Goal: Transaction & Acquisition: Purchase product/service

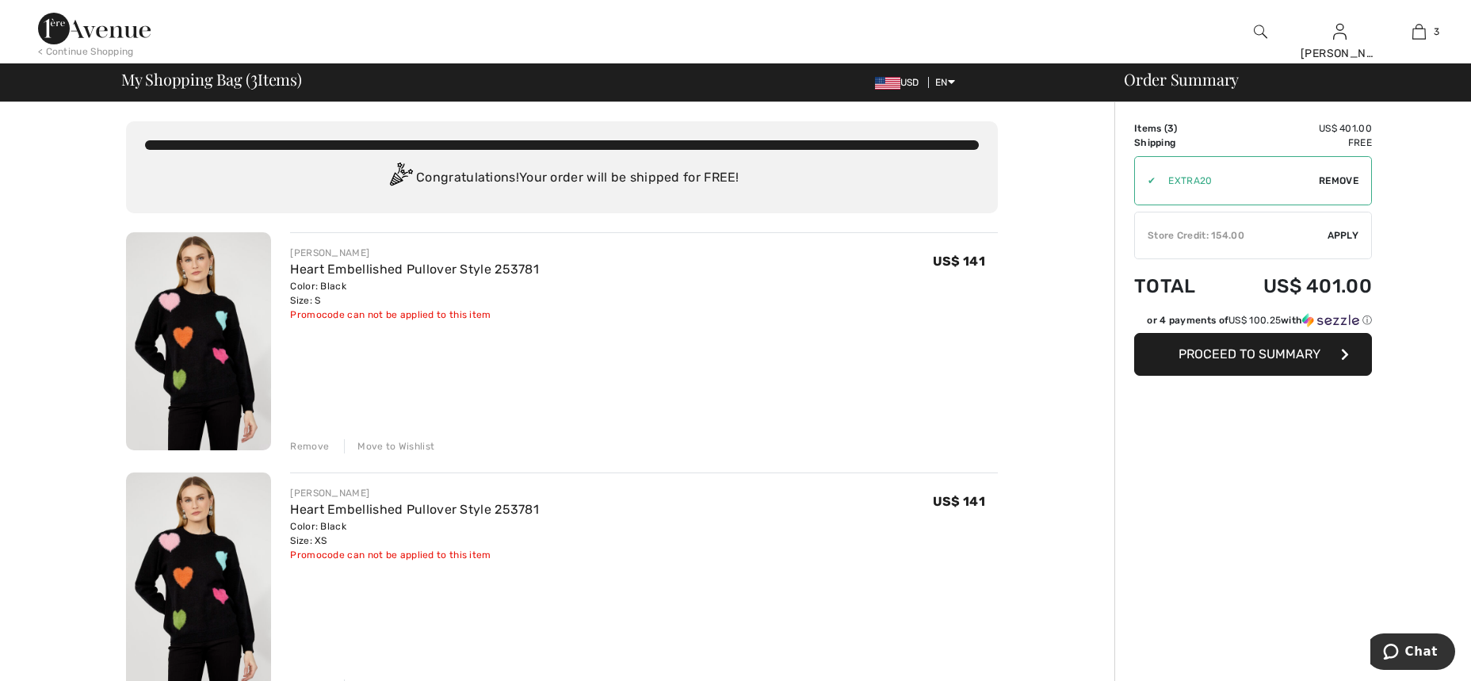
click at [305, 448] on div "Remove" at bounding box center [309, 446] width 39 height 14
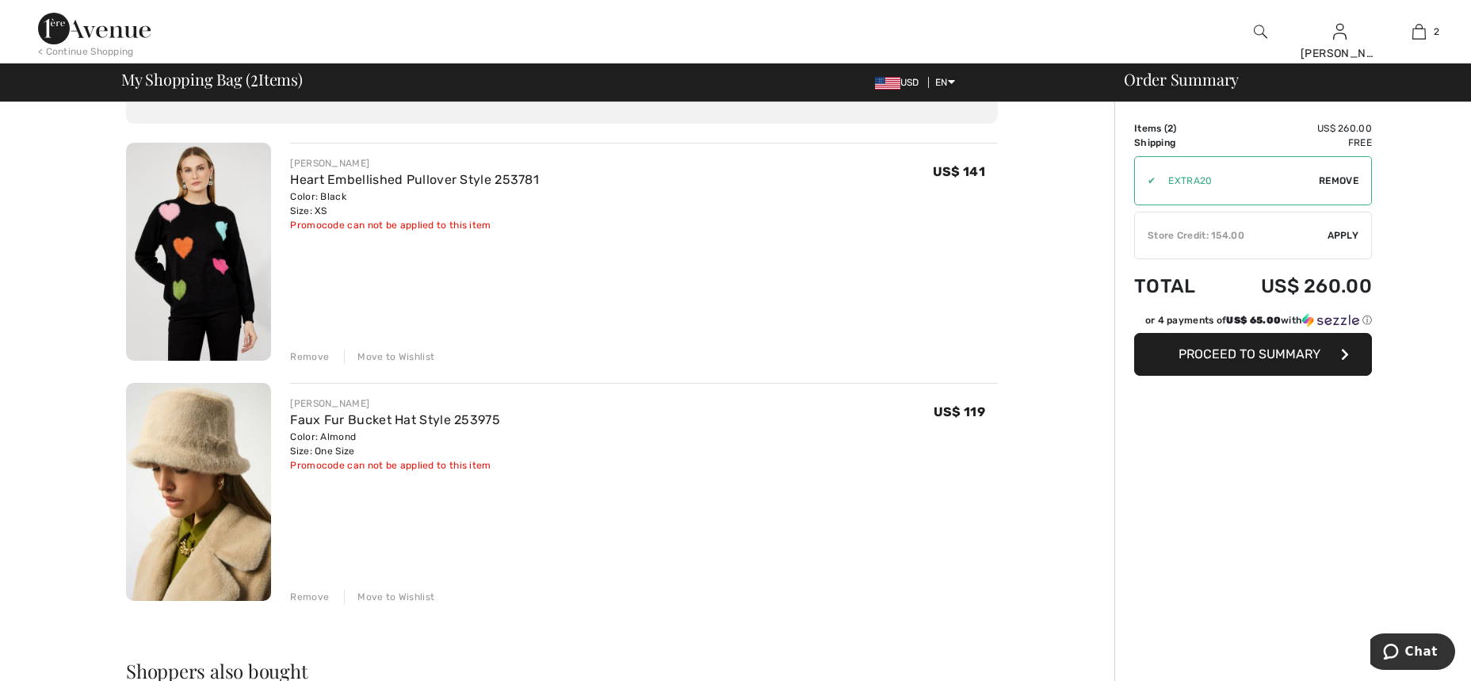
scroll to position [145, 0]
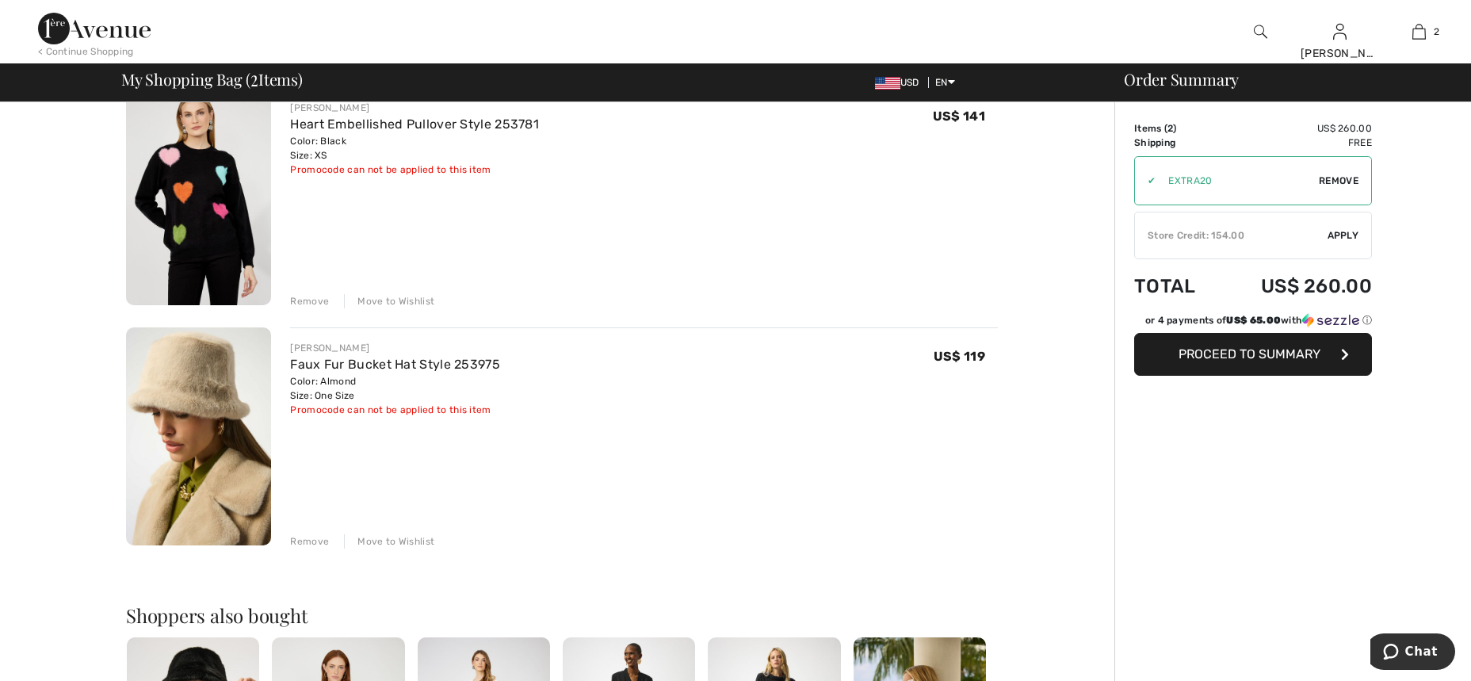
click at [315, 543] on div "Remove" at bounding box center [309, 541] width 39 height 14
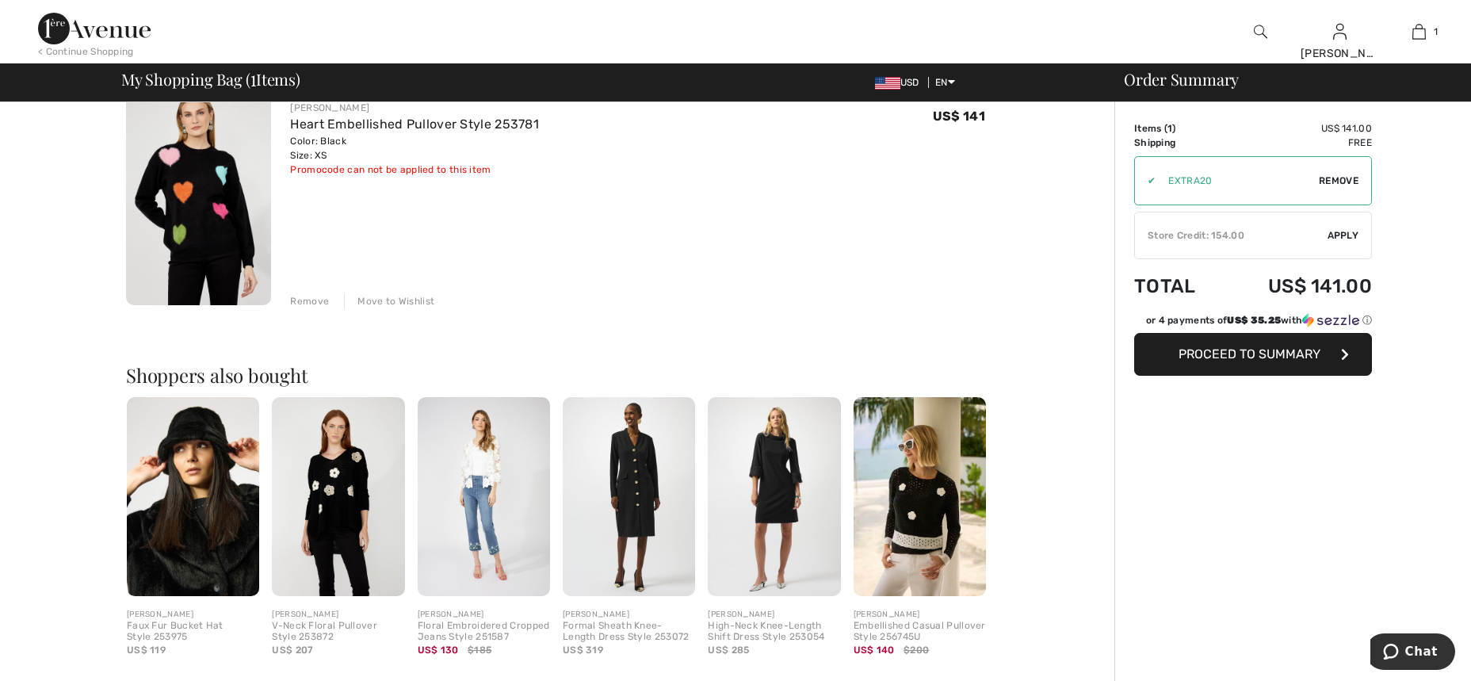
click at [765, 491] on img at bounding box center [774, 496] width 132 height 199
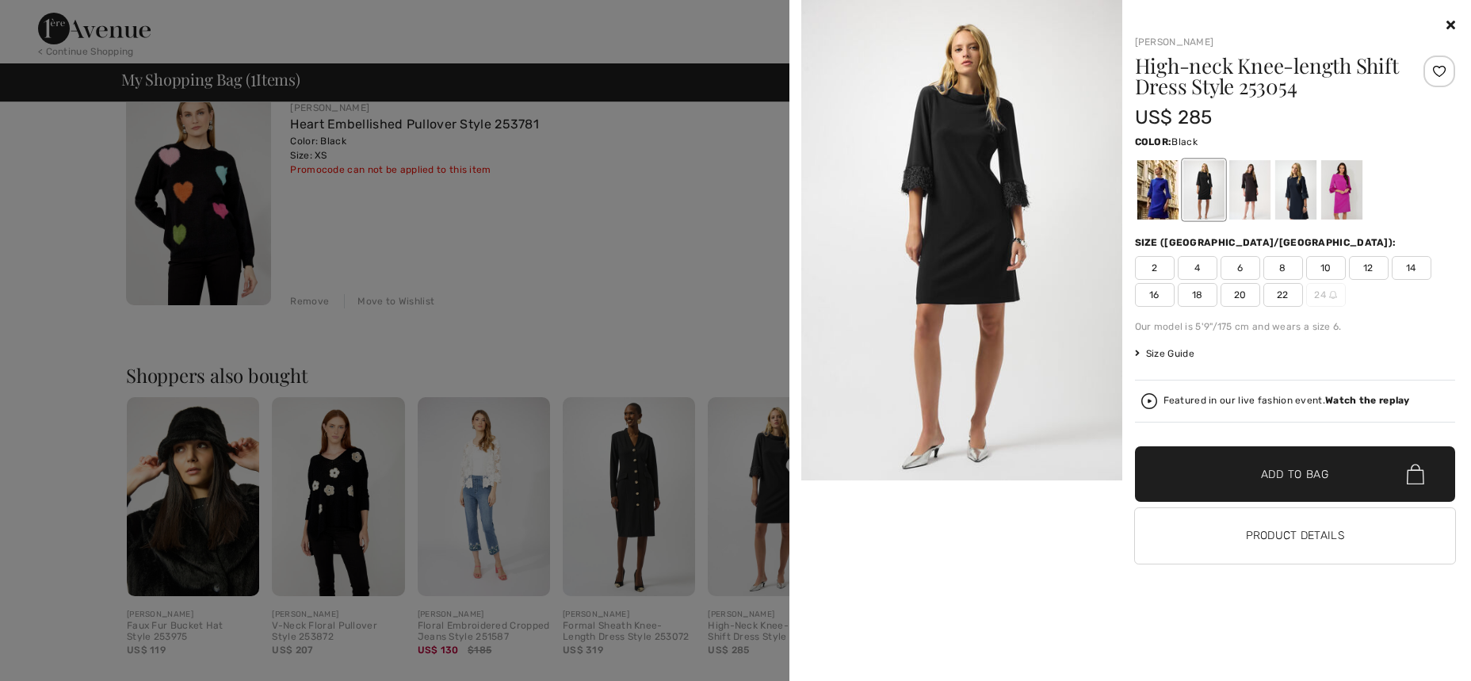
click at [951, 198] on img at bounding box center [961, 240] width 321 height 480
click at [1448, 22] on icon at bounding box center [1450, 24] width 9 height 13
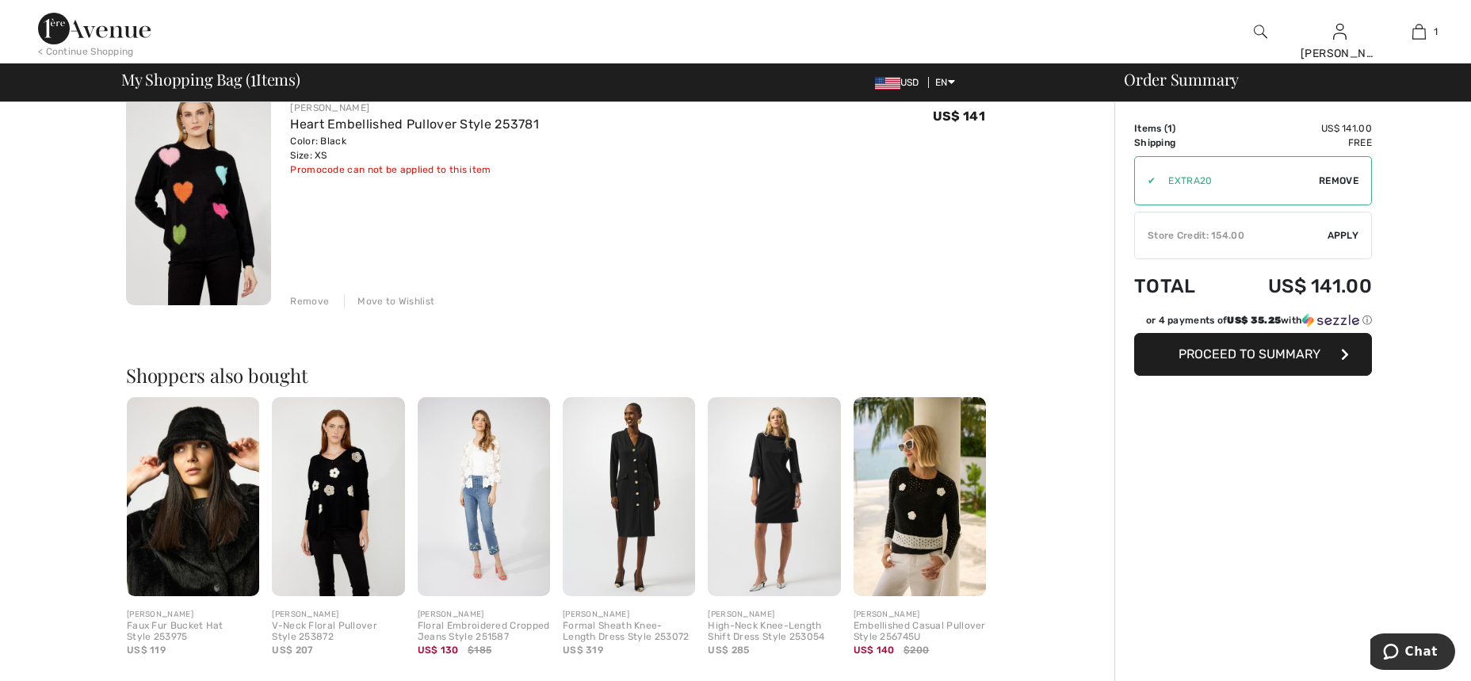
click at [1367, 520] on div "Order Summary Details Items ( 1 ) US$ 141.00 Promo code US$ 0.00 Shipping Free …" at bounding box center [1292, 463] width 357 height 1013
click at [1328, 180] on span "Remove" at bounding box center [1339, 181] width 40 height 14
click at [1216, 182] on input "TEXT" at bounding box center [1231, 181] width 193 height 48
type input "EXTRA20"
click at [1338, 178] on span "Apply" at bounding box center [1343, 181] width 32 height 14
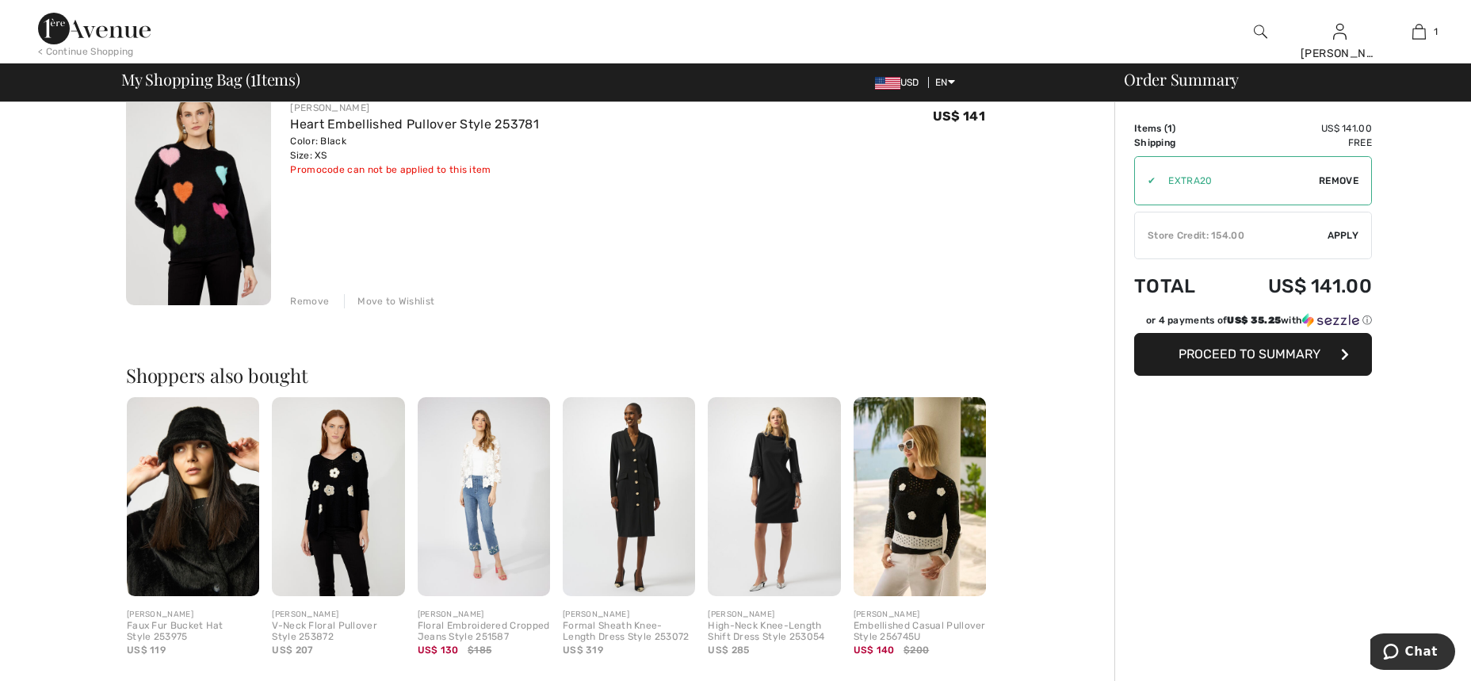
click at [1345, 230] on span "Apply" at bounding box center [1343, 235] width 32 height 14
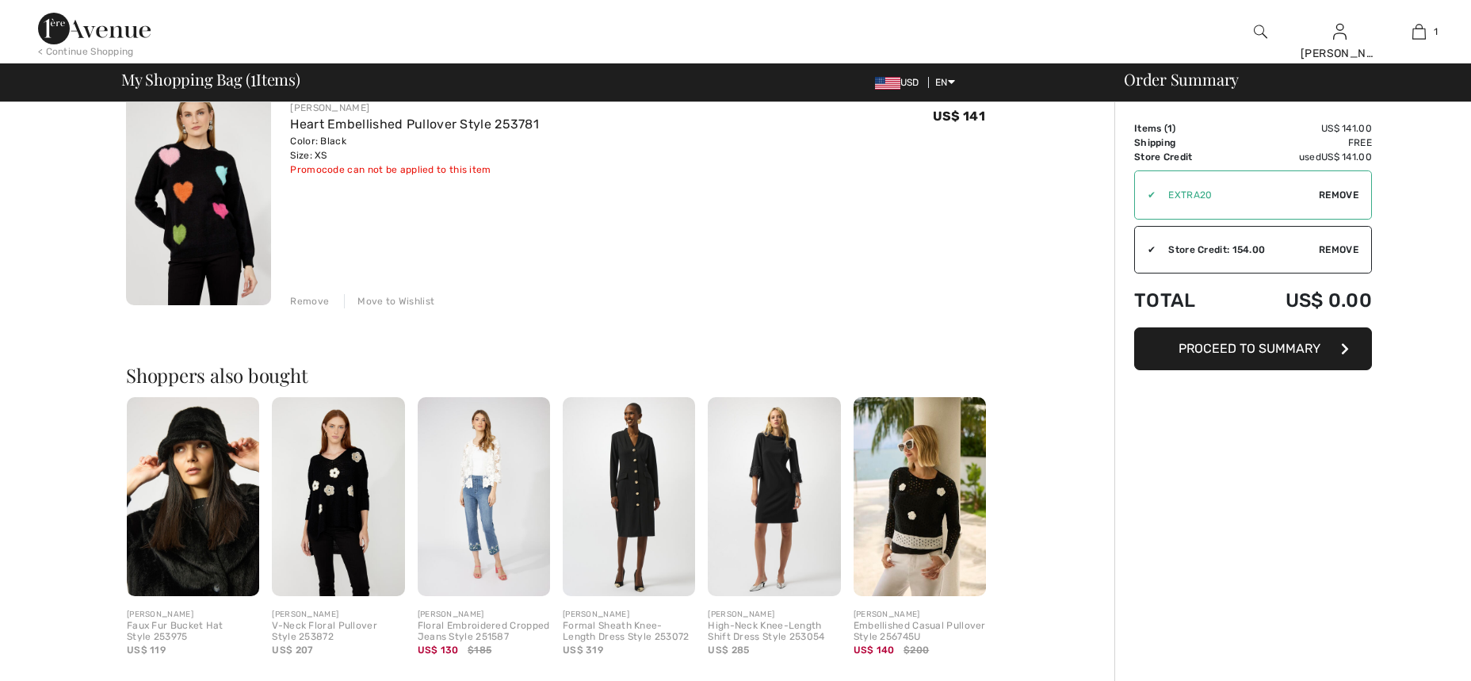
scroll to position [0, 0]
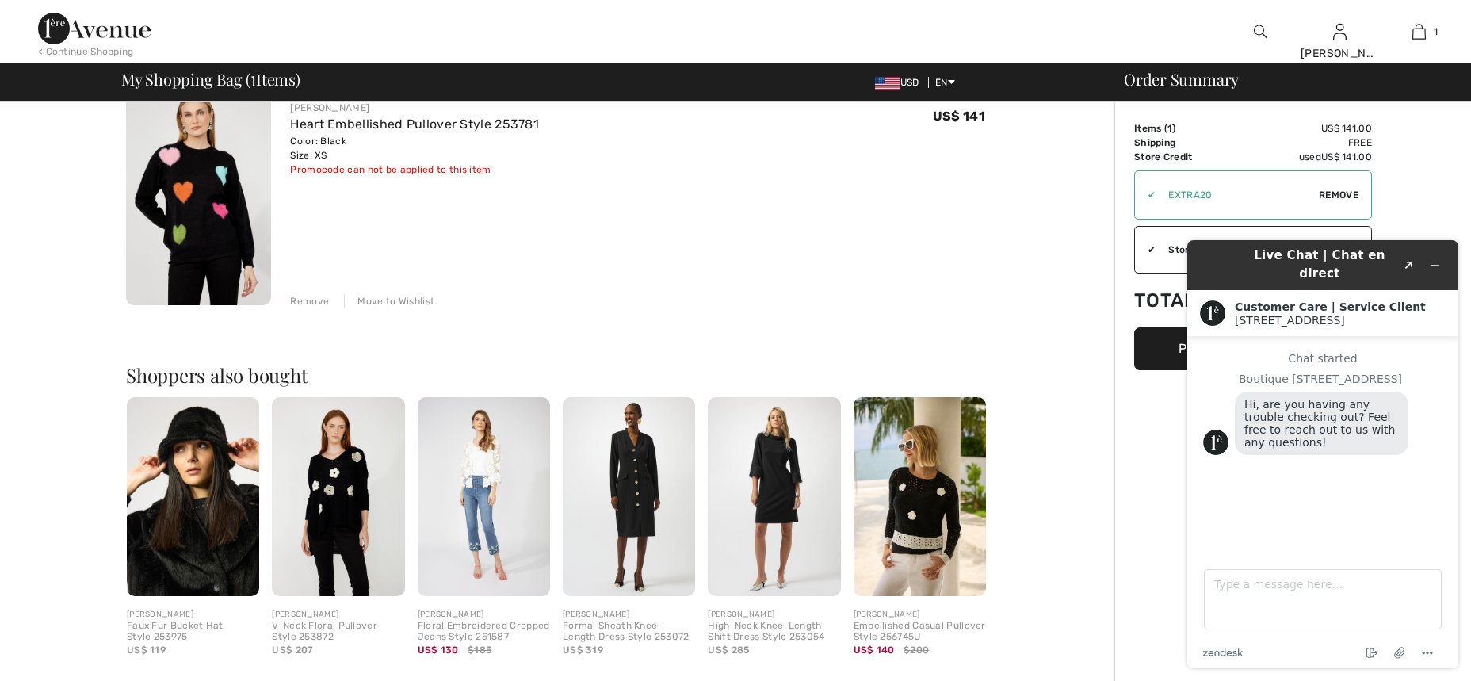
click at [1284, 352] on div "Chat started" at bounding box center [1322, 358] width 239 height 13
click at [1153, 473] on div "Order Summary Details Items ( 1 ) US$ 141.00 Promo code US$ 0.00 Shipping Free …" at bounding box center [1292, 463] width 357 height 1013
click at [637, 274] on div "FRANK LYMAN Heart Embellished Pullover Style 253781 Color: Black Size: XS Final…" at bounding box center [644, 197] width 708 height 221
click at [79, 31] on img at bounding box center [94, 29] width 113 height 32
click at [77, 51] on div "< Continue Shopping" at bounding box center [86, 51] width 96 height 14
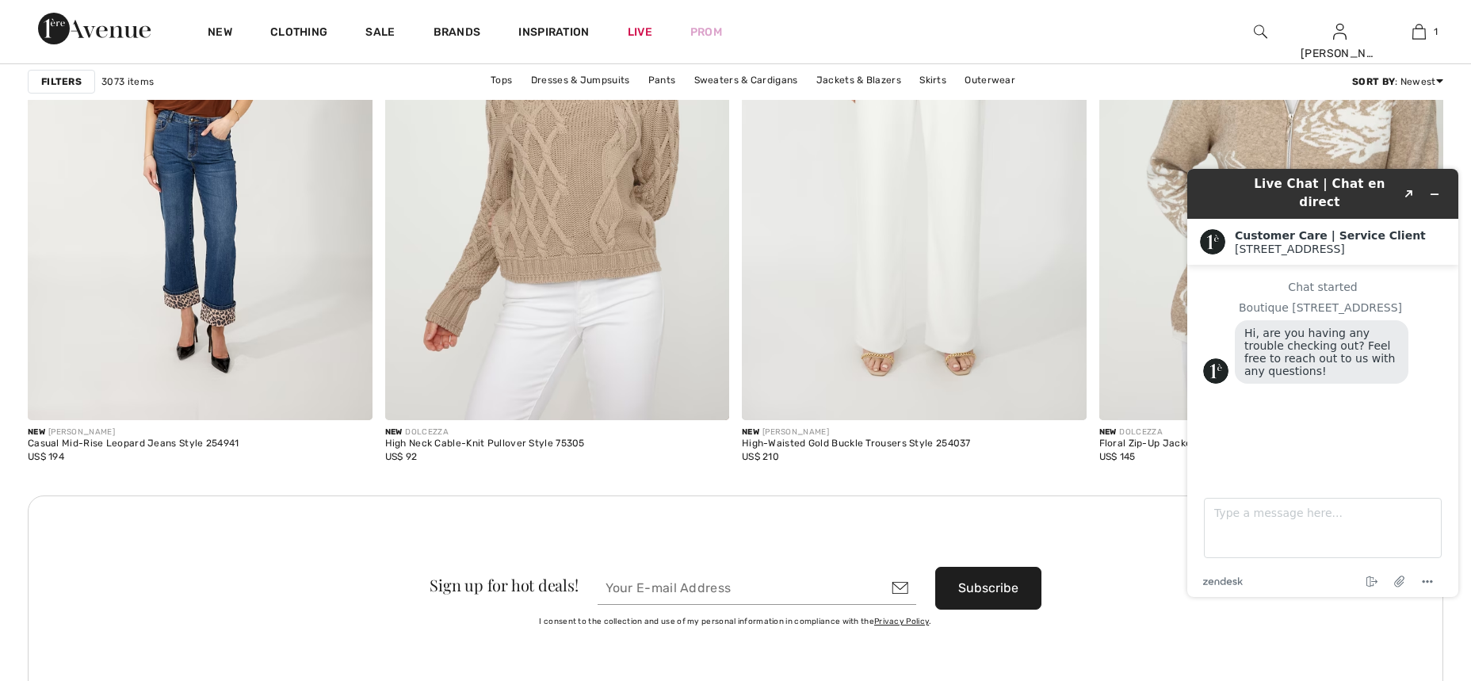
scroll to position [6797, 0]
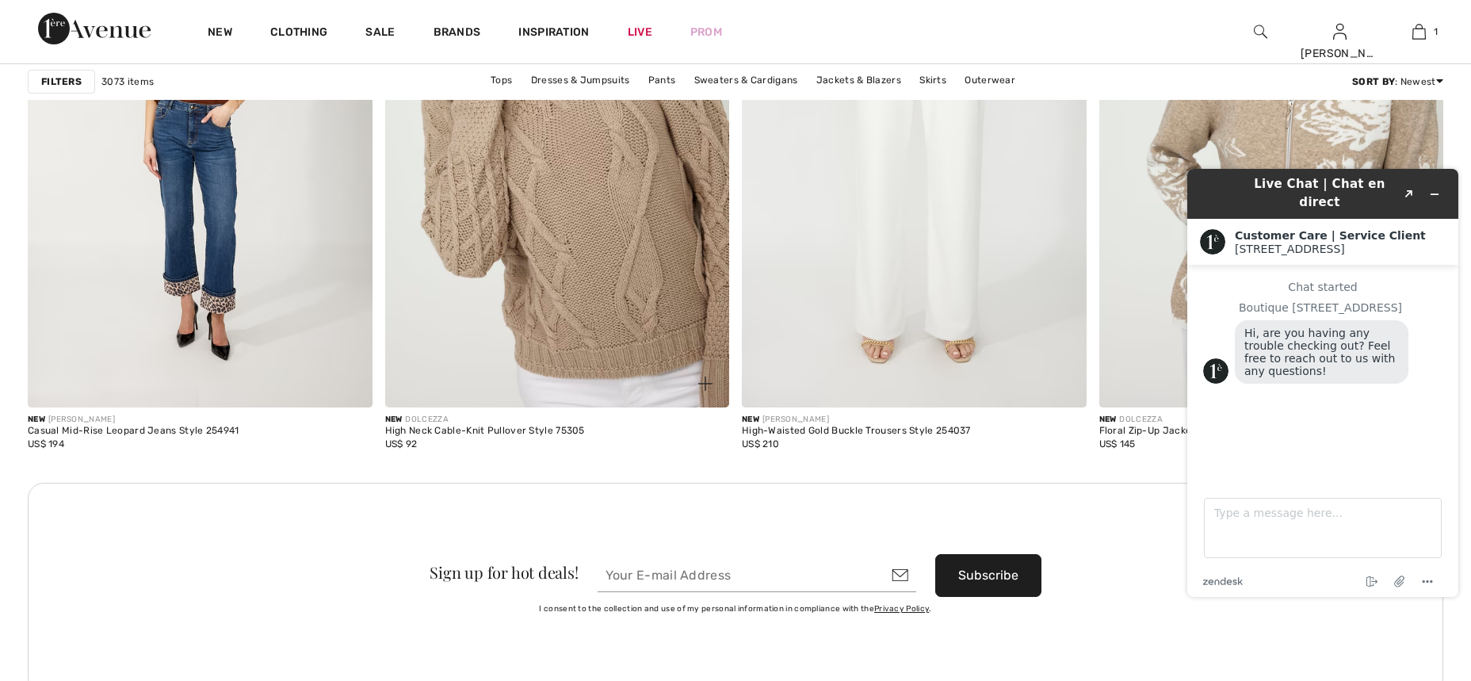
click at [571, 259] on img at bounding box center [557, 149] width 345 height 517
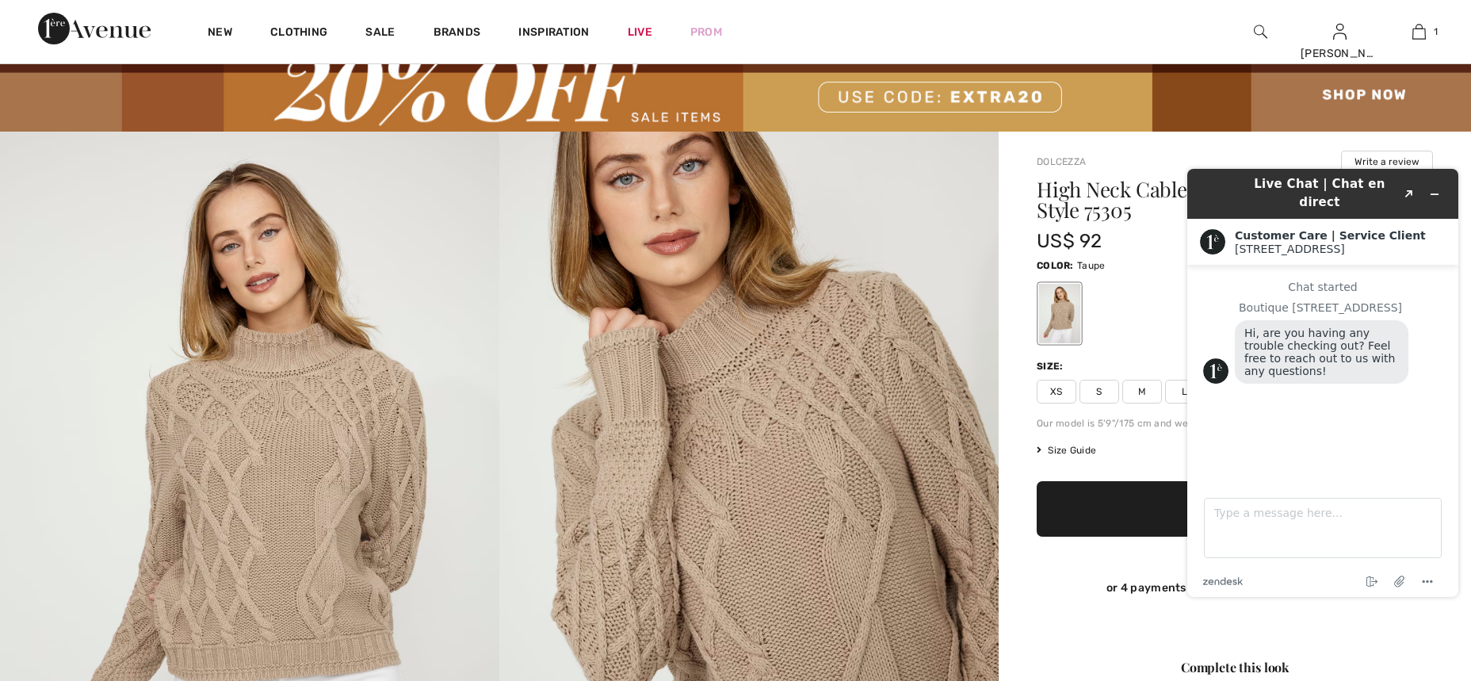
scroll to position [91, 0]
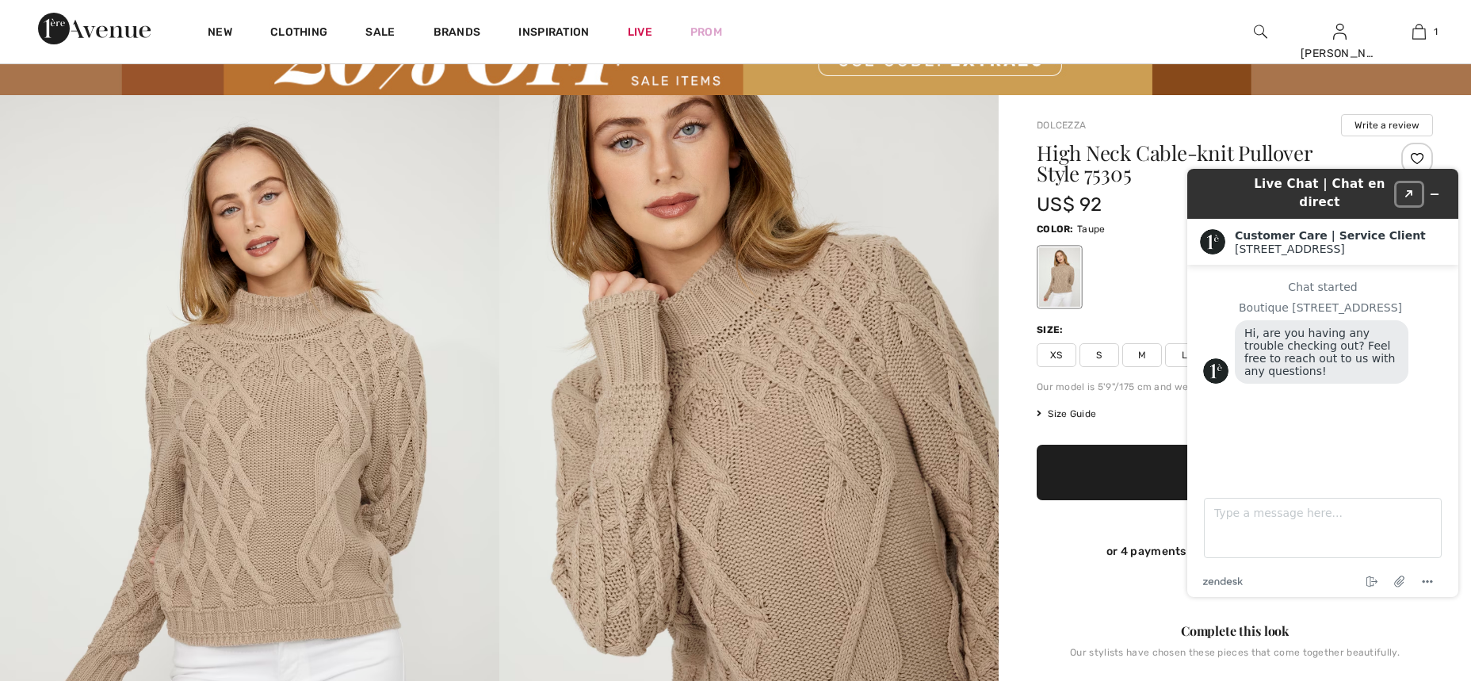
click at [1409, 190] on icon "Created with Sketch." at bounding box center [1409, 194] width 10 height 8
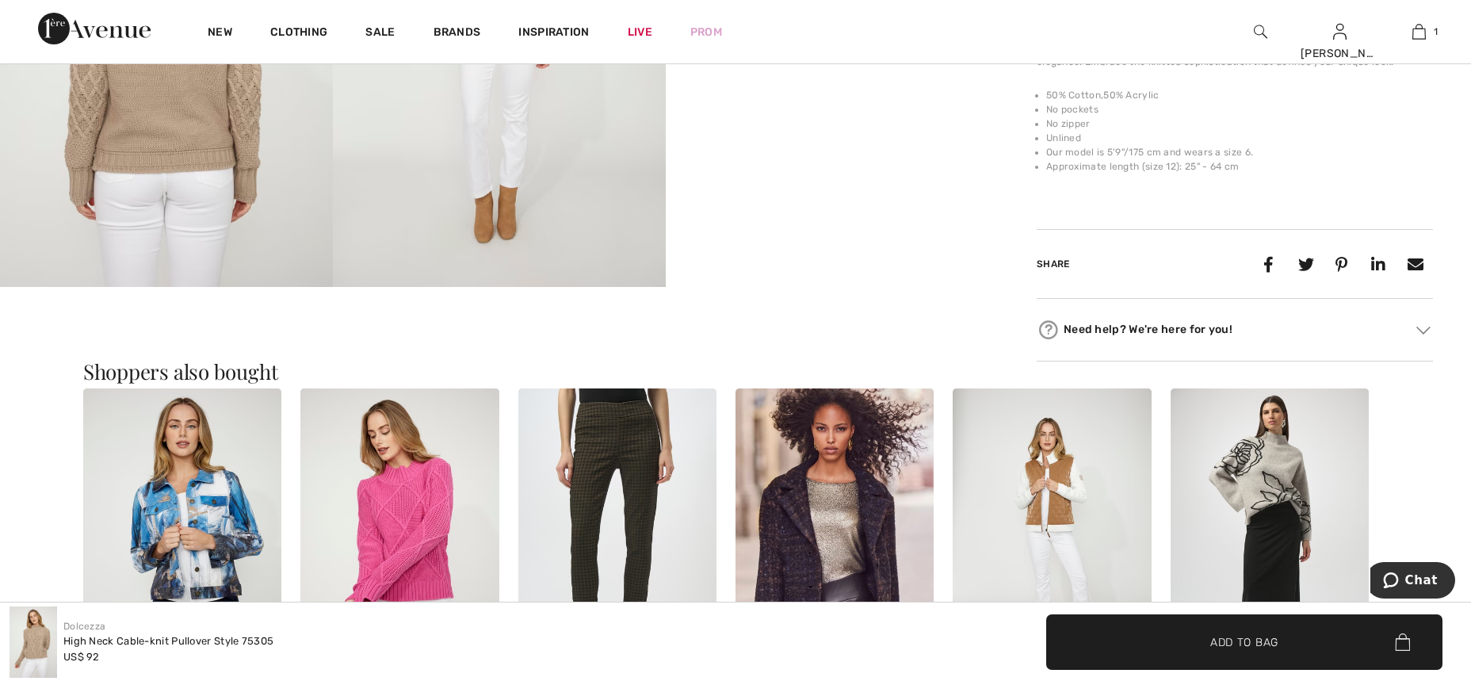
scroll to position [1348, 0]
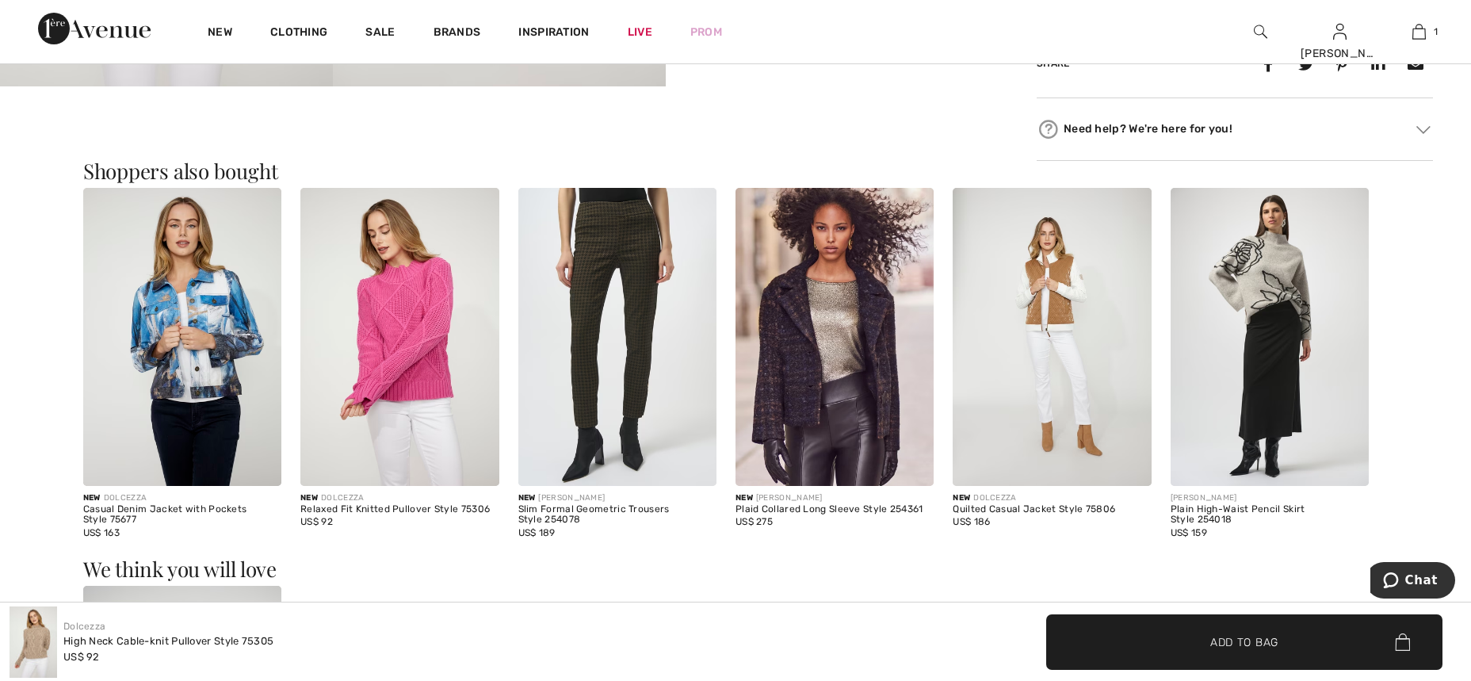
click at [410, 307] on img at bounding box center [399, 337] width 198 height 298
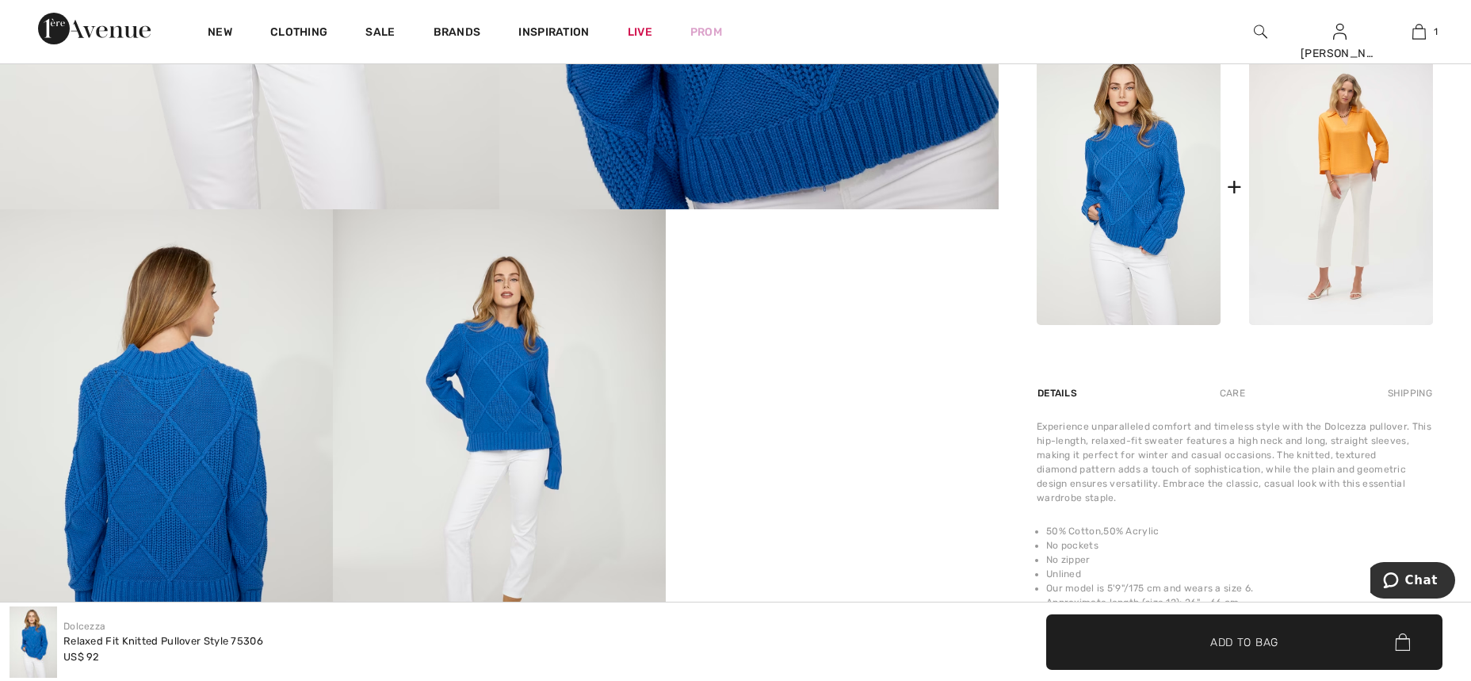
scroll to position [749, 0]
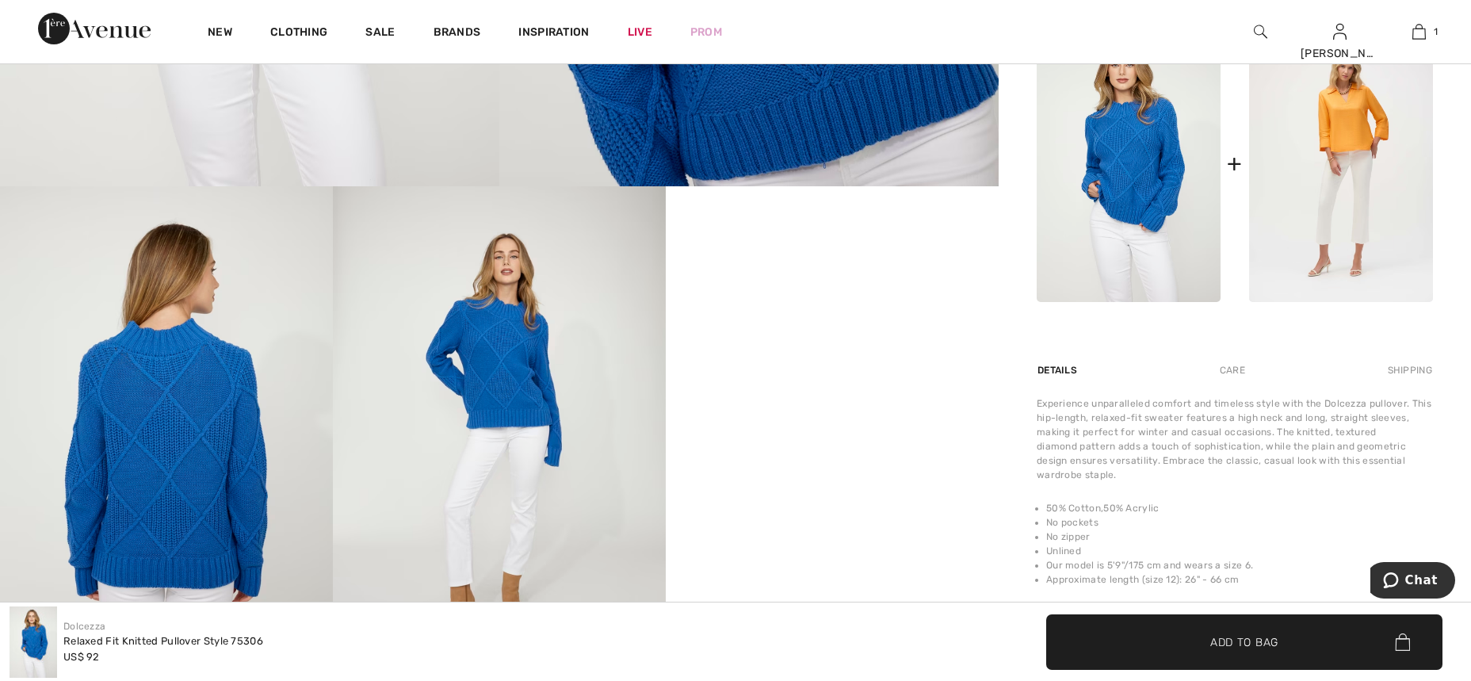
click at [504, 374] on img at bounding box center [499, 435] width 333 height 499
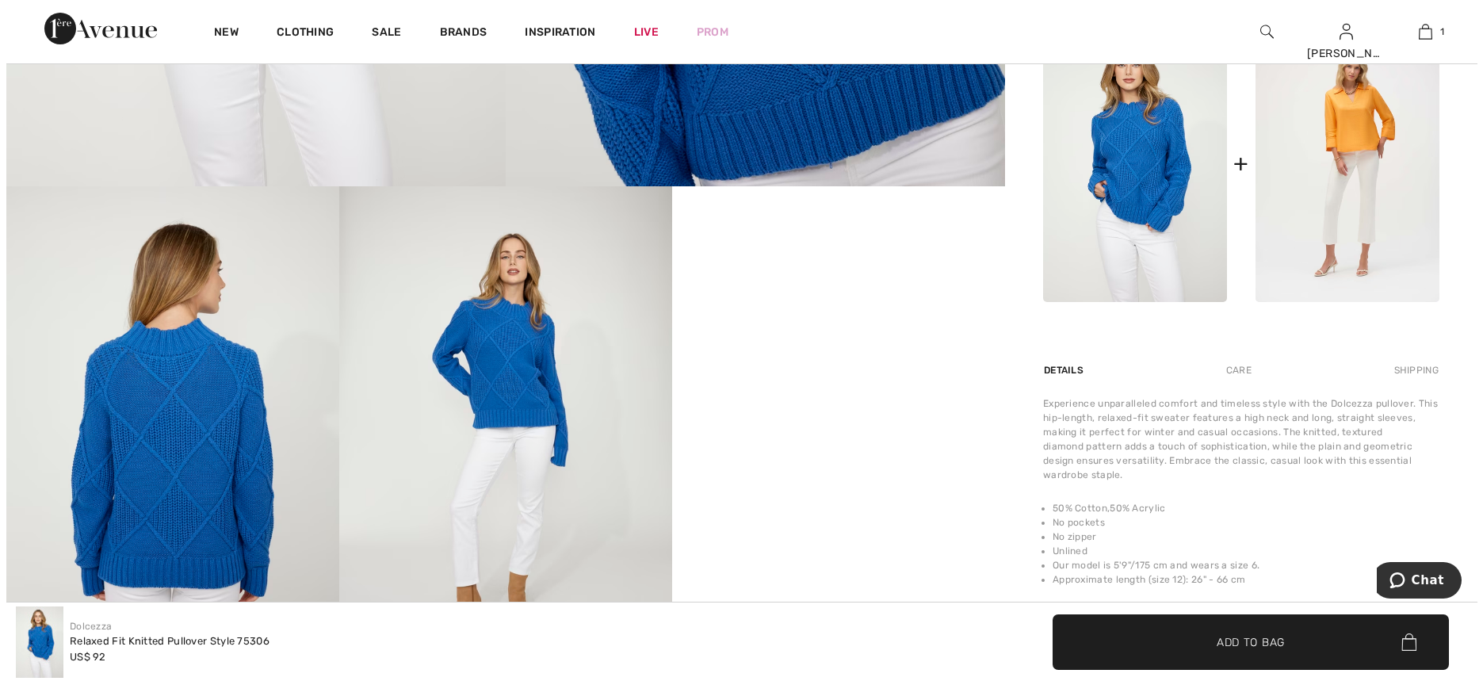
scroll to position [750, 0]
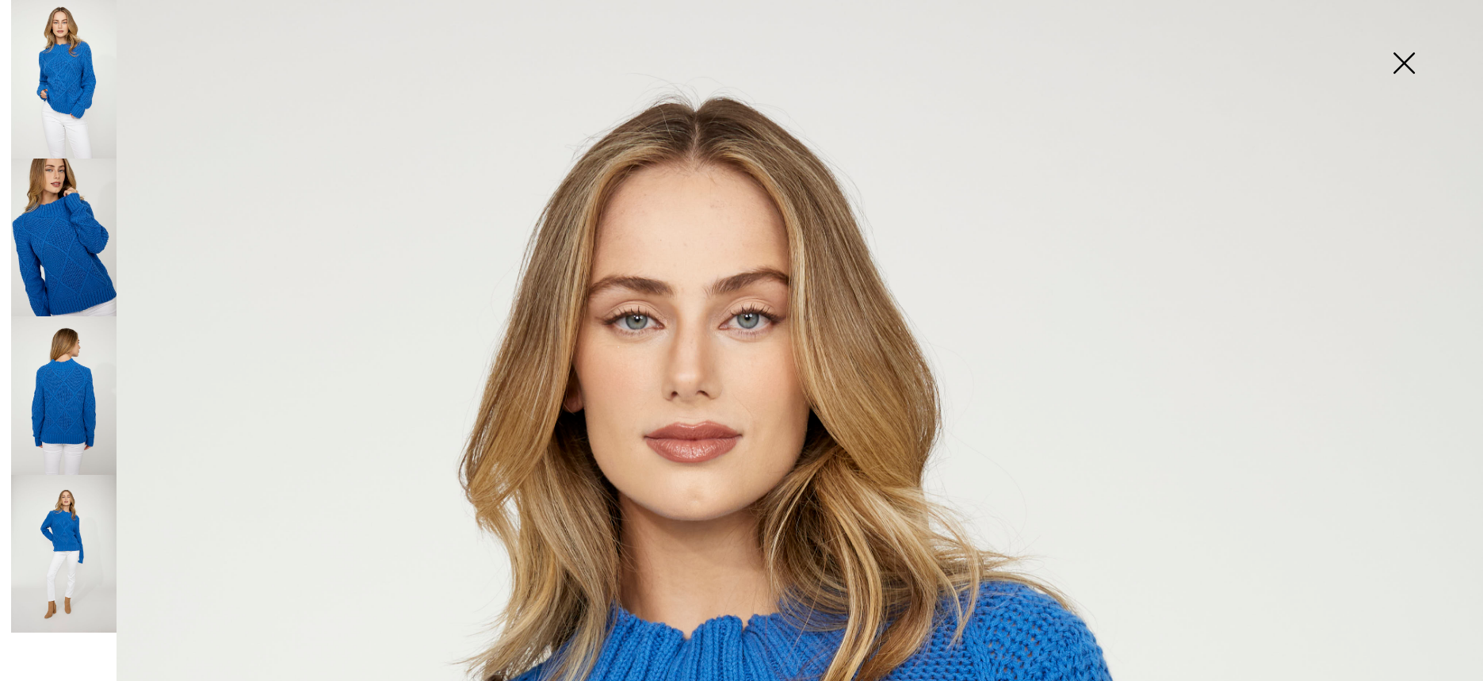
click at [71, 396] on img at bounding box center [63, 395] width 105 height 158
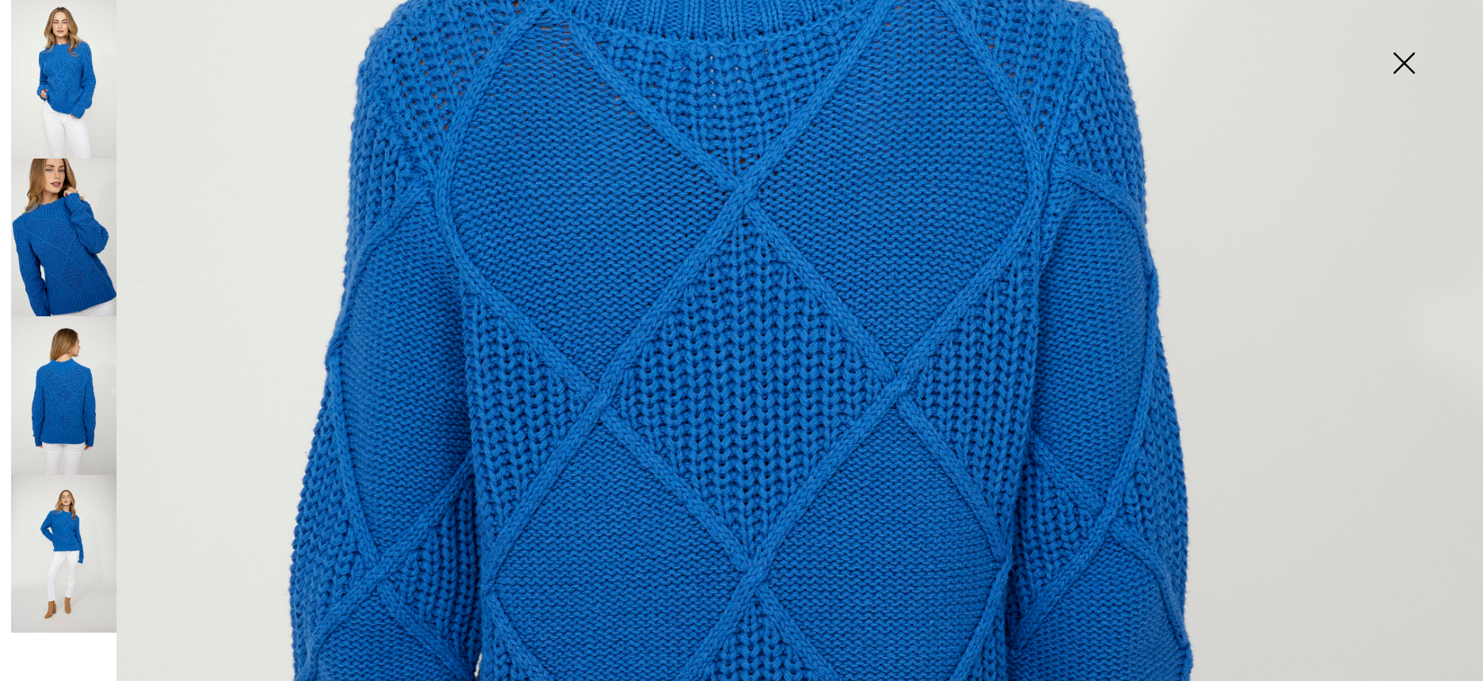
scroll to position [0, 0]
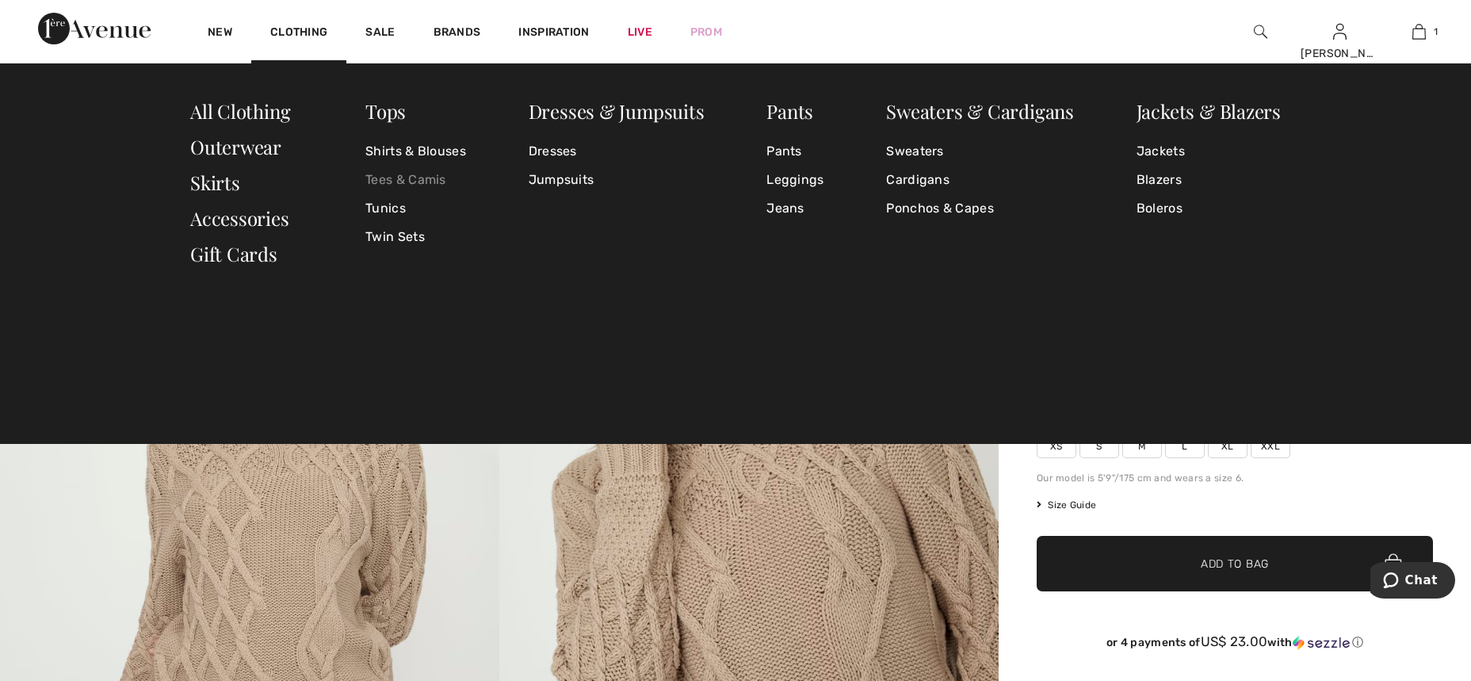
click at [416, 174] on link "Tees & Camis" at bounding box center [415, 180] width 101 height 29
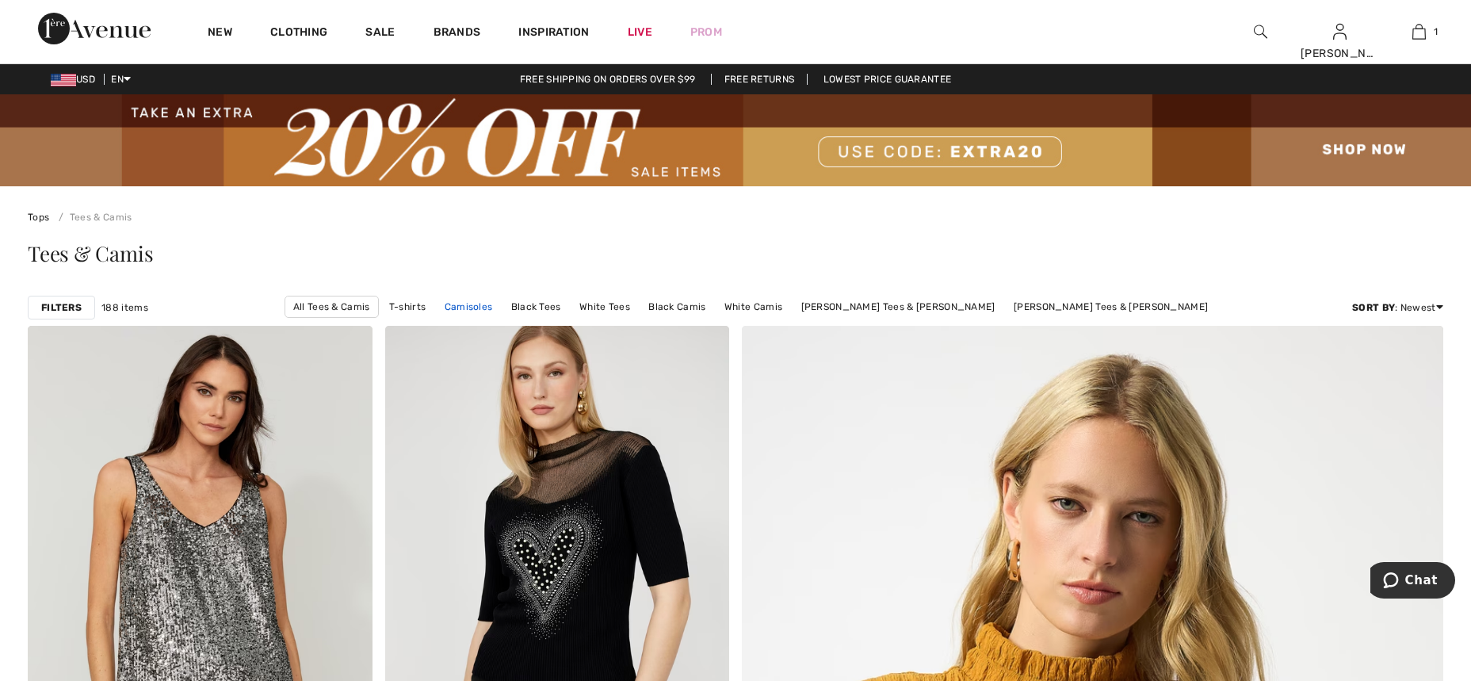
click at [501, 308] on link "Camisoles" at bounding box center [469, 306] width 64 height 21
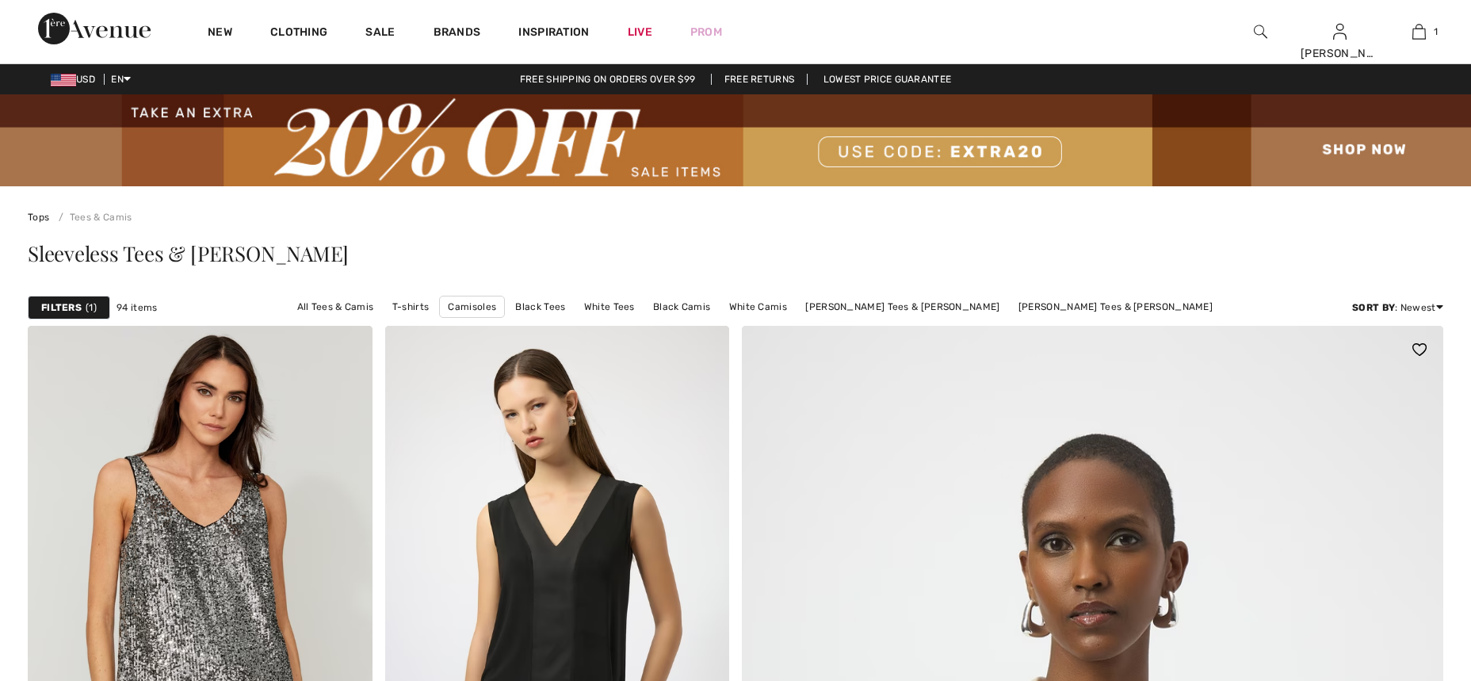
checkbox input "true"
click at [57, 308] on strong "Filters" at bounding box center [61, 307] width 40 height 14
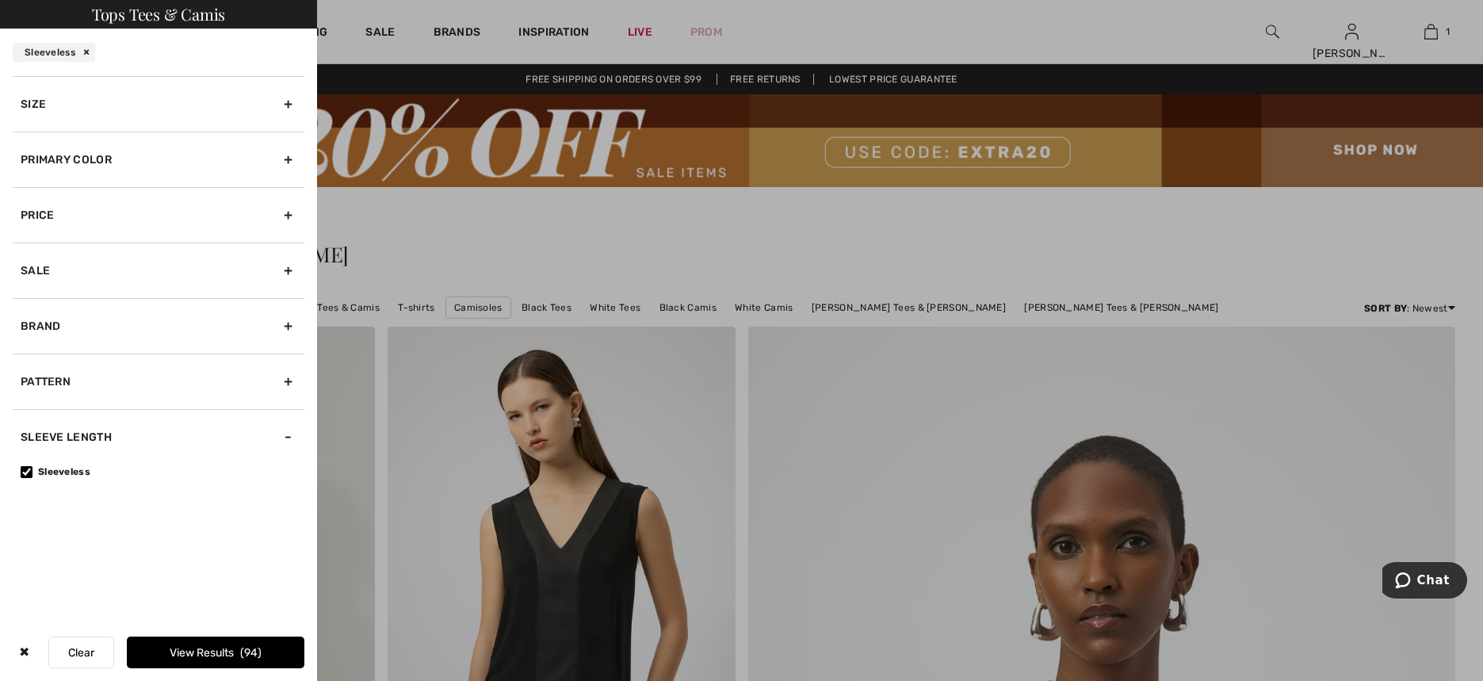
click at [75, 273] on div "Sale" at bounding box center [159, 269] width 292 height 55
click at [30, 302] on input "Show only sale items" at bounding box center [27, 306] width 12 height 12
checkbox input "true"
click at [103, 227] on div "Price" at bounding box center [159, 214] width 292 height 55
drag, startPoint x: 288, startPoint y: 266, endPoint x: 28, endPoint y: 263, distance: 260.7
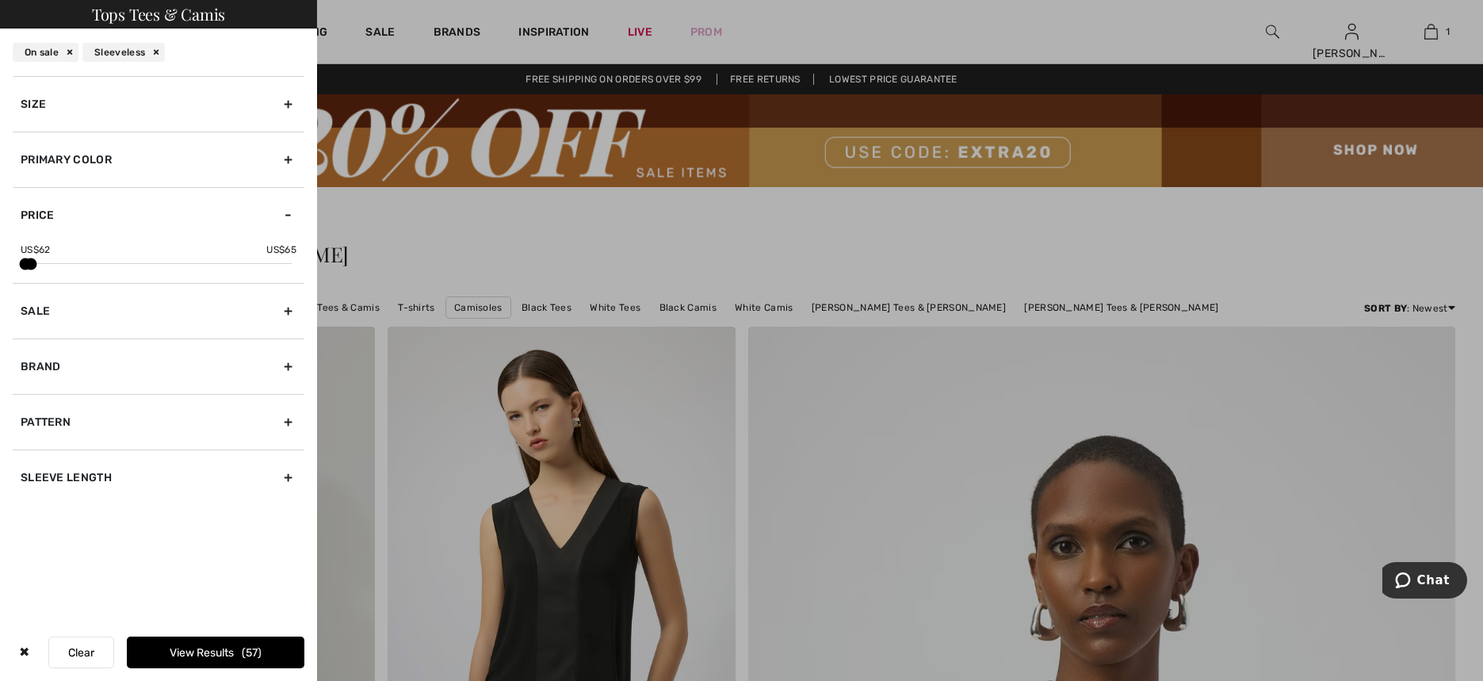
click at [28, 263] on span at bounding box center [31, 264] width 12 height 12
click at [250, 654] on span "2" at bounding box center [252, 652] width 14 height 13
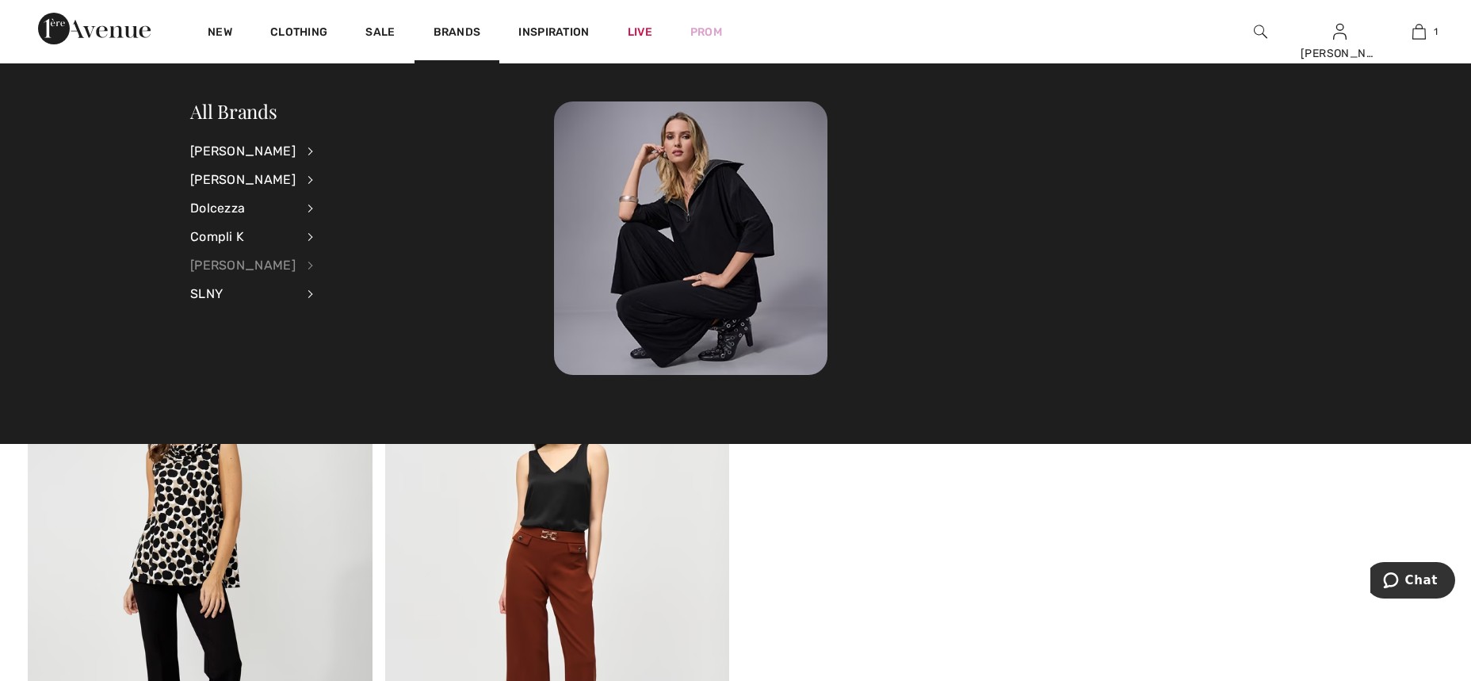
click at [222, 269] on div "[PERSON_NAME]" at bounding box center [242, 265] width 105 height 29
click at [358, 177] on link "Dresses & Jumpsuits" at bounding box center [392, 176] width 117 height 26
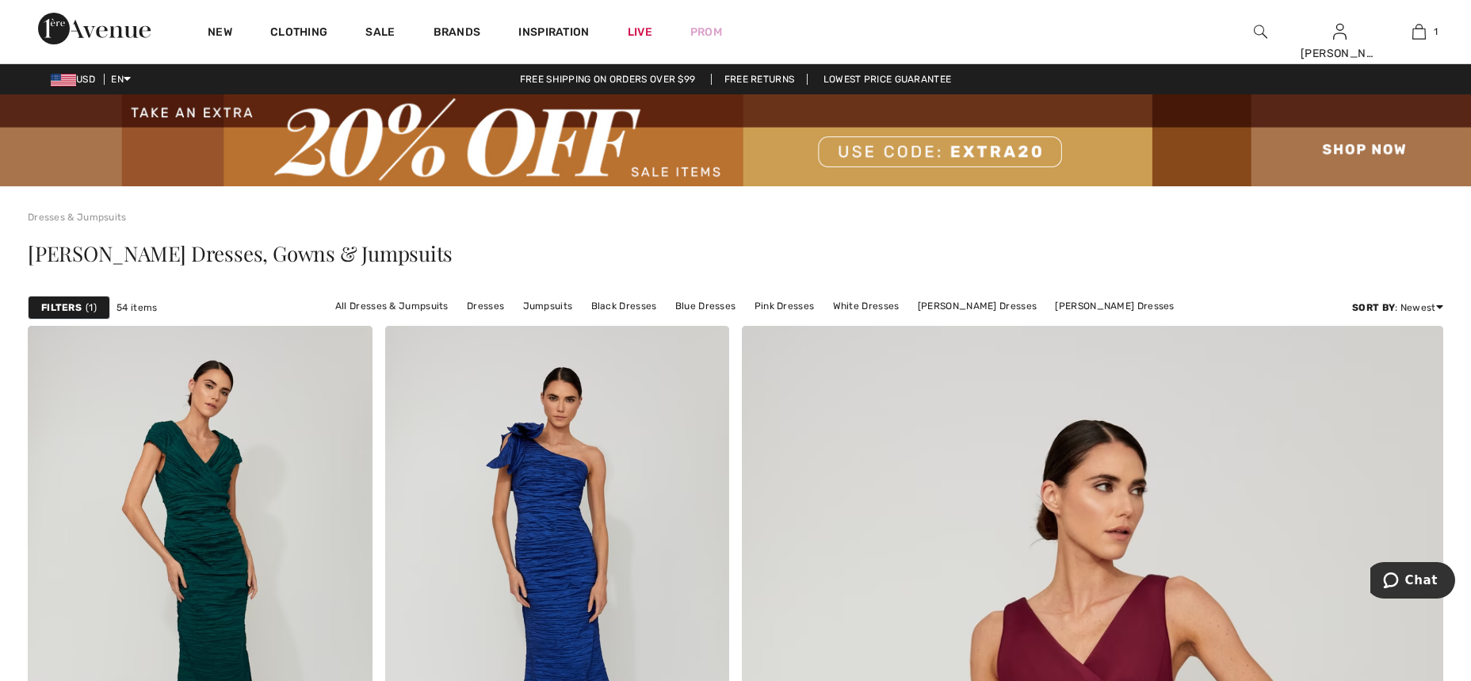
click at [73, 302] on strong "Filters" at bounding box center [61, 307] width 40 height 14
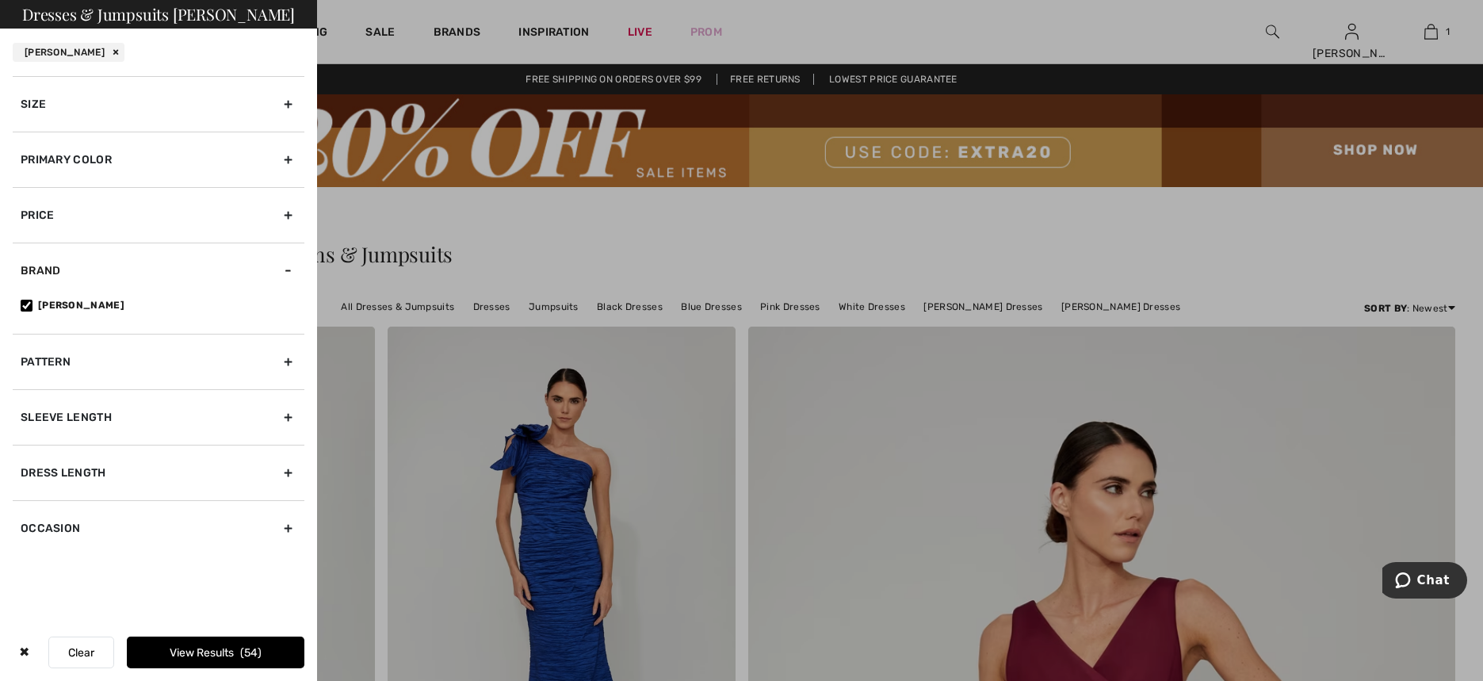
click at [92, 124] on div "Size" at bounding box center [159, 103] width 292 height 55
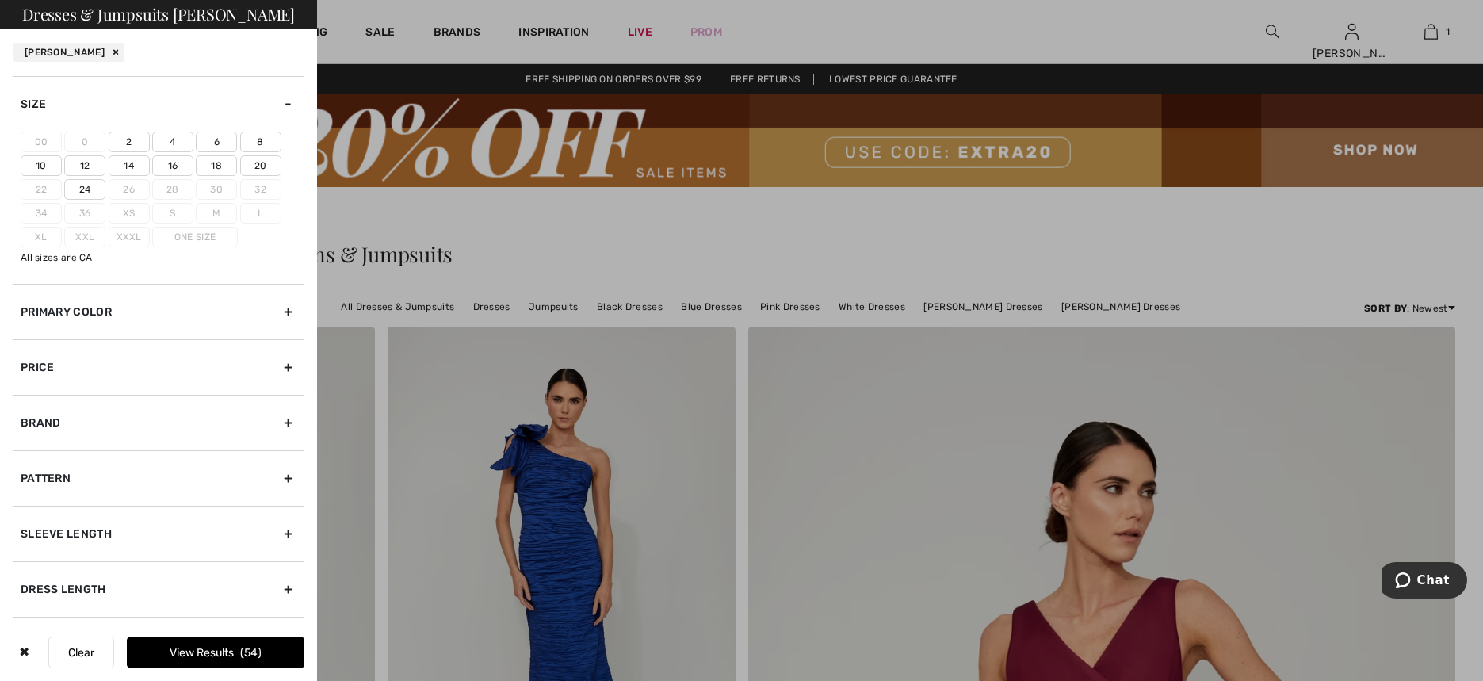
click at [269, 140] on label "8" at bounding box center [260, 142] width 41 height 21
click at [0, 0] on input"] "8" at bounding box center [0, 0] width 0 height 0
click at [145, 319] on div "Primary Color" at bounding box center [159, 311] width 292 height 55
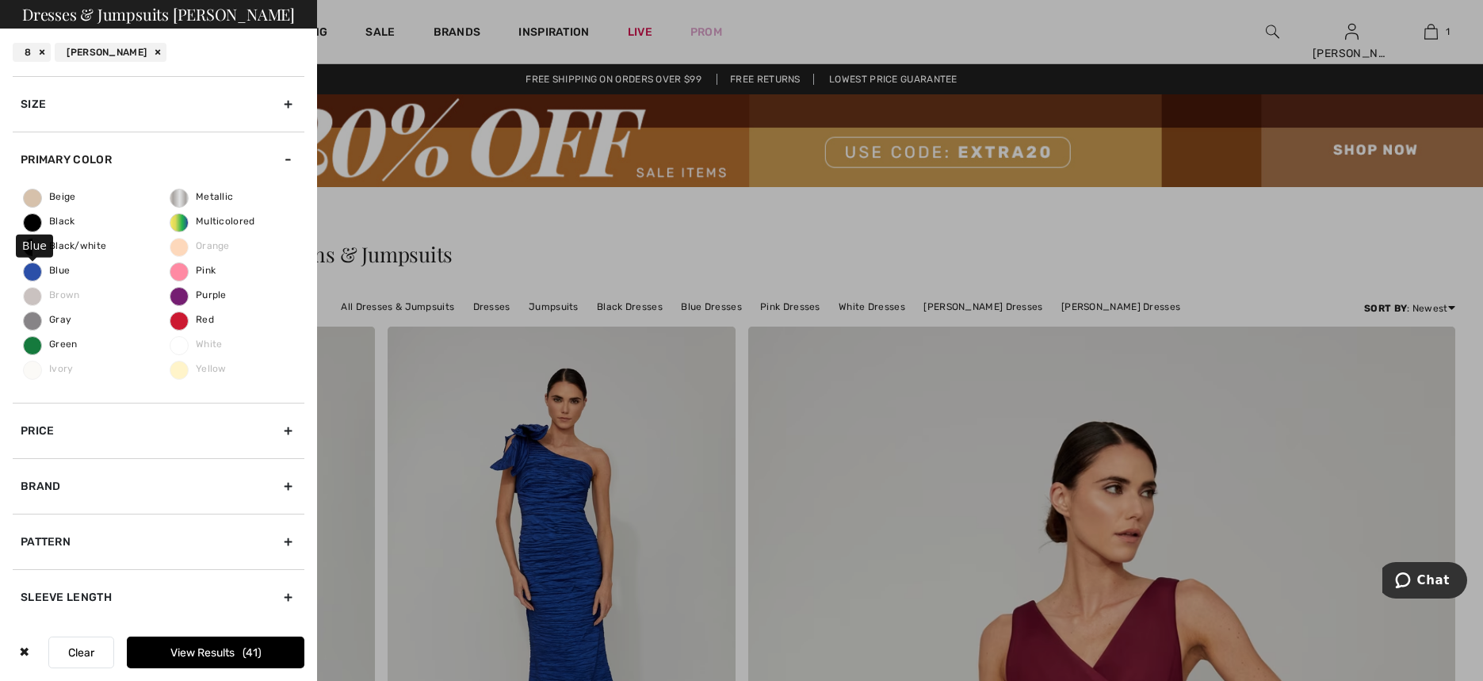
click at [32, 269] on span "Blue" at bounding box center [47, 270] width 46 height 11
click at [0, 0] on input "Blue" at bounding box center [0, 0] width 0 height 0
click at [169, 599] on div "Sleeve length" at bounding box center [159, 596] width 292 height 55
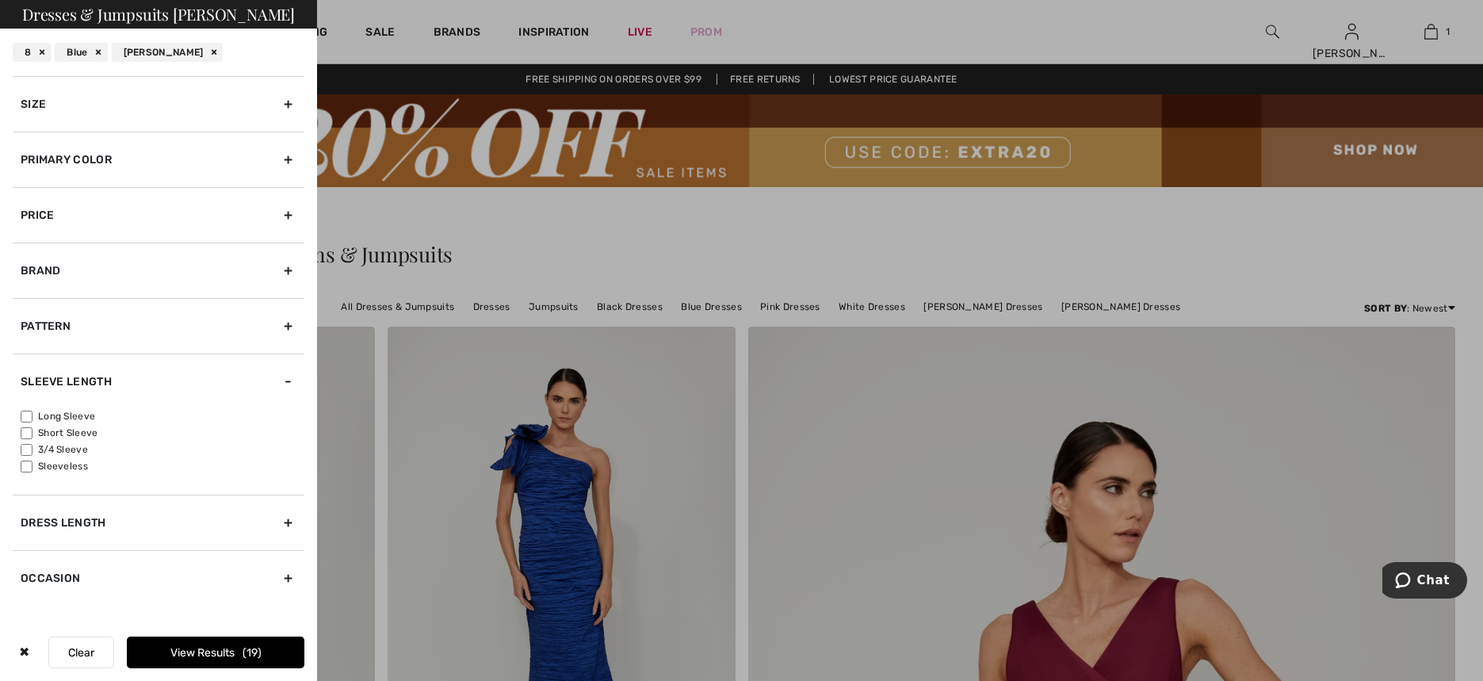
click at [67, 450] on label "3/4 Sleeve" at bounding box center [163, 449] width 284 height 14
click at [32, 450] on input"] "3/4 Sleeve" at bounding box center [27, 450] width 12 height 12
checkbox input"] "true"
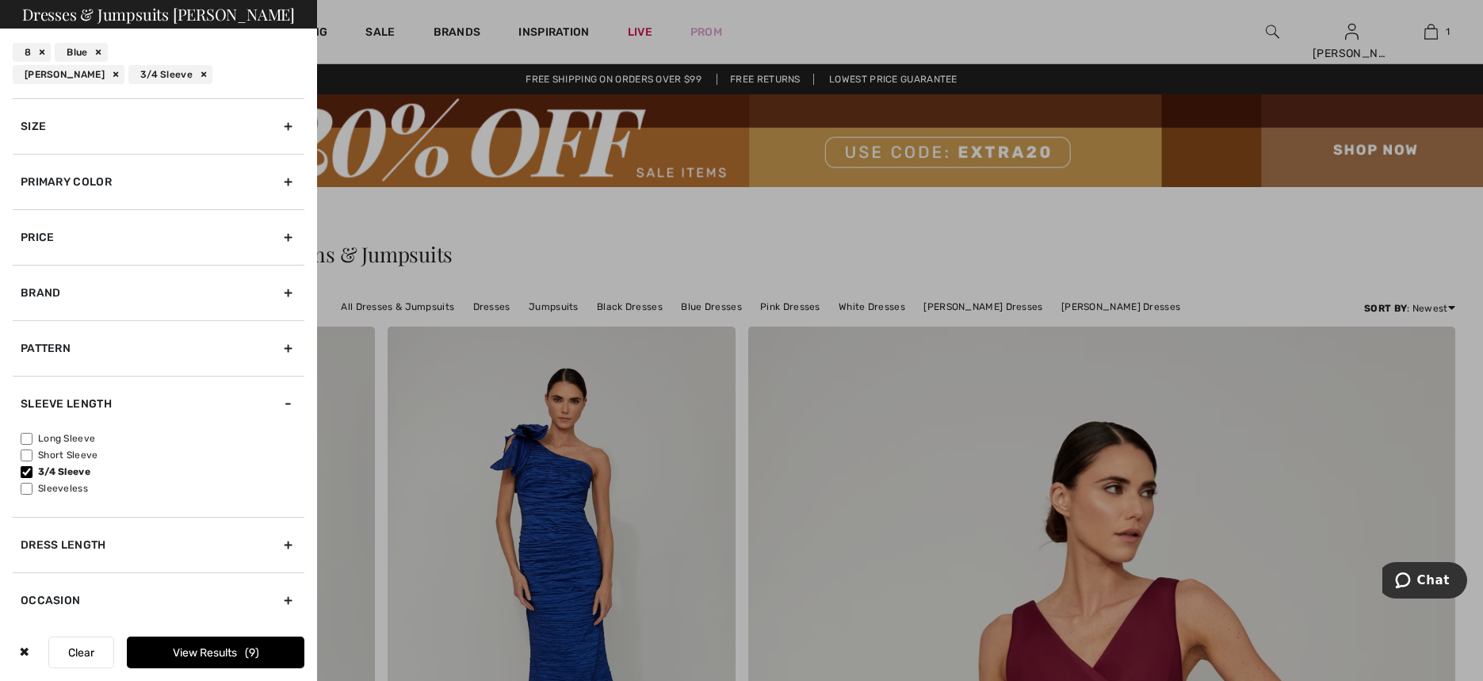
click at [82, 431] on label "Long Sleeve" at bounding box center [163, 438] width 284 height 14
click at [32, 433] on input"] "Long Sleeve" at bounding box center [27, 439] width 12 height 12
checkbox input"] "true"
click at [204, 650] on button "View Results 9" at bounding box center [215, 652] width 177 height 32
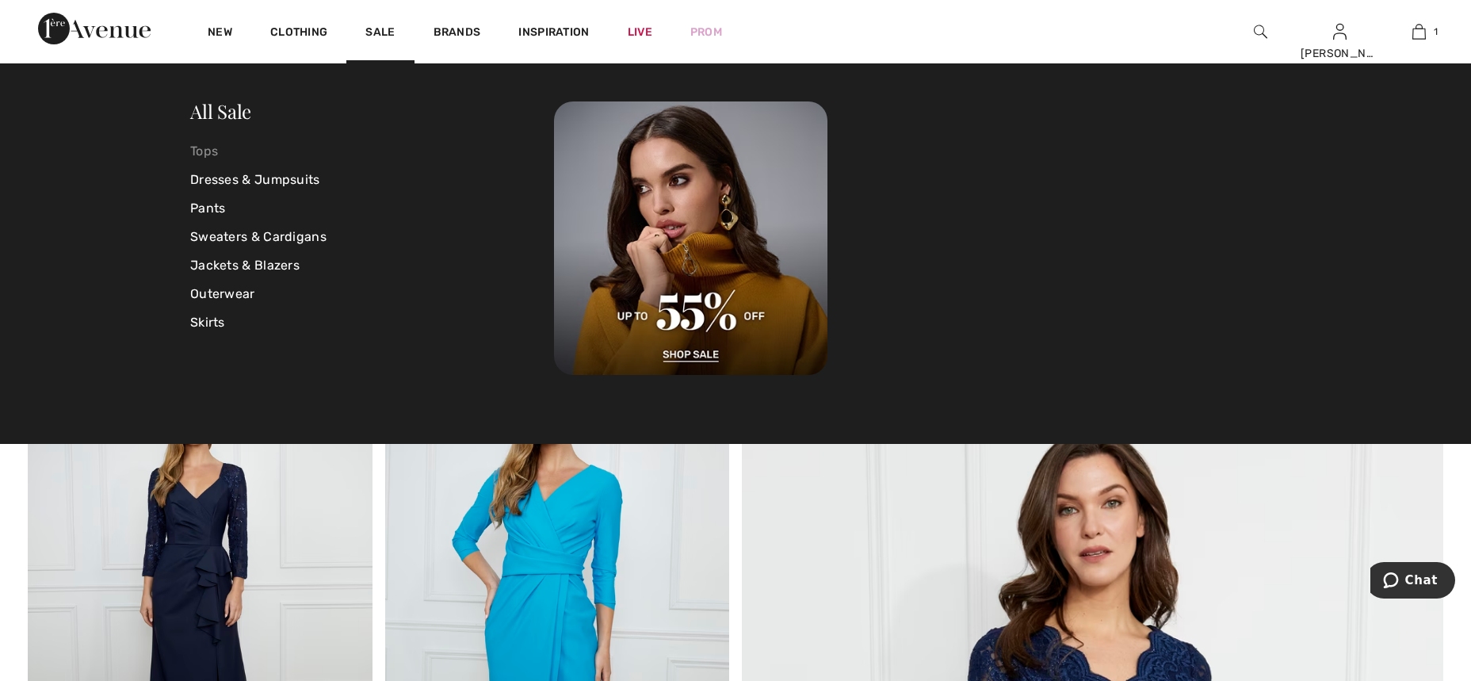
click at [212, 146] on link "Tops" at bounding box center [372, 151] width 364 height 29
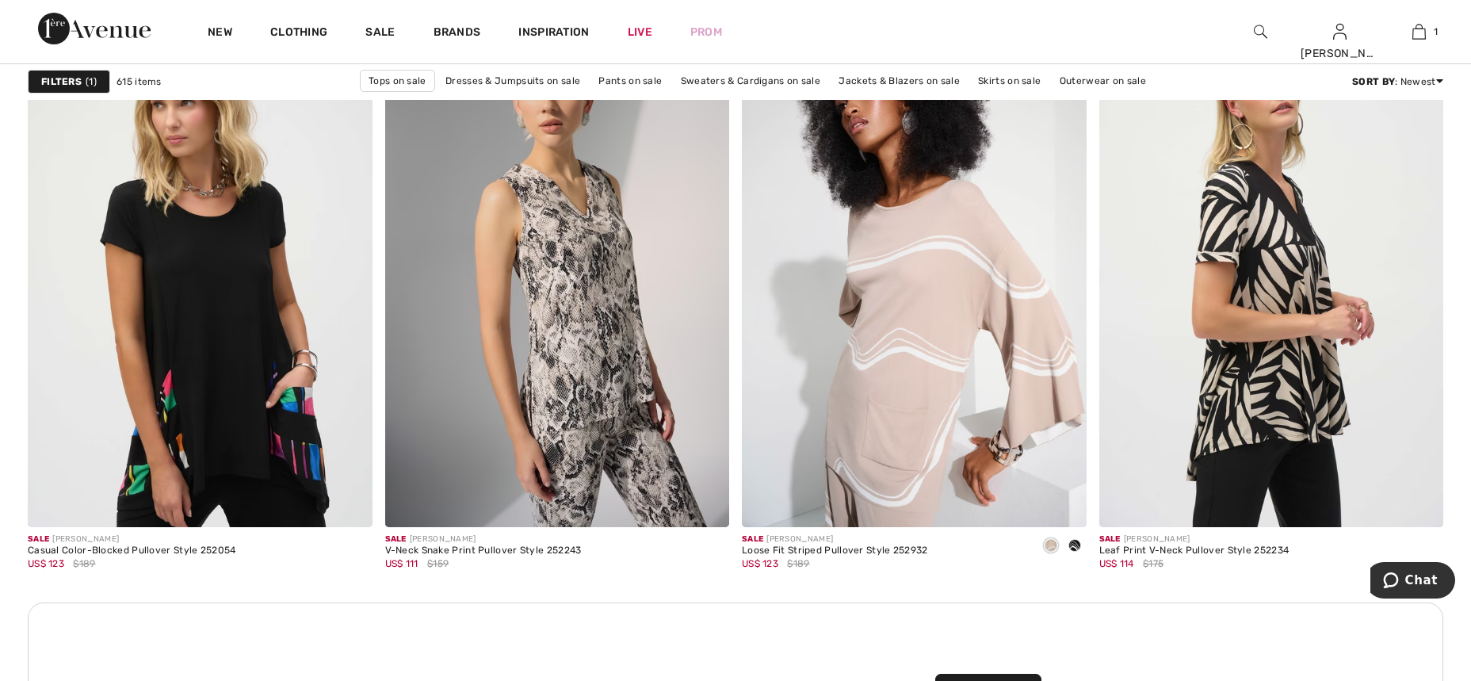
scroll to position [6681, 0]
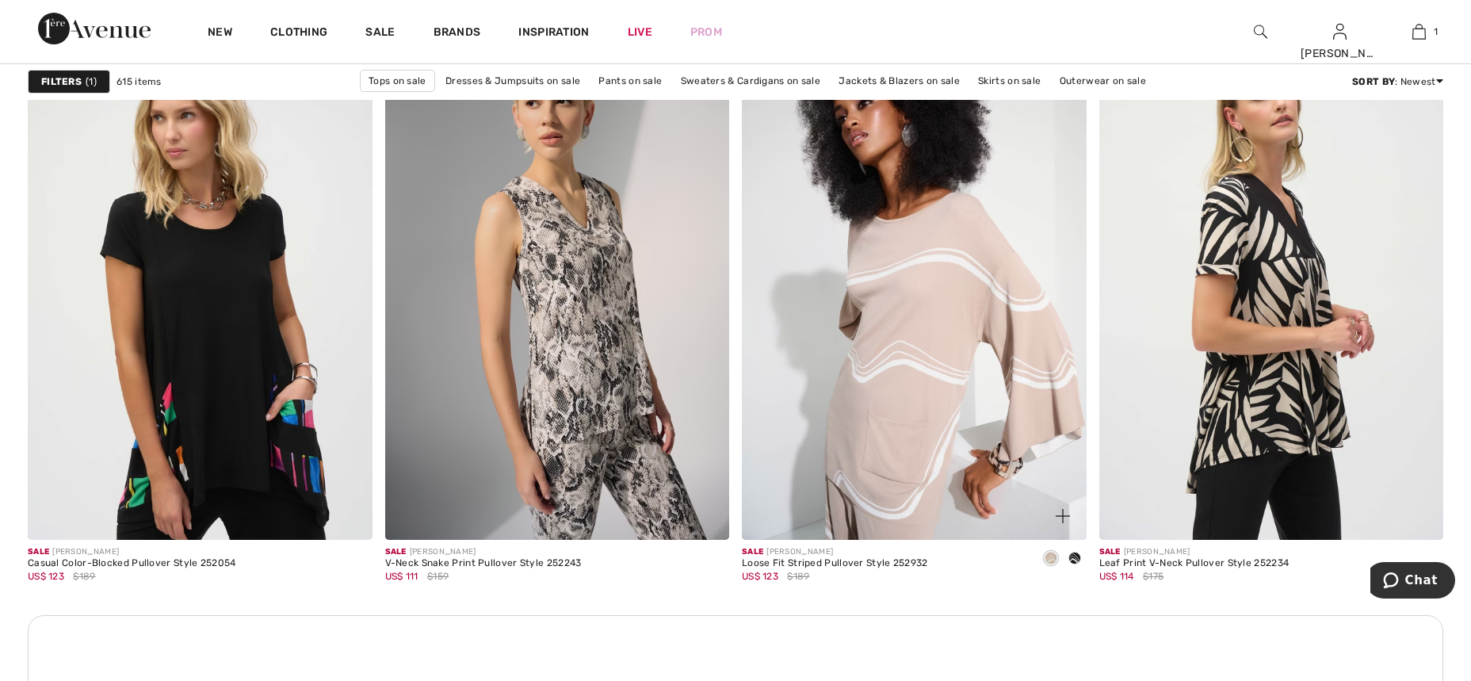
click at [1076, 555] on span at bounding box center [1074, 558] width 13 height 13
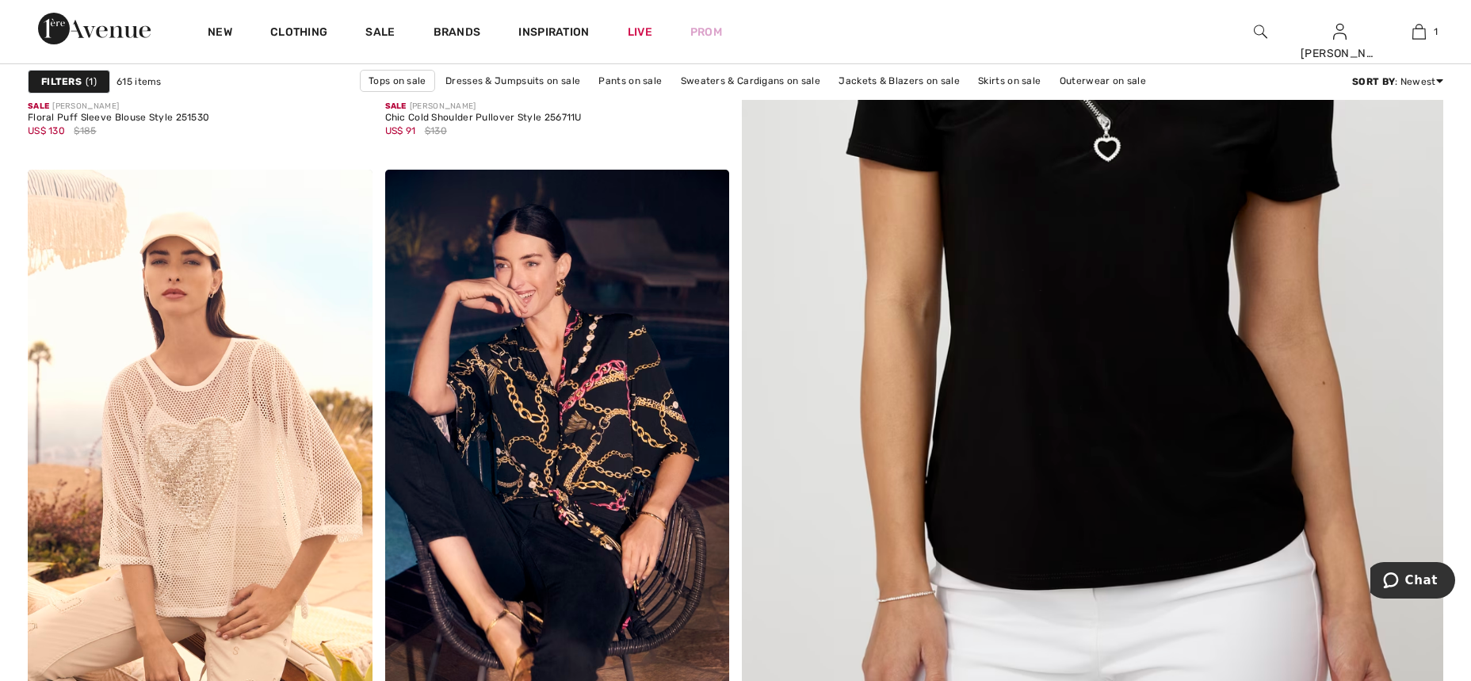
scroll to position [0, 0]
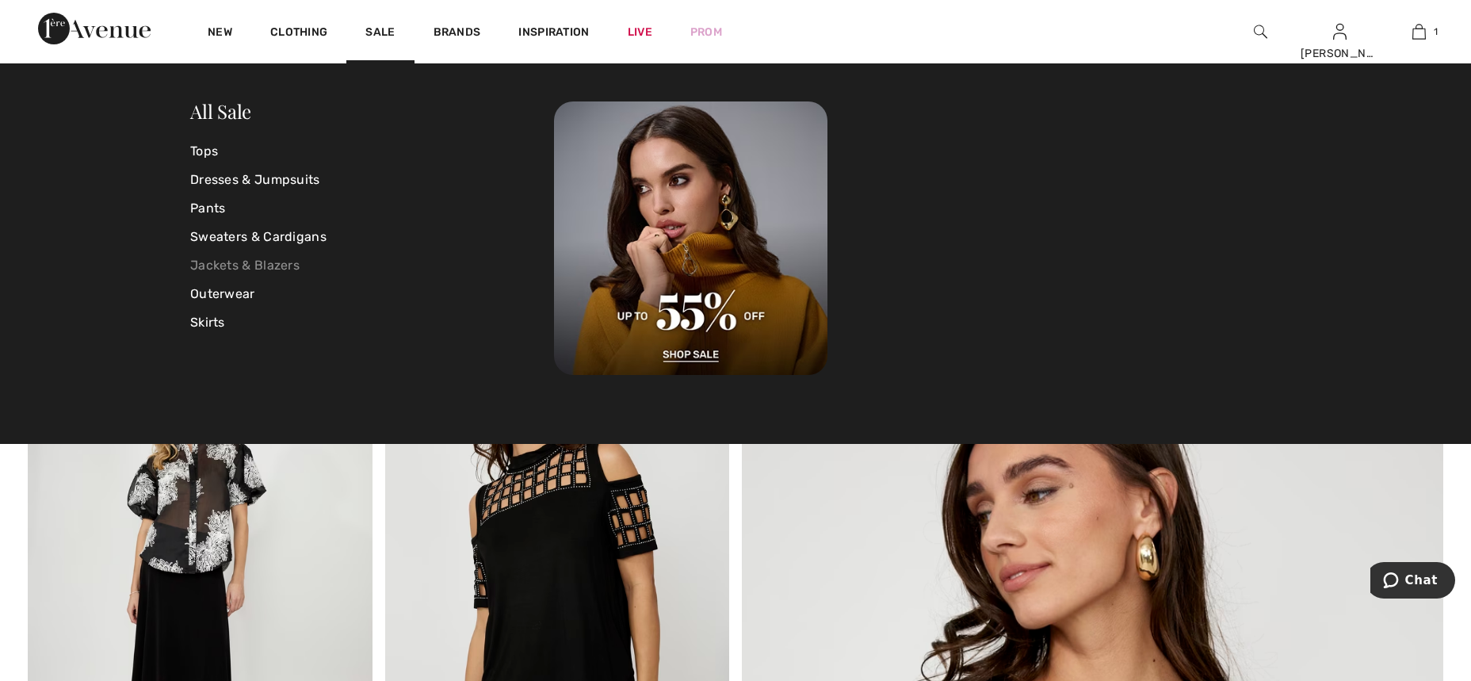
click at [263, 261] on link "Jackets & Blazers" at bounding box center [372, 265] width 364 height 29
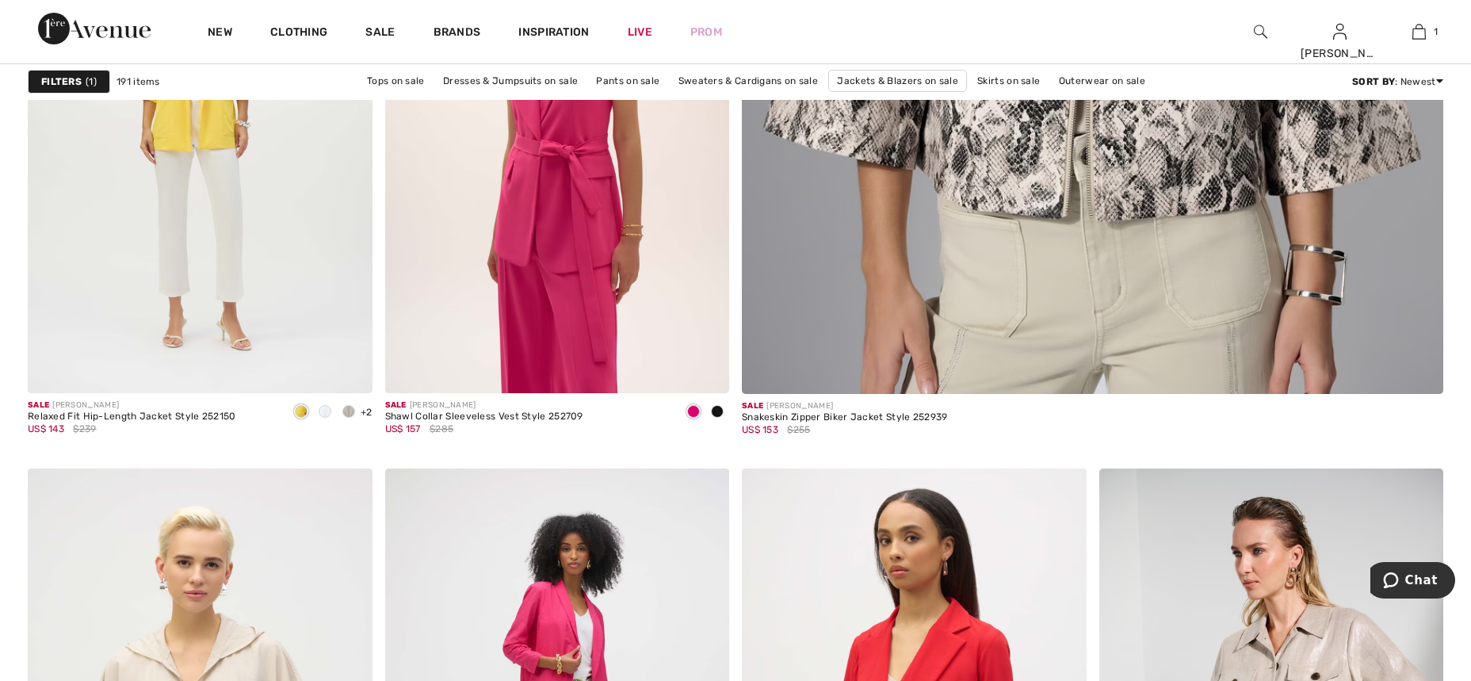
scroll to position [1053, 0]
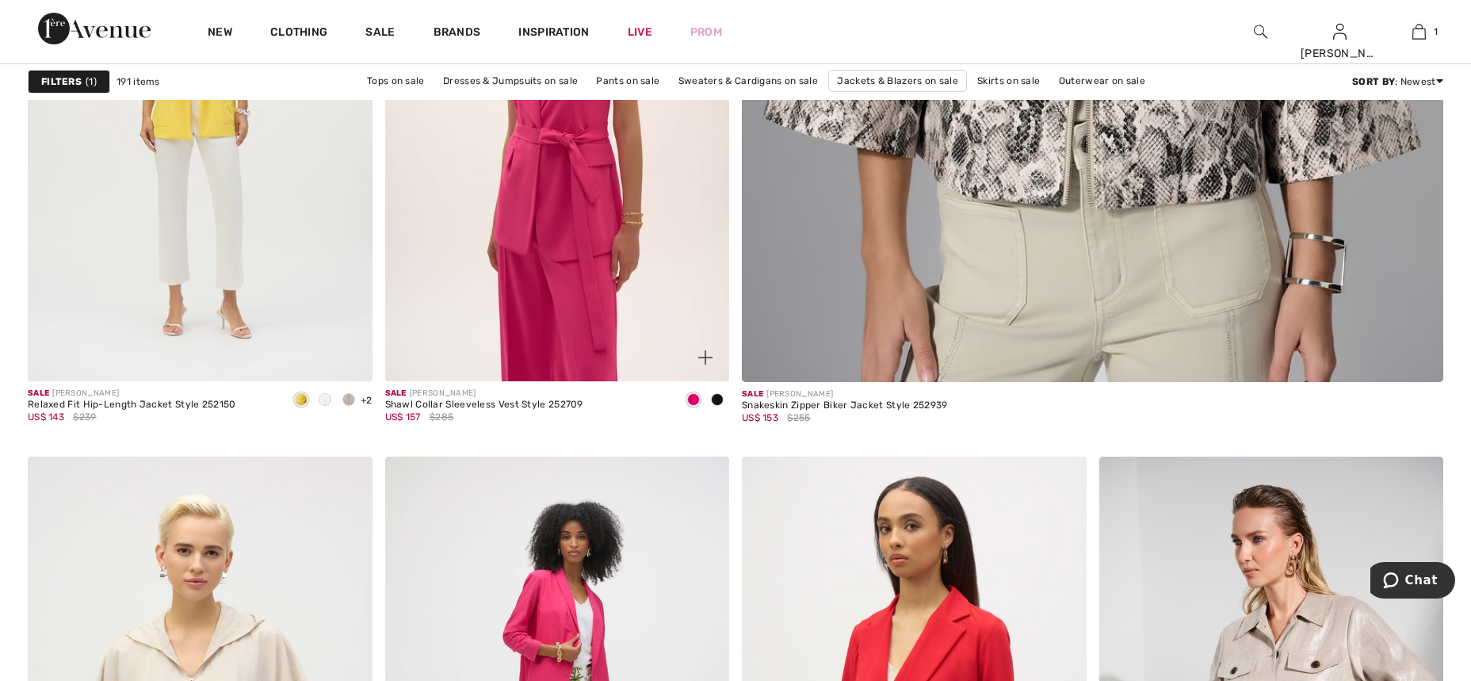
click at [713, 399] on span at bounding box center [717, 399] width 13 height 13
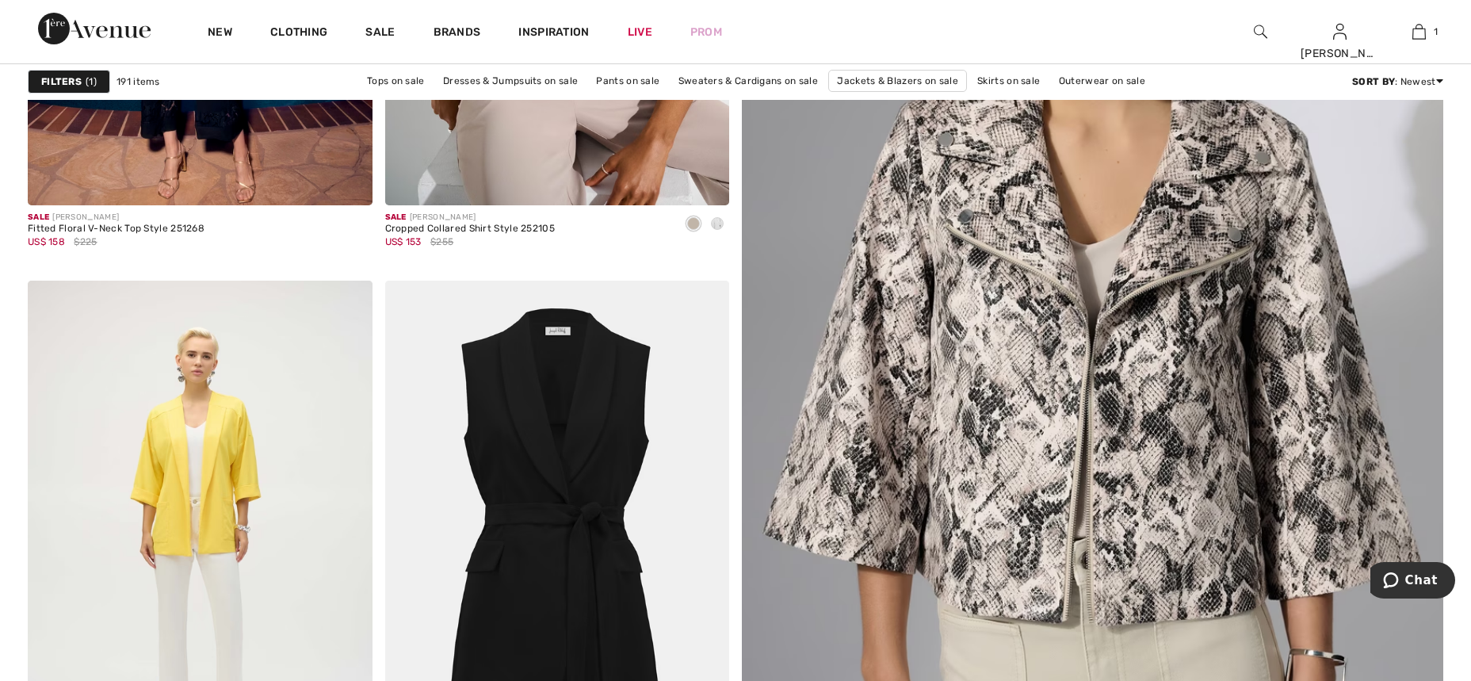
scroll to position [600, 0]
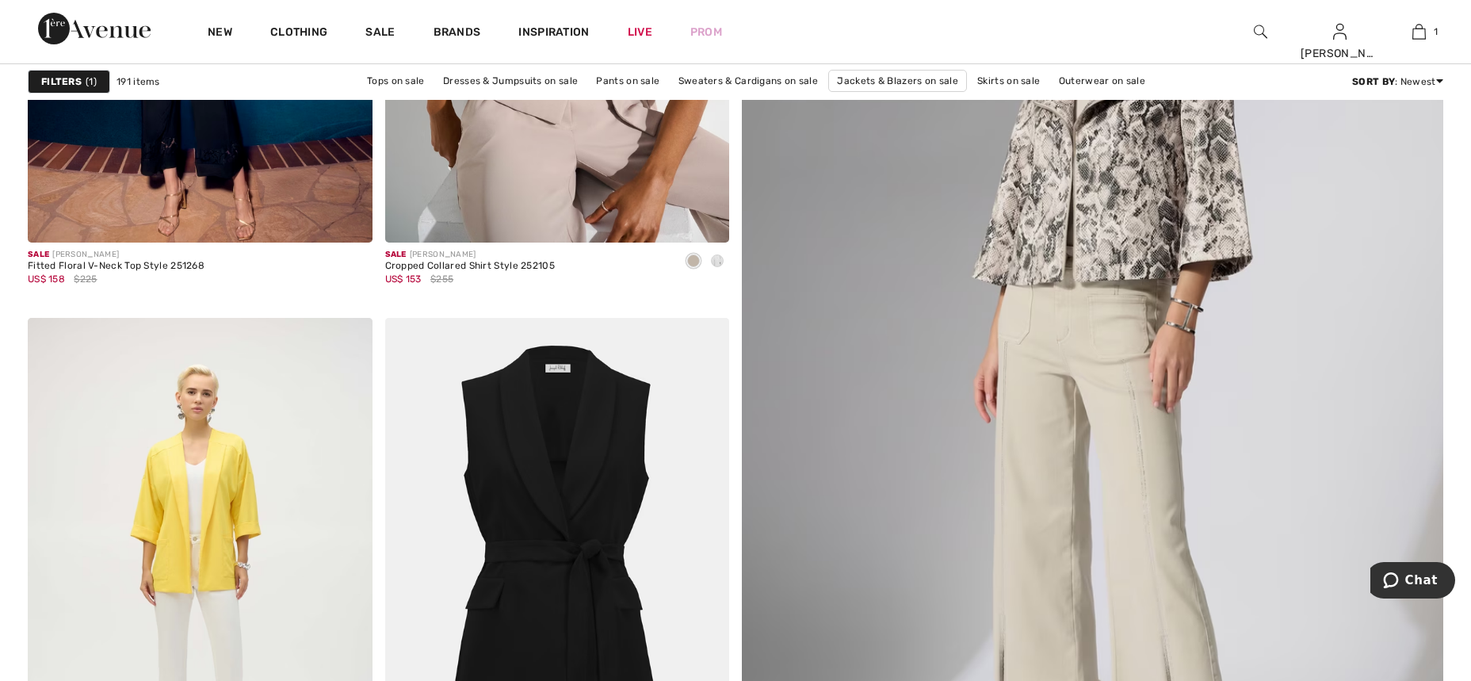
click at [1120, 204] on img at bounding box center [1093, 357] width 842 height 1262
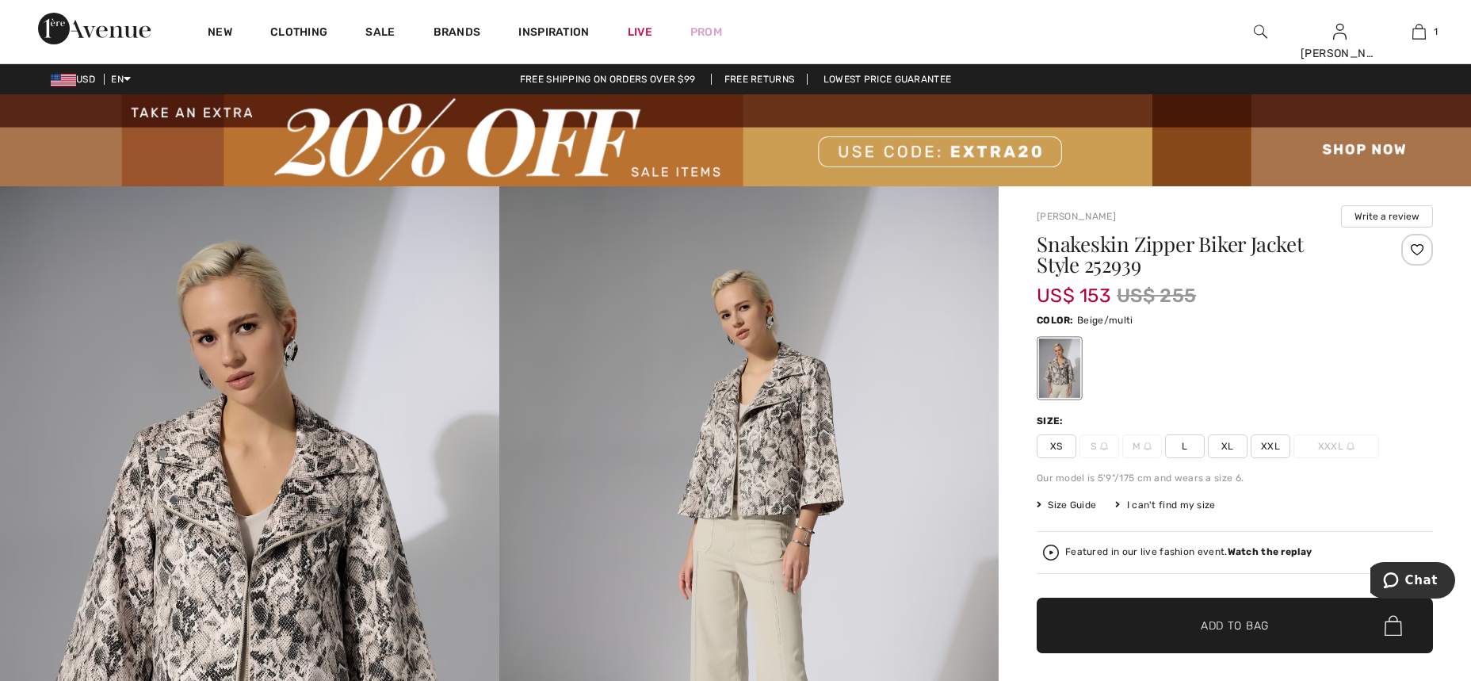
click at [787, 474] on img at bounding box center [748, 560] width 499 height 749
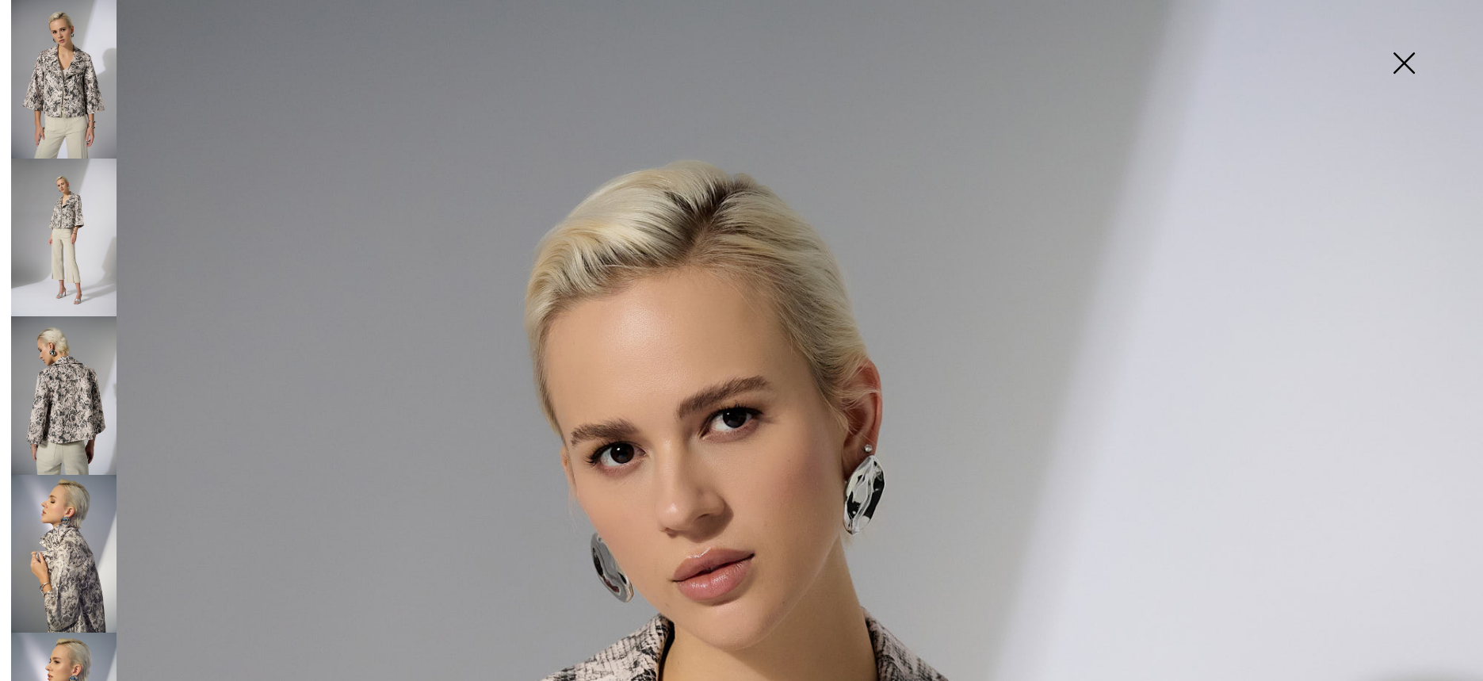
click at [88, 384] on img at bounding box center [63, 395] width 105 height 158
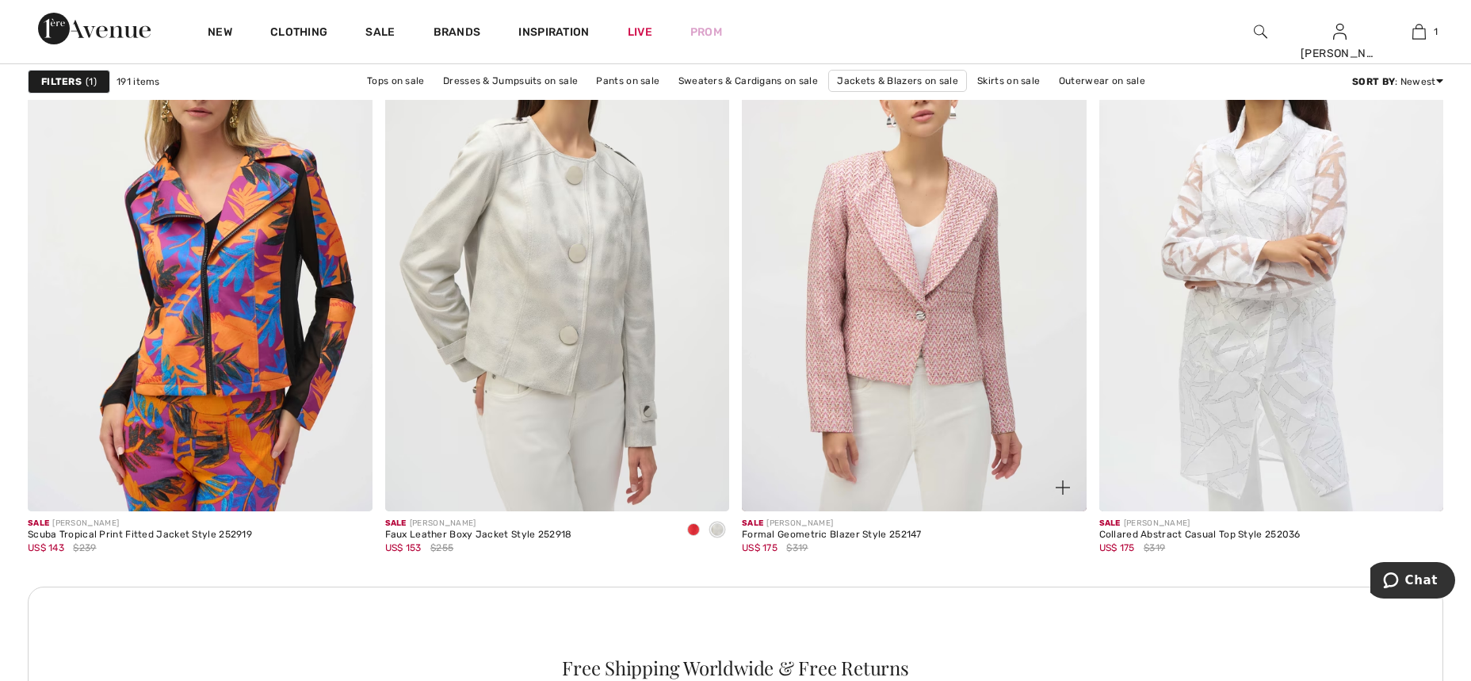
scroll to position [2094, 0]
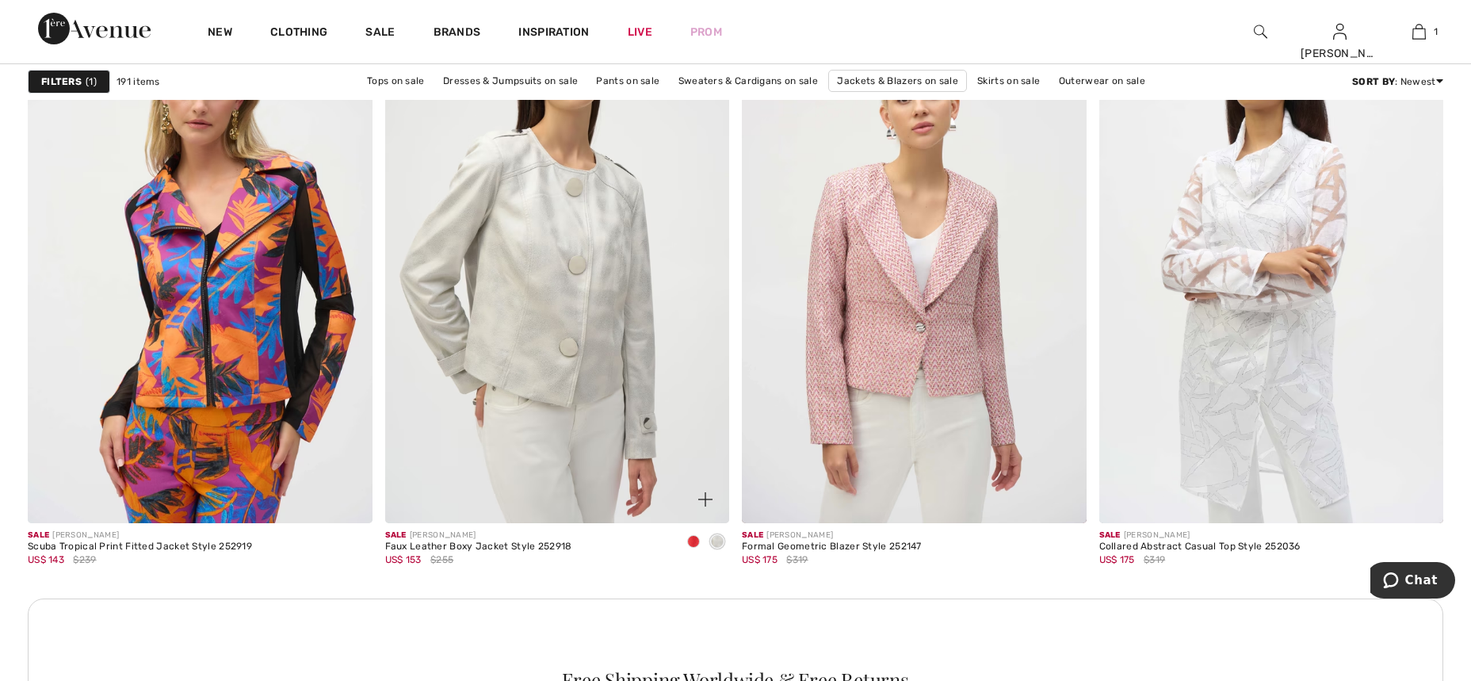
click at [697, 543] on span at bounding box center [693, 541] width 13 height 13
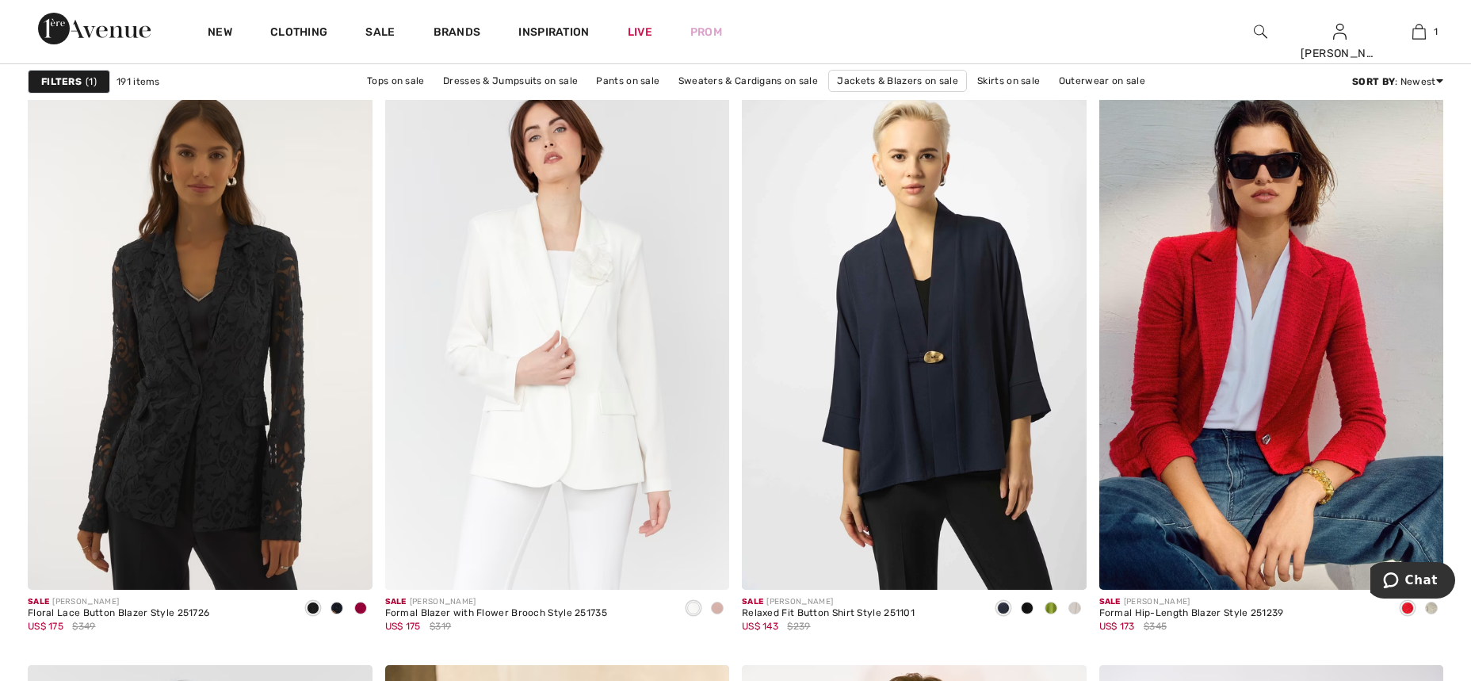
scroll to position [6136, 0]
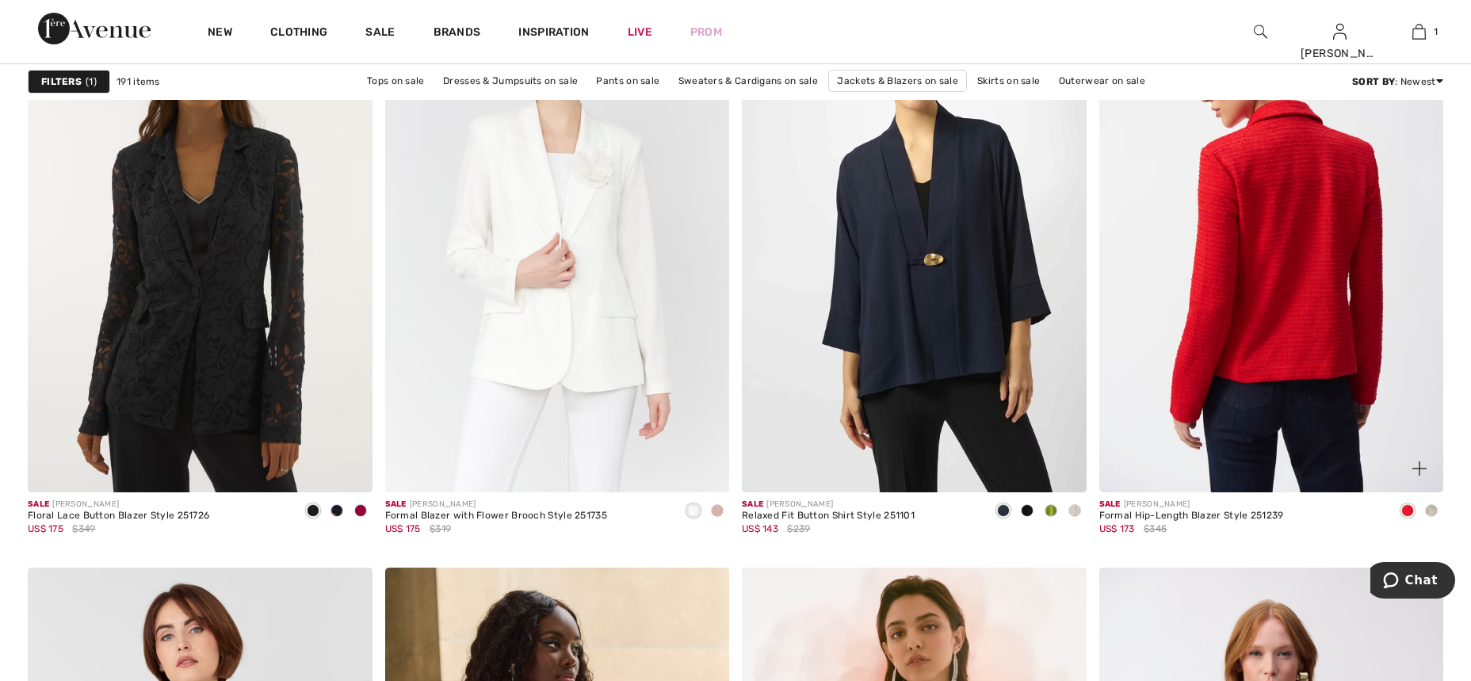
click at [1296, 235] on img at bounding box center [1271, 234] width 345 height 517
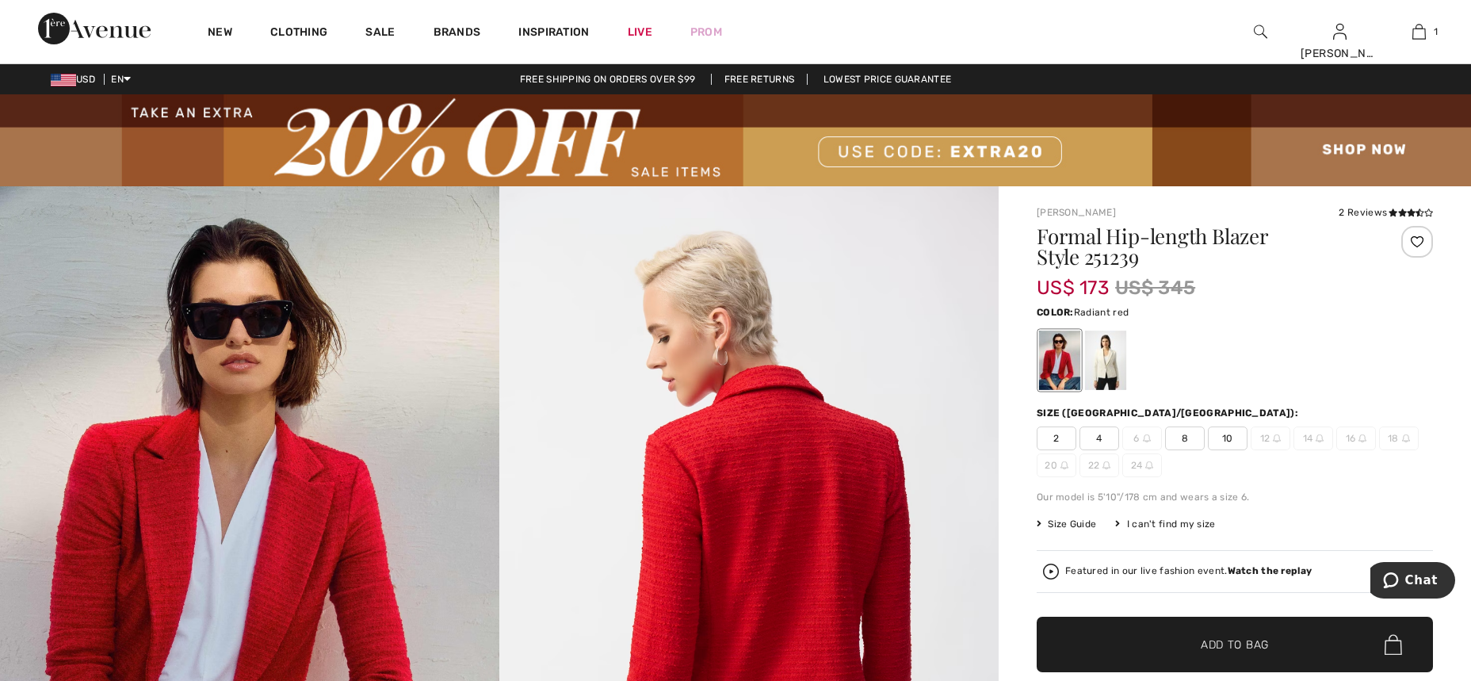
click at [302, 563] on img at bounding box center [249, 560] width 499 height 749
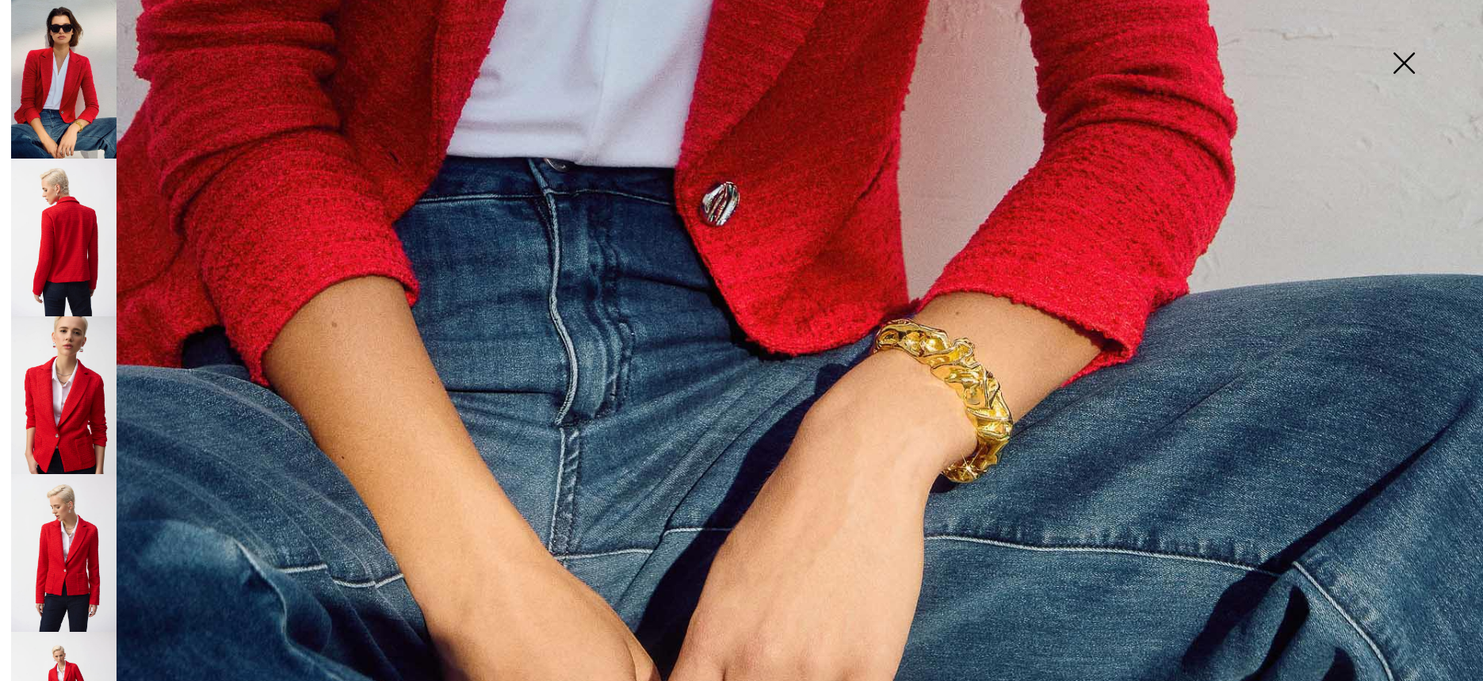
scroll to position [1525, 0]
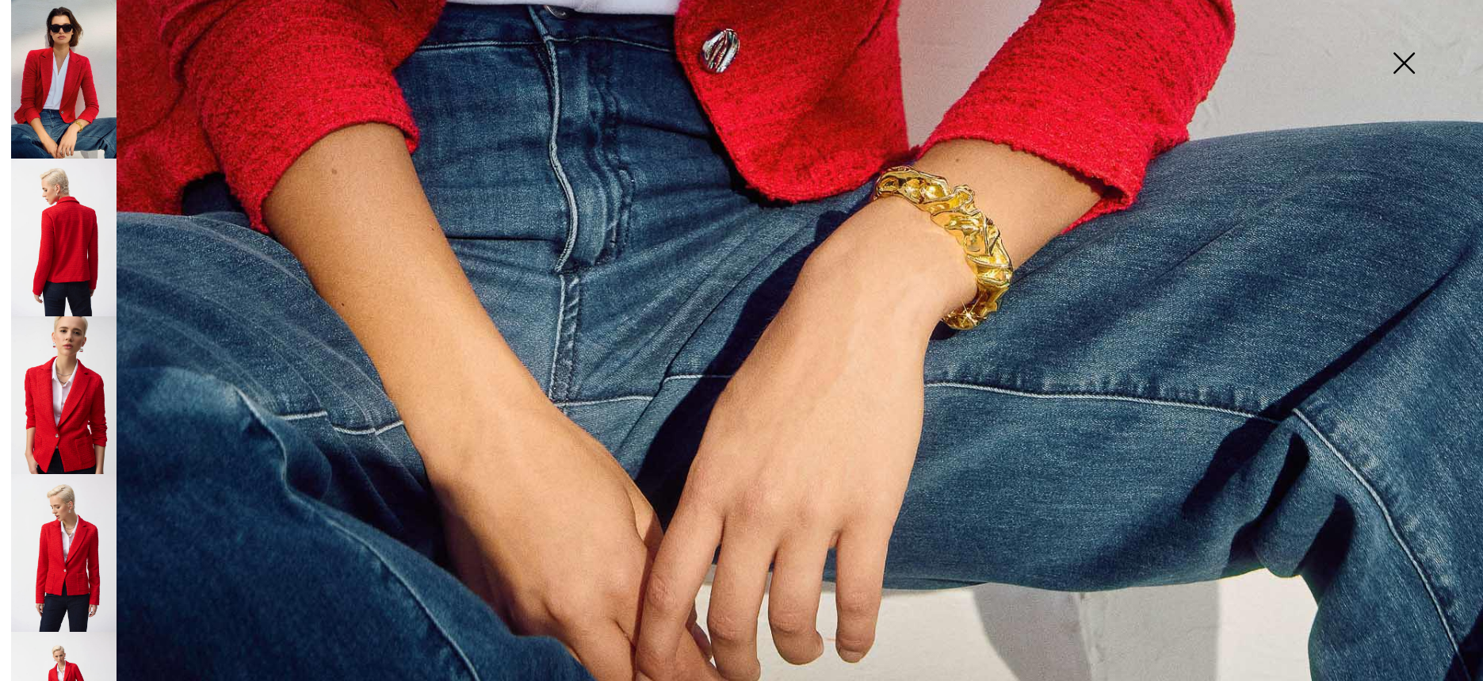
click at [75, 250] on img at bounding box center [63, 237] width 105 height 158
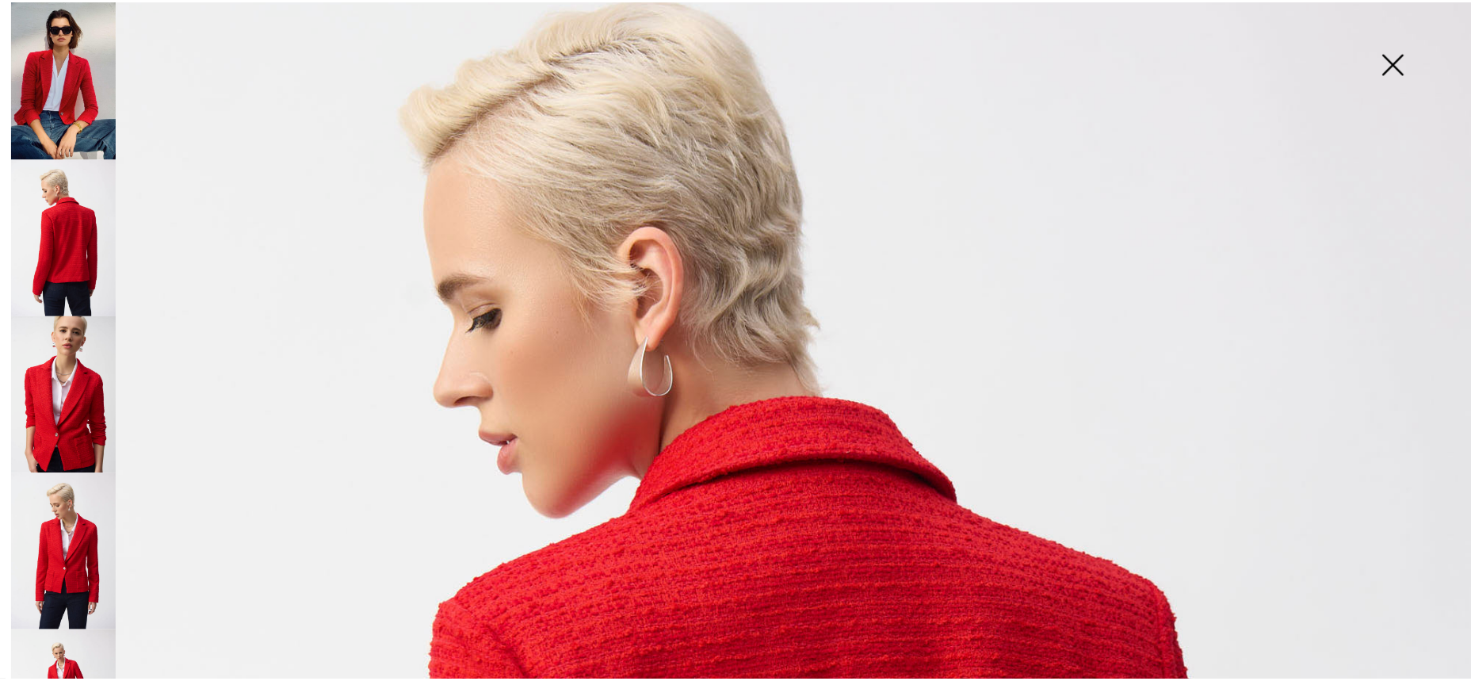
scroll to position [115, 0]
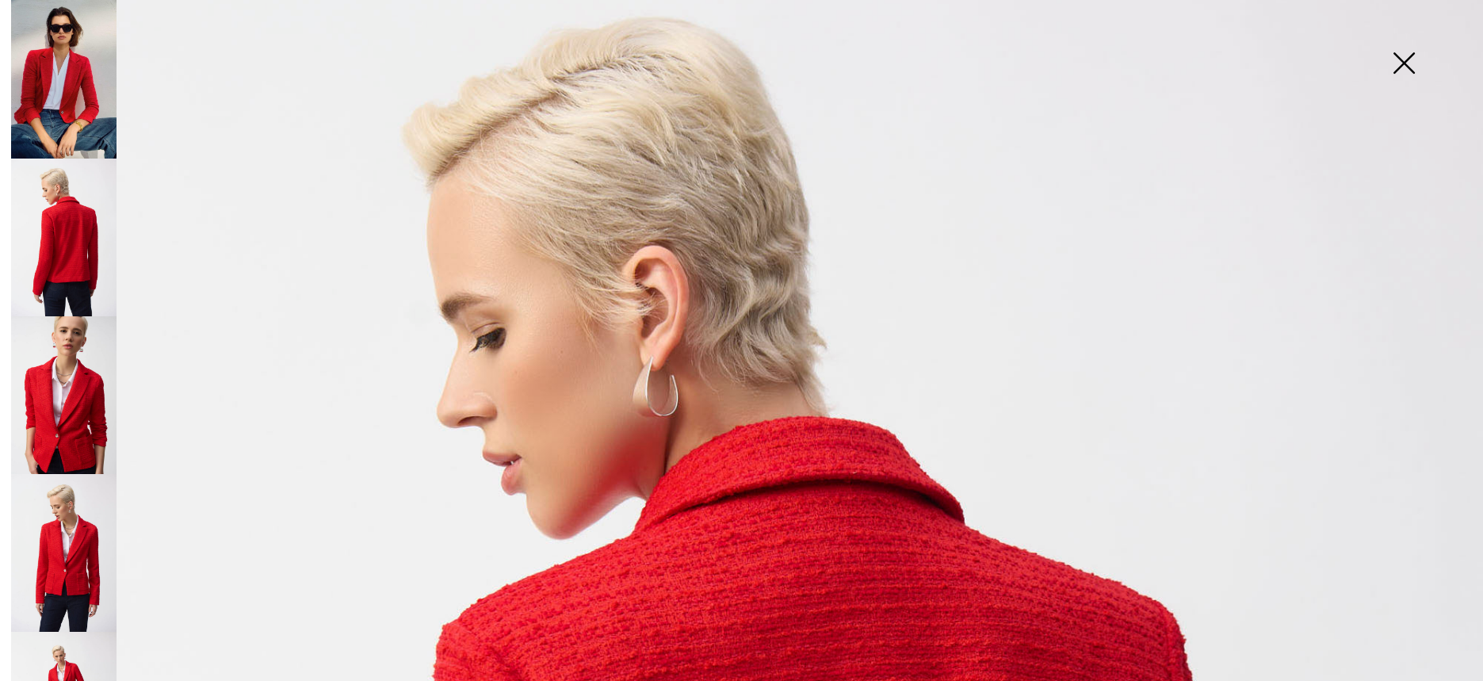
click at [1399, 56] on img at bounding box center [1403, 65] width 79 height 82
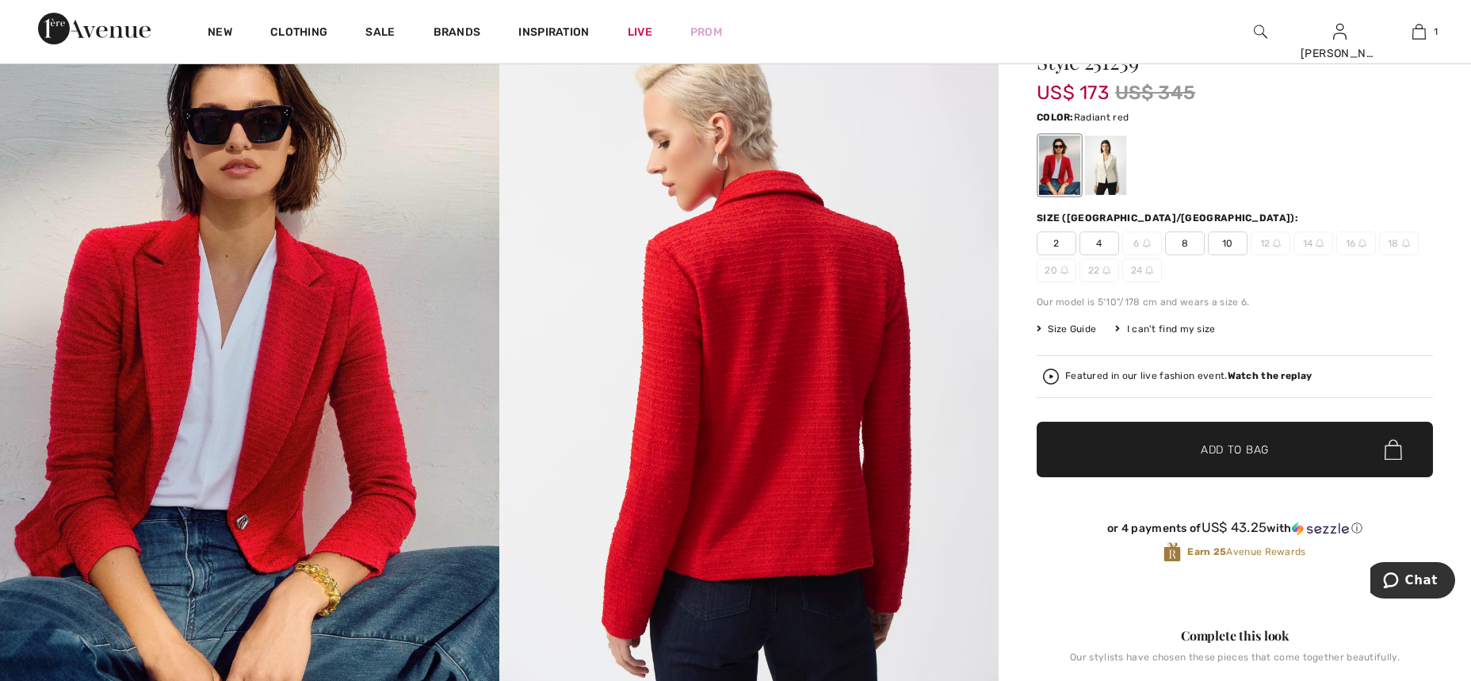
scroll to position [136, 0]
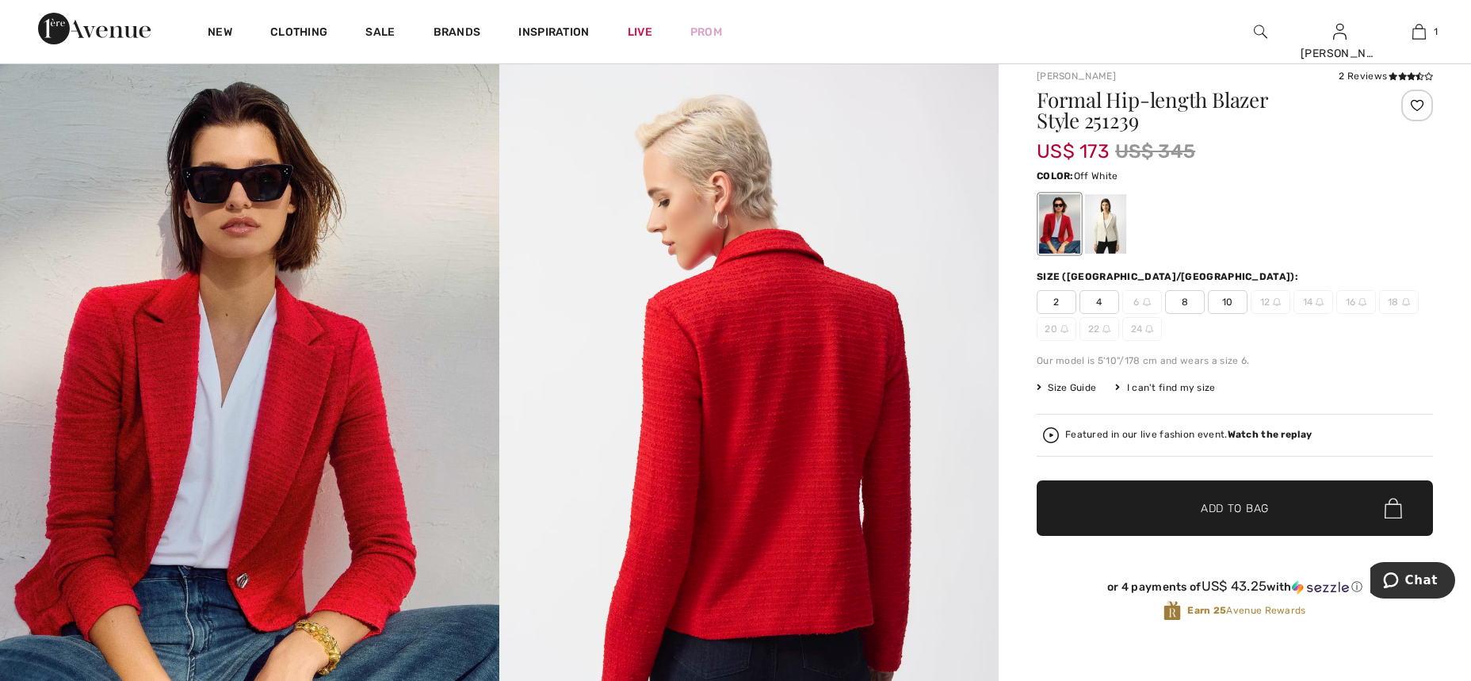
click at [1111, 231] on div at bounding box center [1105, 223] width 41 height 59
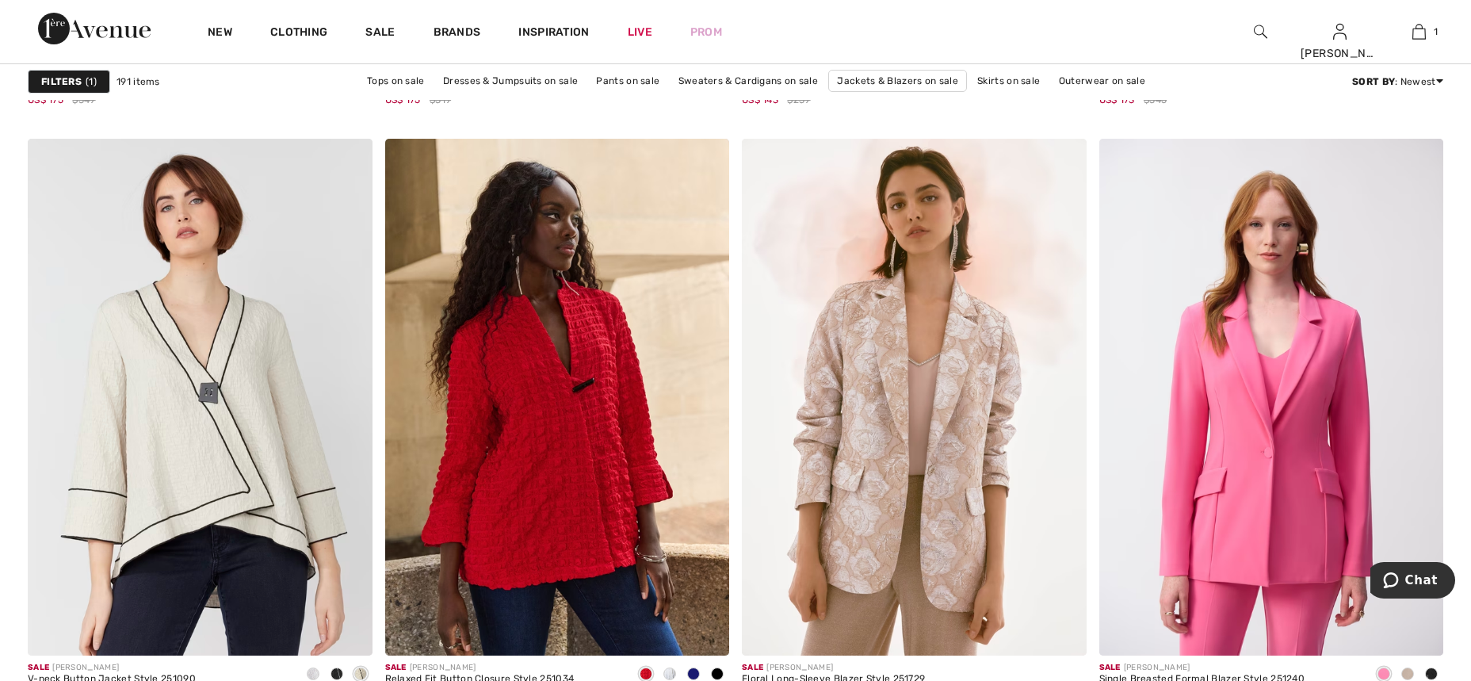
scroll to position [6663, 0]
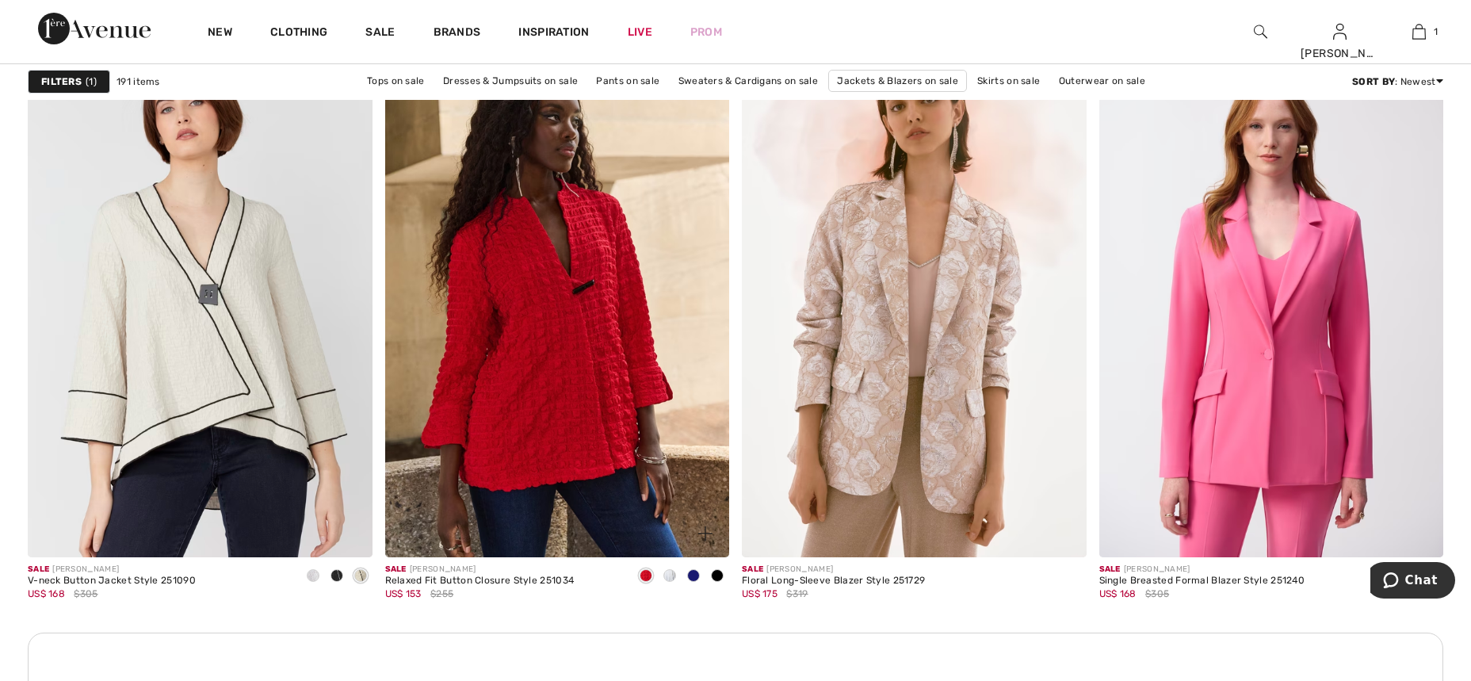
click at [716, 571] on span at bounding box center [717, 575] width 13 height 13
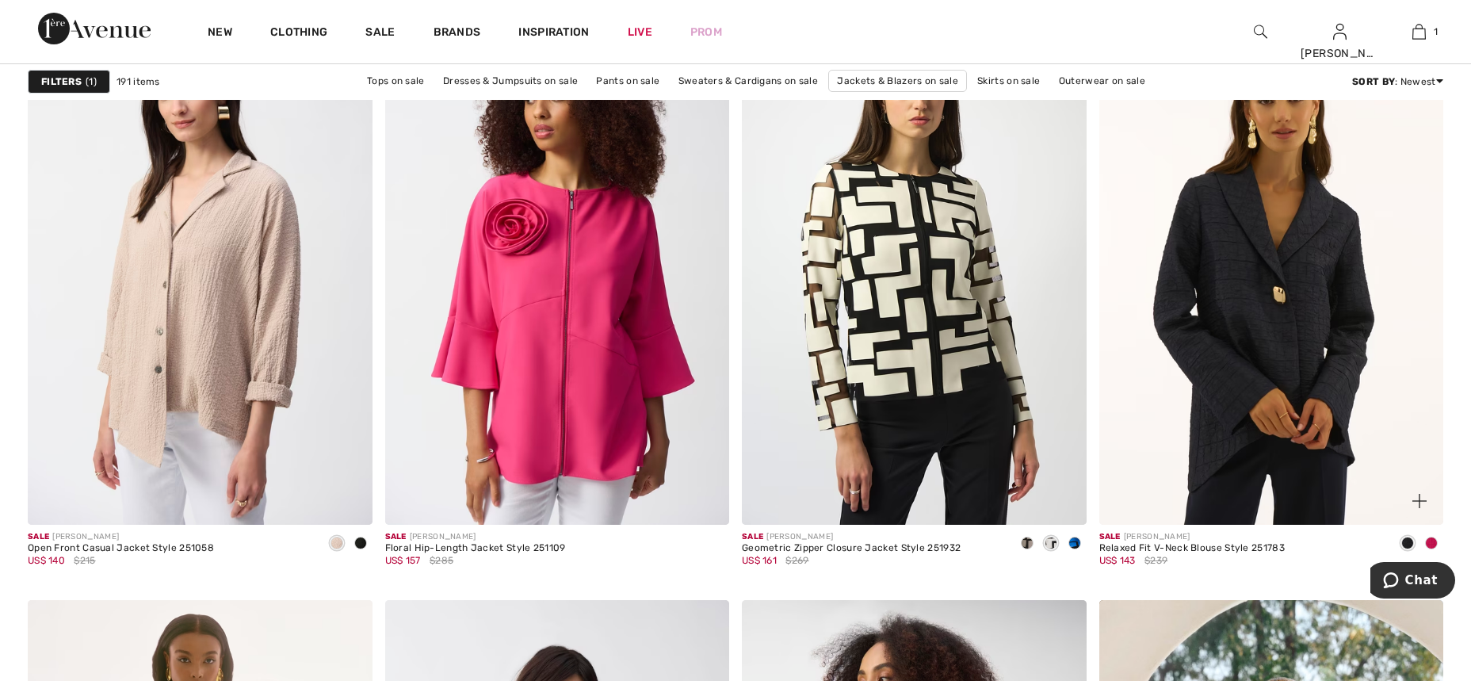
scroll to position [8133, 0]
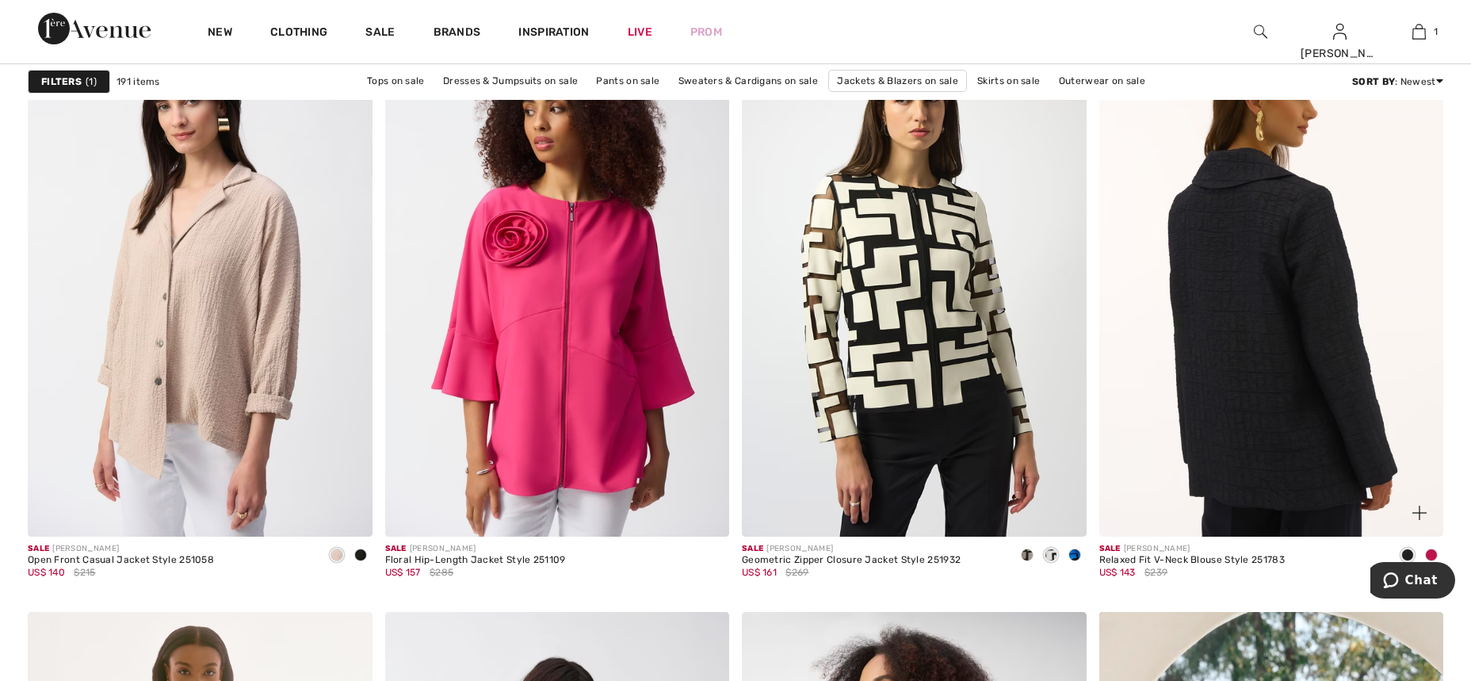
click at [1281, 360] on img at bounding box center [1271, 278] width 345 height 517
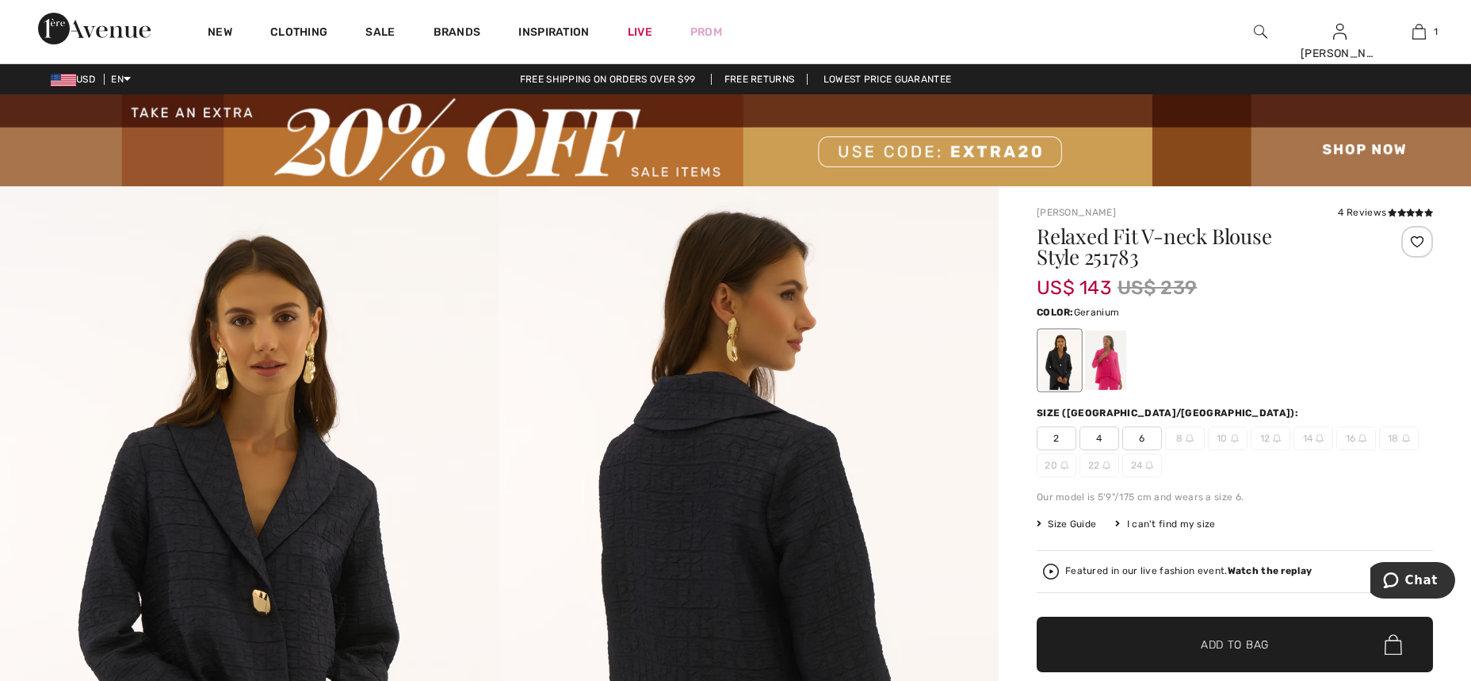
click at [1113, 365] on div at bounding box center [1105, 359] width 41 height 59
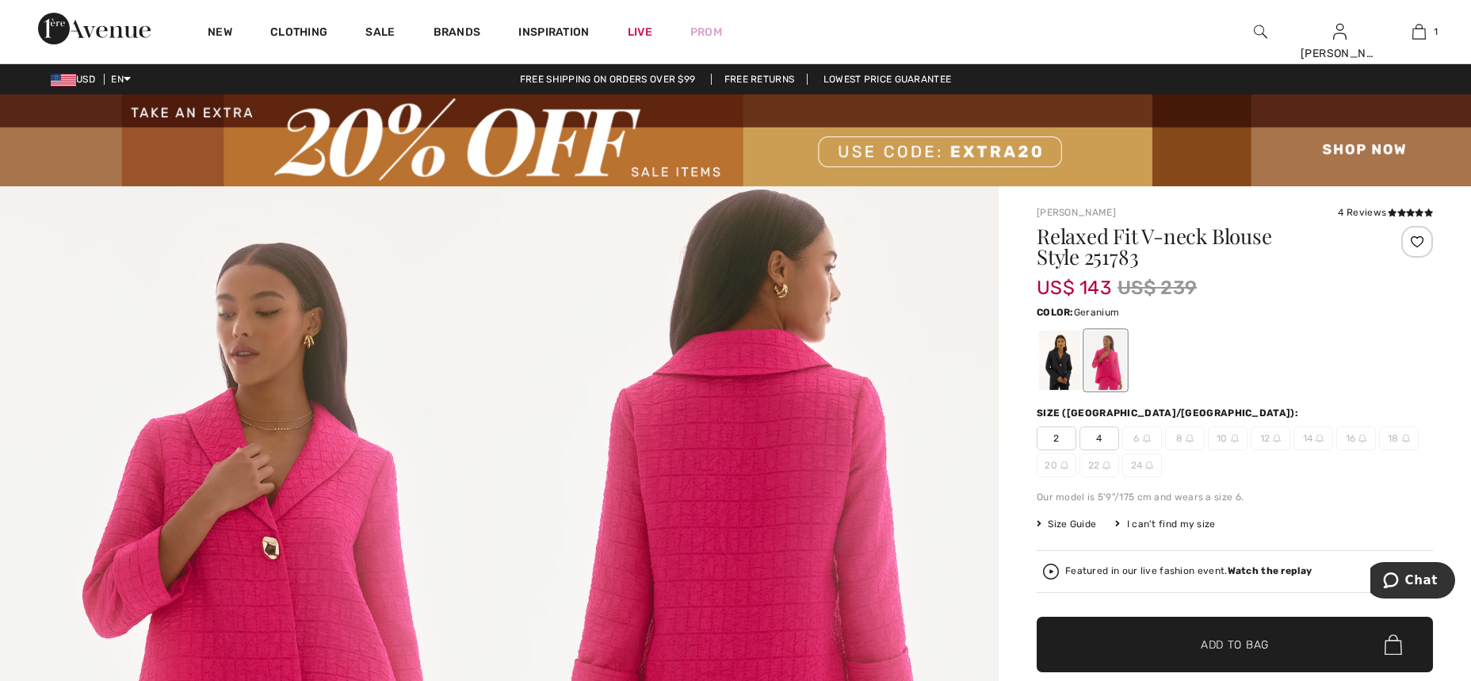
scroll to position [304, 0]
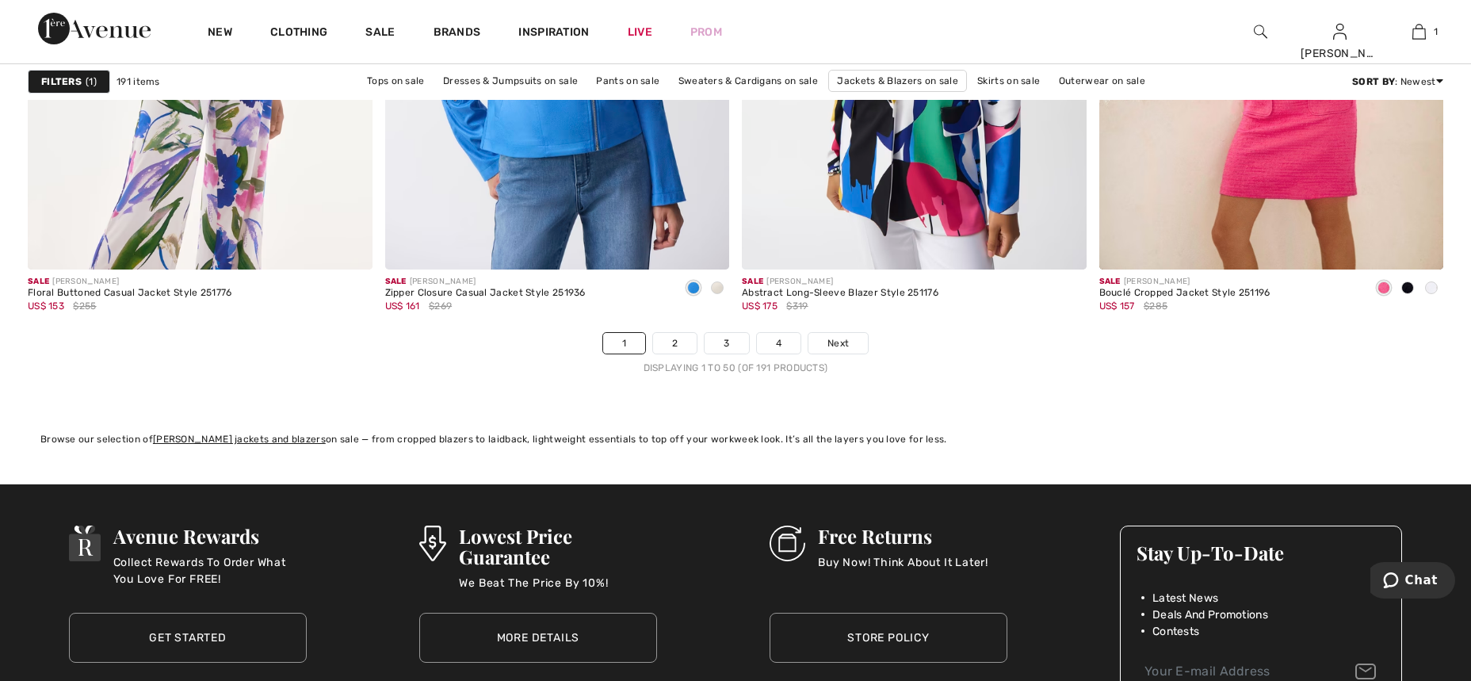
scroll to position [8857, 0]
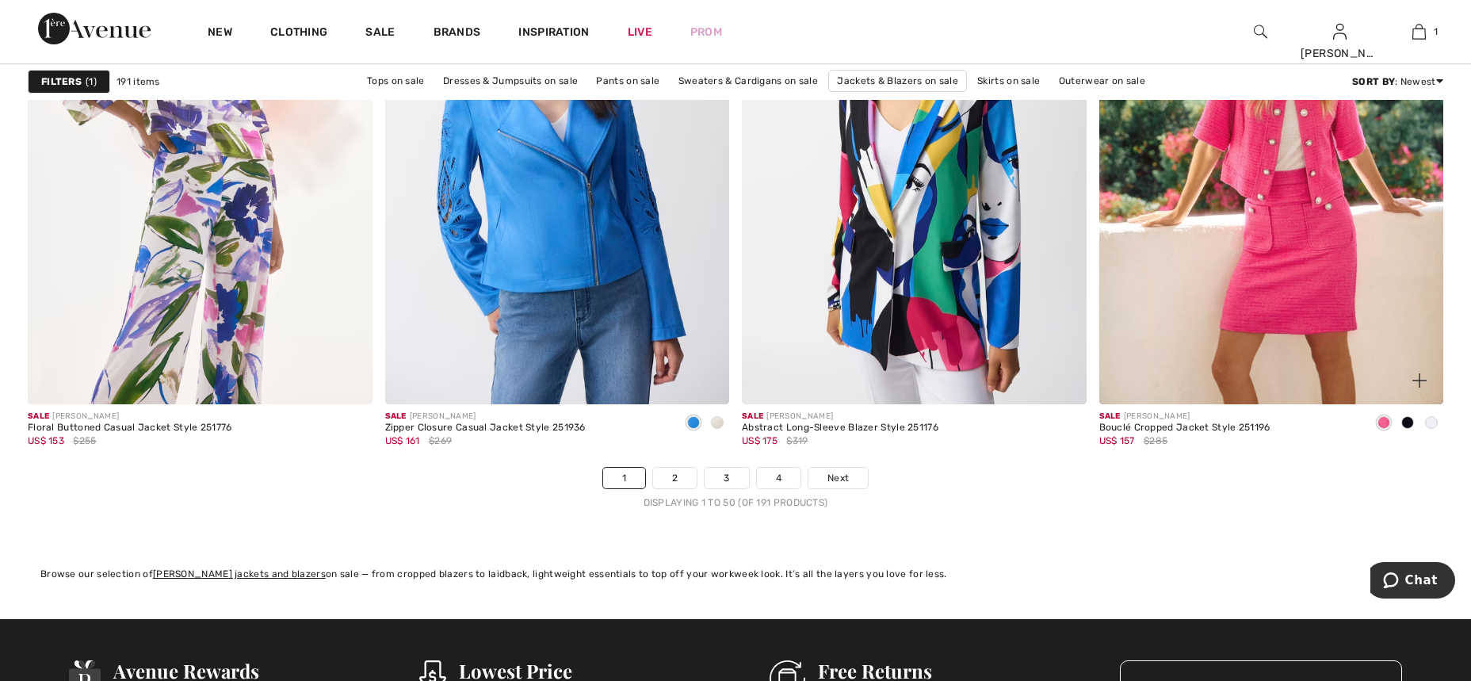
click at [1407, 421] on span at bounding box center [1407, 422] width 13 height 13
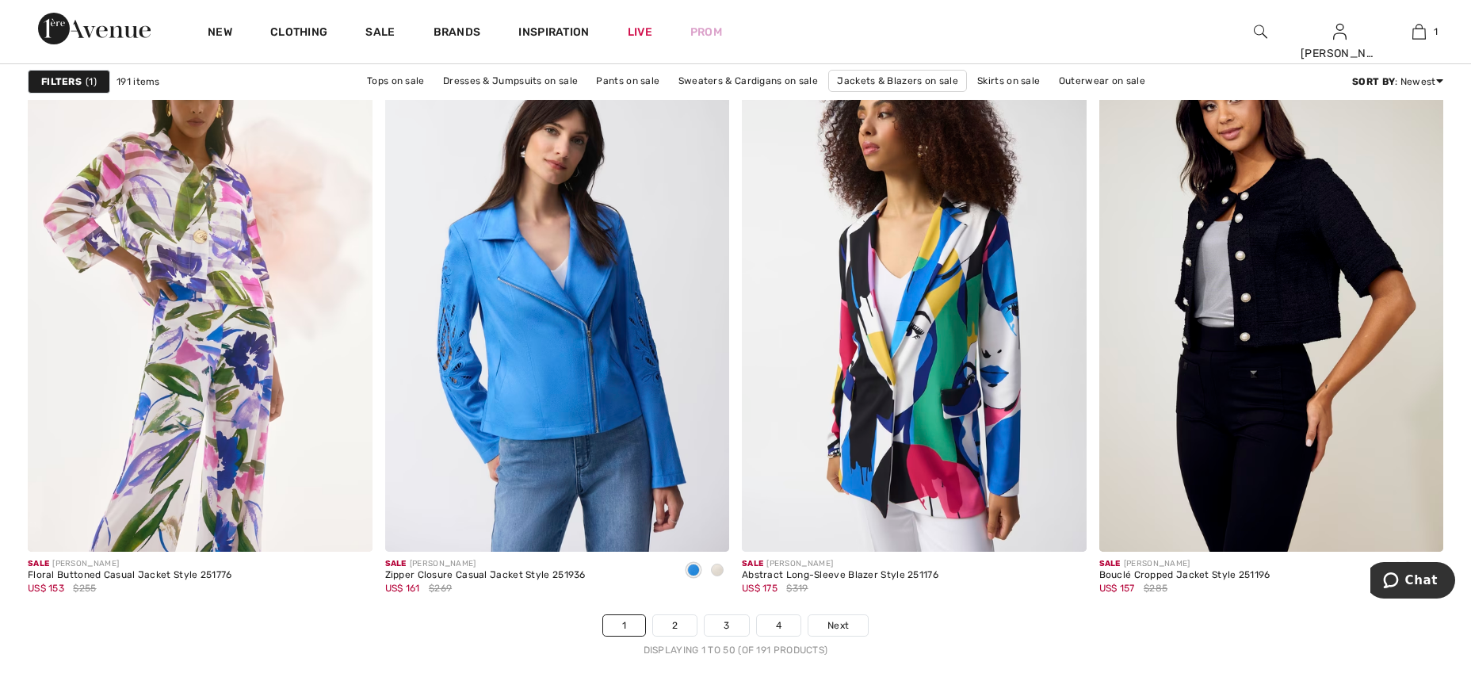
scroll to position [8685, 0]
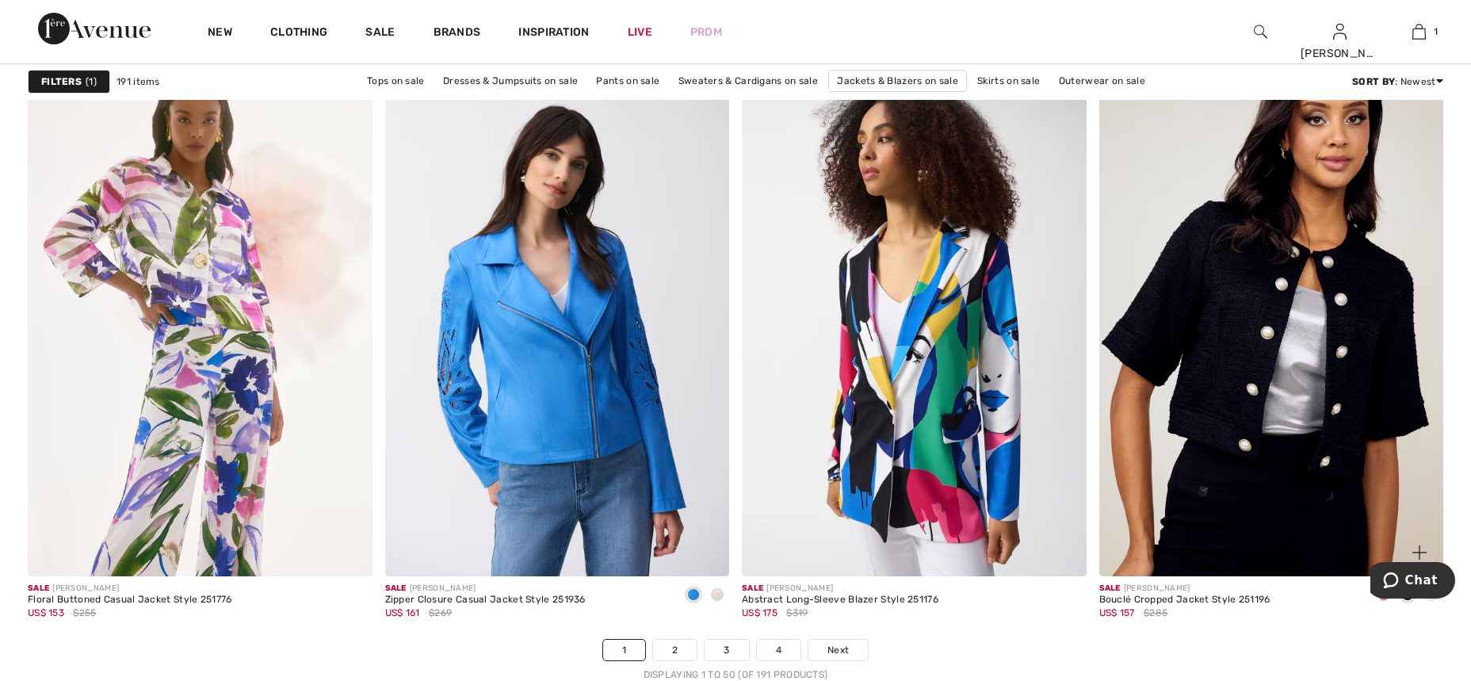
click at [1268, 295] on img at bounding box center [1271, 318] width 345 height 517
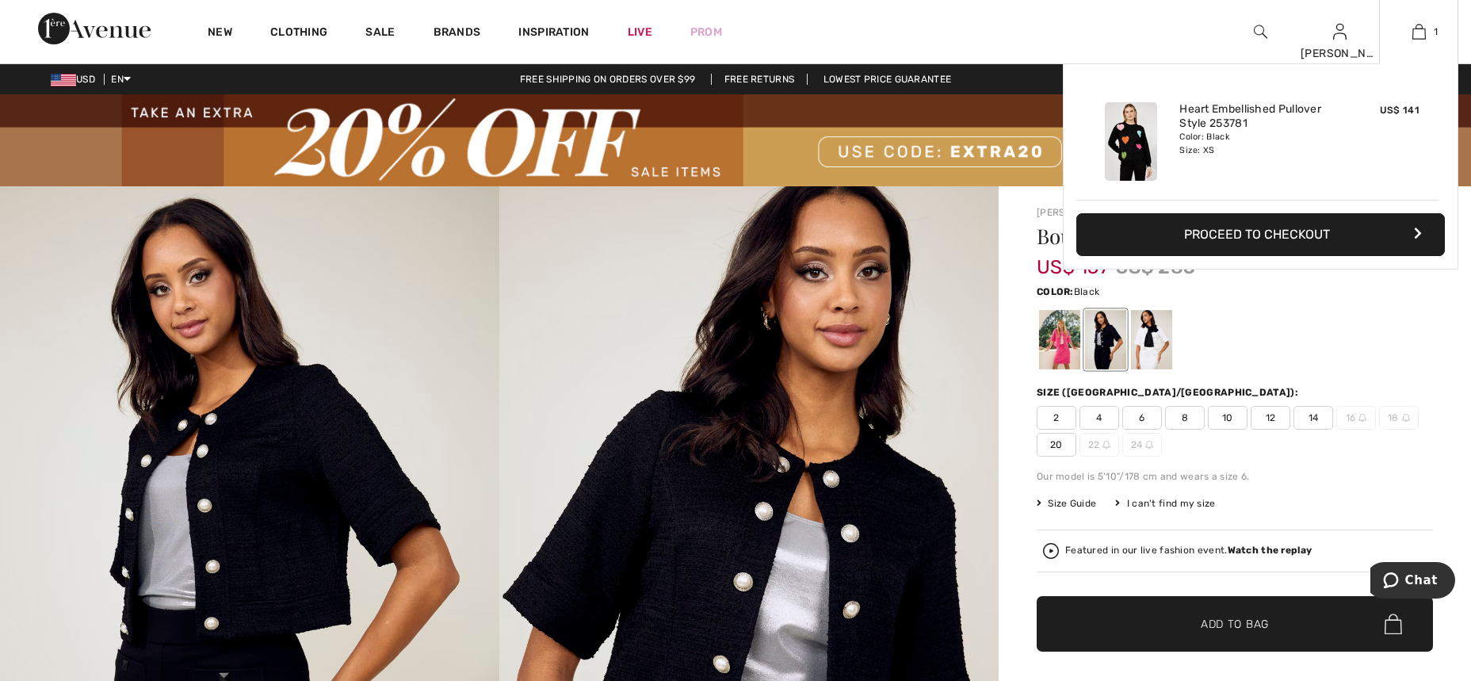
click at [1302, 243] on button "Proceed to Checkout" at bounding box center [1260, 234] width 368 height 43
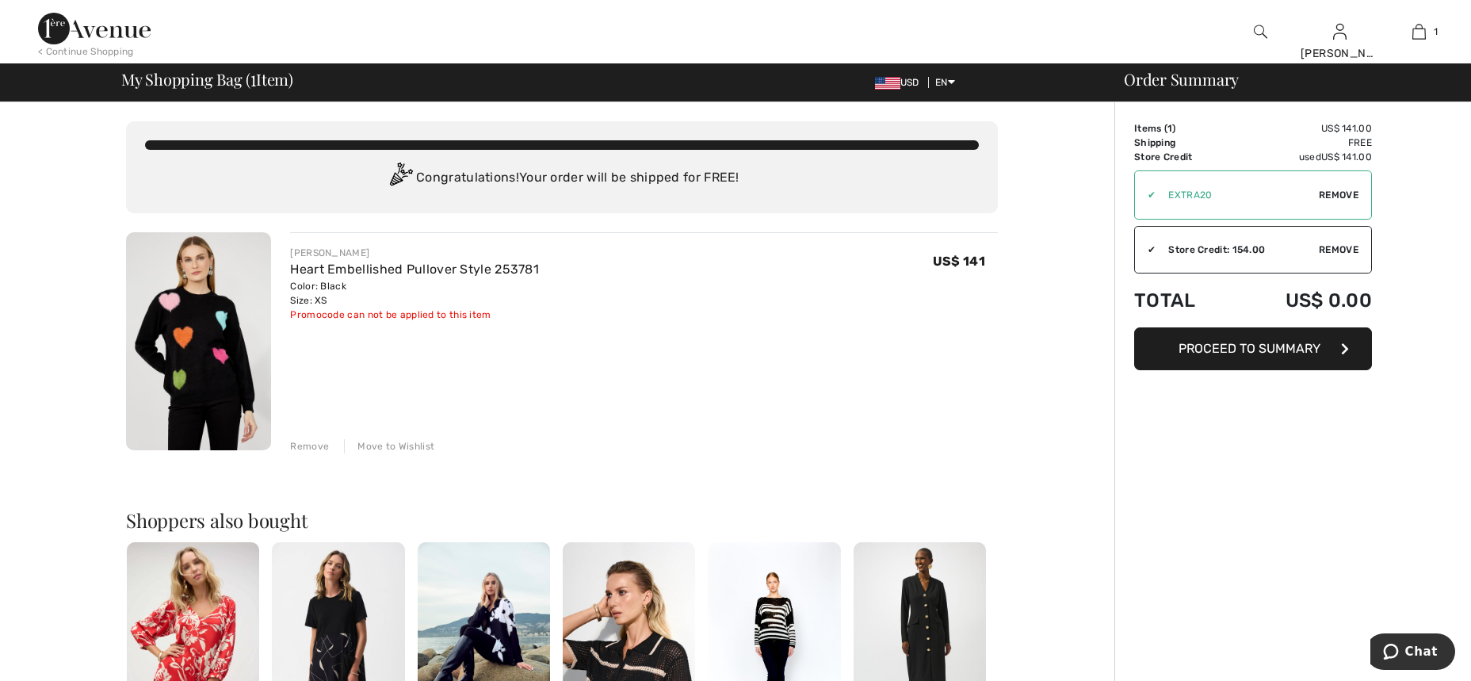
click at [773, 623] on img at bounding box center [774, 641] width 132 height 199
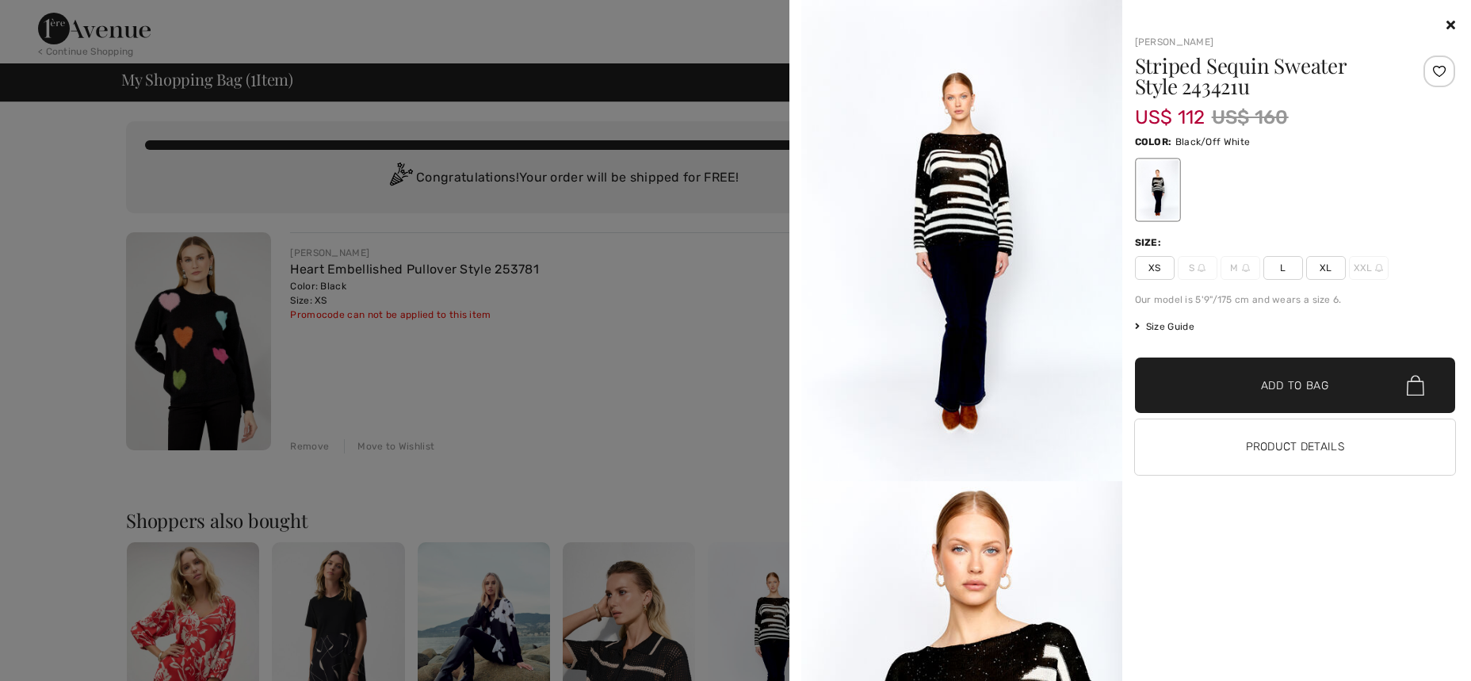
click at [966, 198] on img at bounding box center [961, 240] width 321 height 481
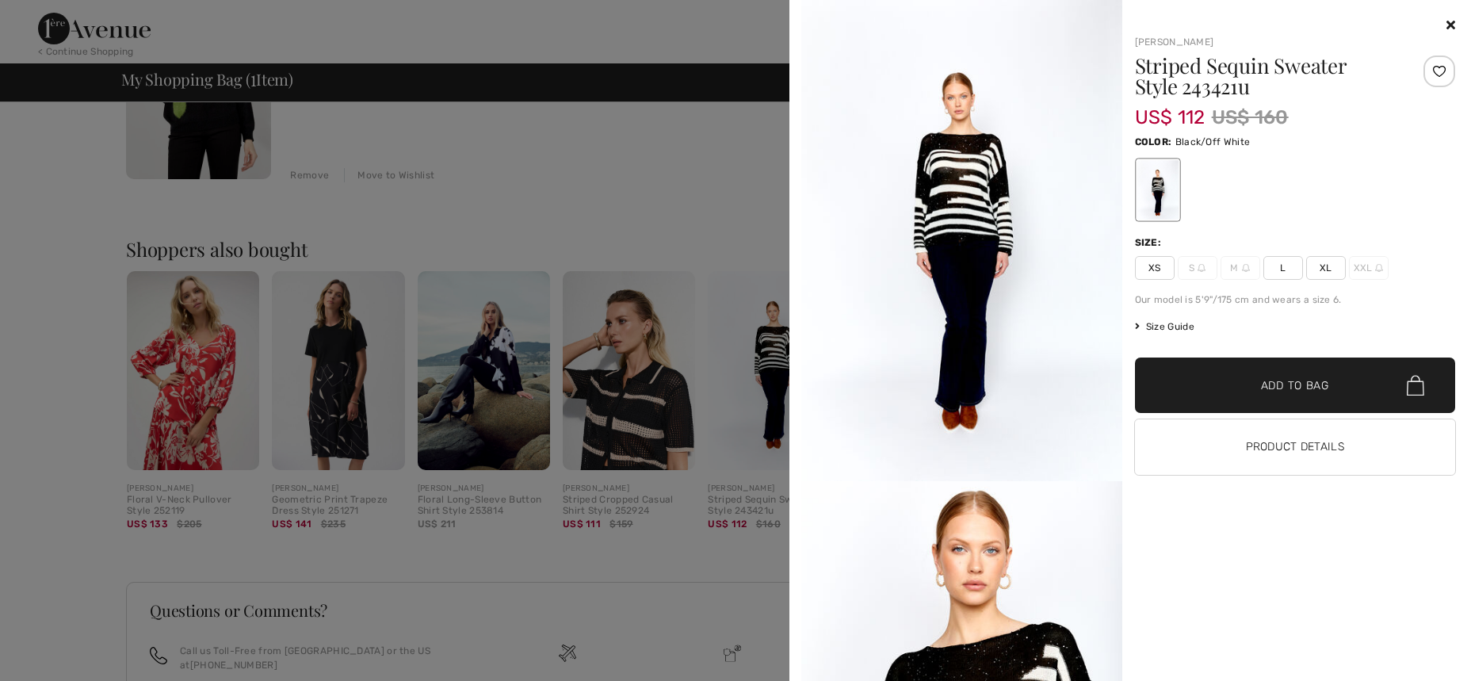
scroll to position [272, 0]
click at [1281, 453] on button "Product Details" at bounding box center [1295, 446] width 321 height 55
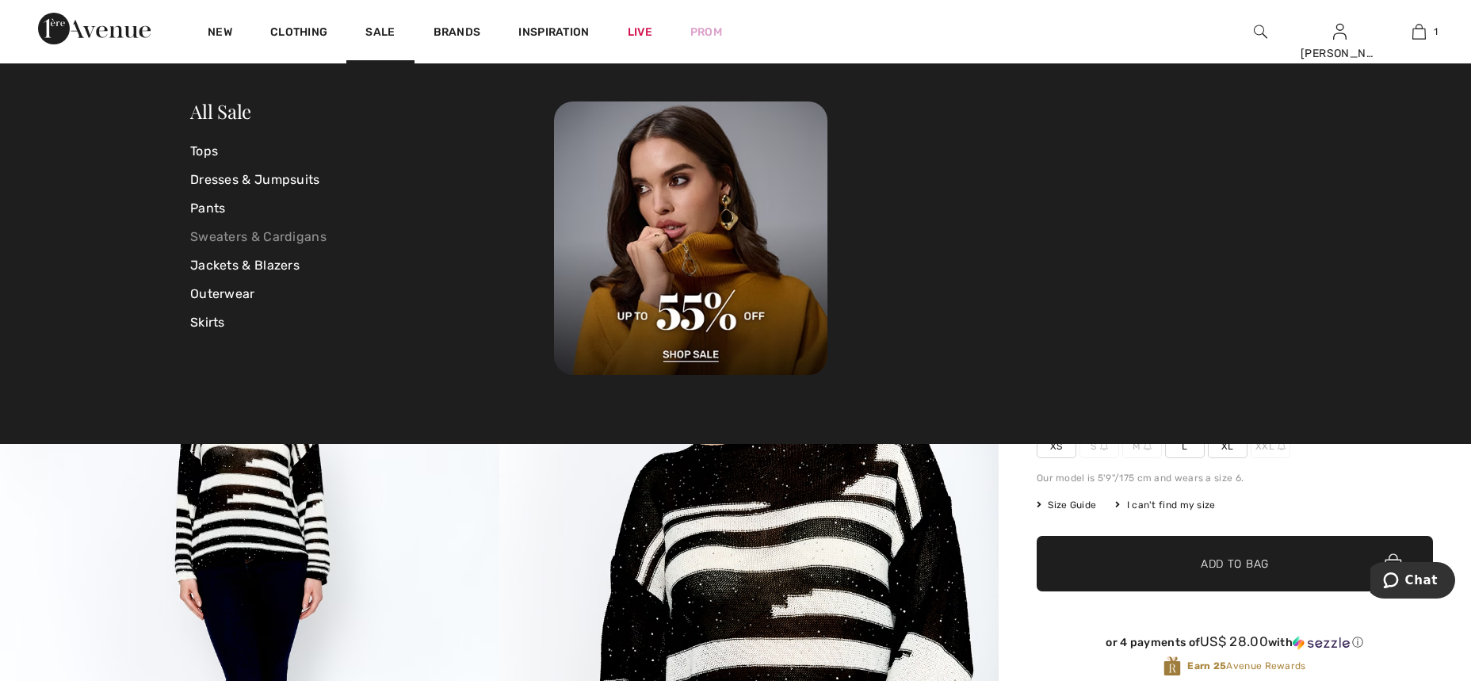
click at [215, 236] on link "Sweaters & Cardigans" at bounding box center [372, 237] width 364 height 29
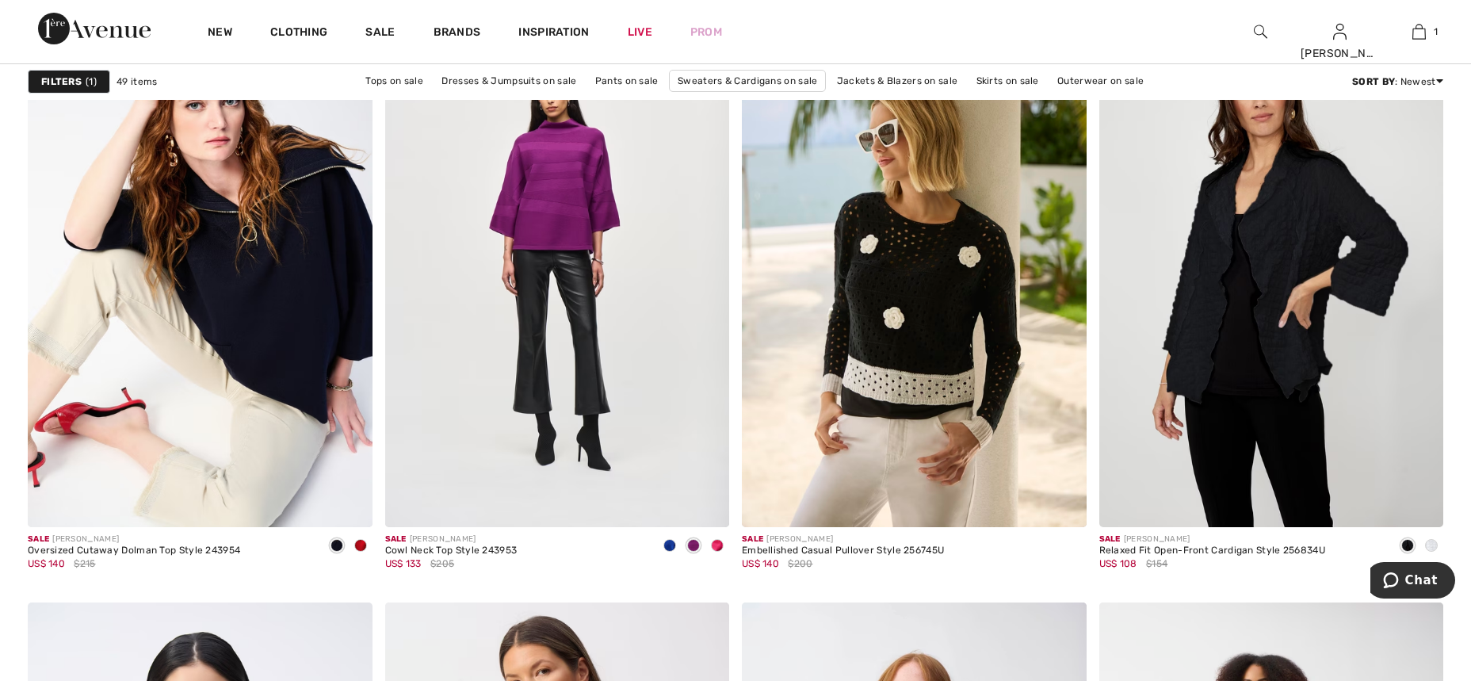
scroll to position [1510, 0]
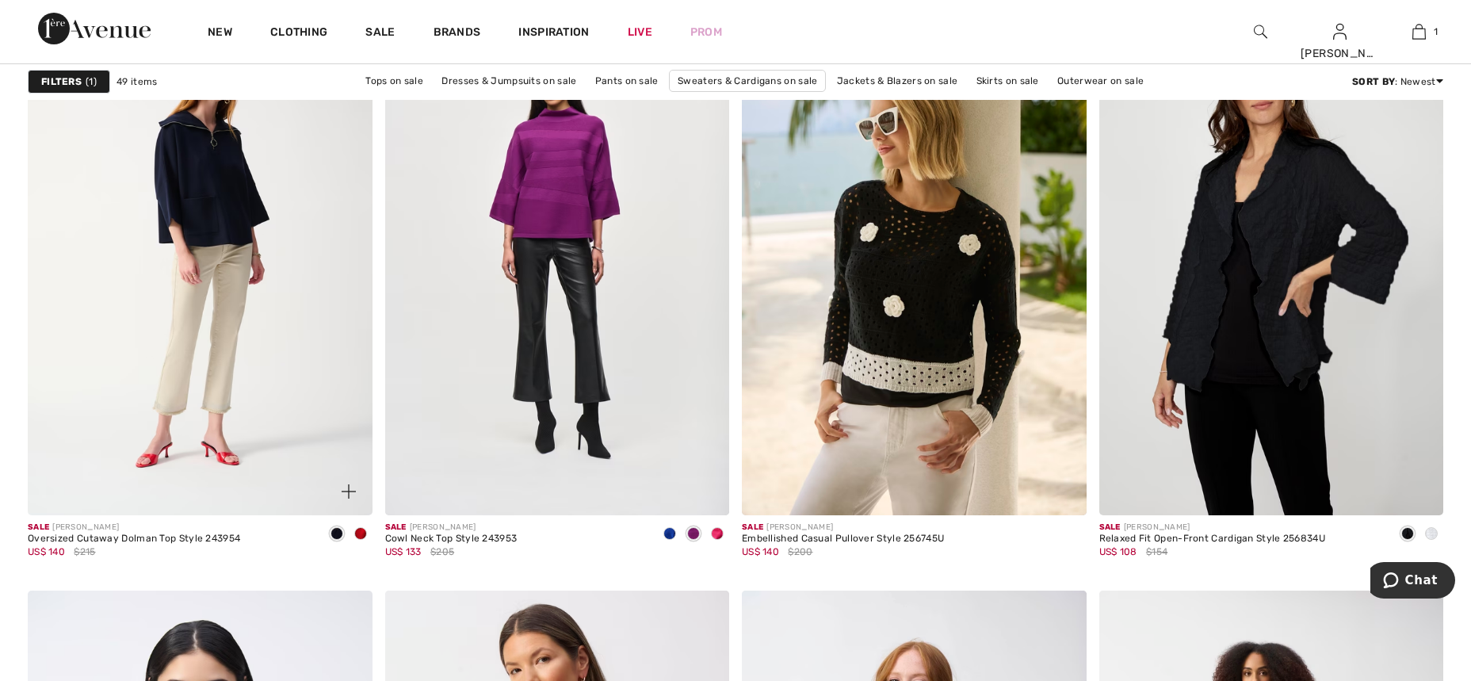
click at [274, 237] on img at bounding box center [200, 257] width 345 height 517
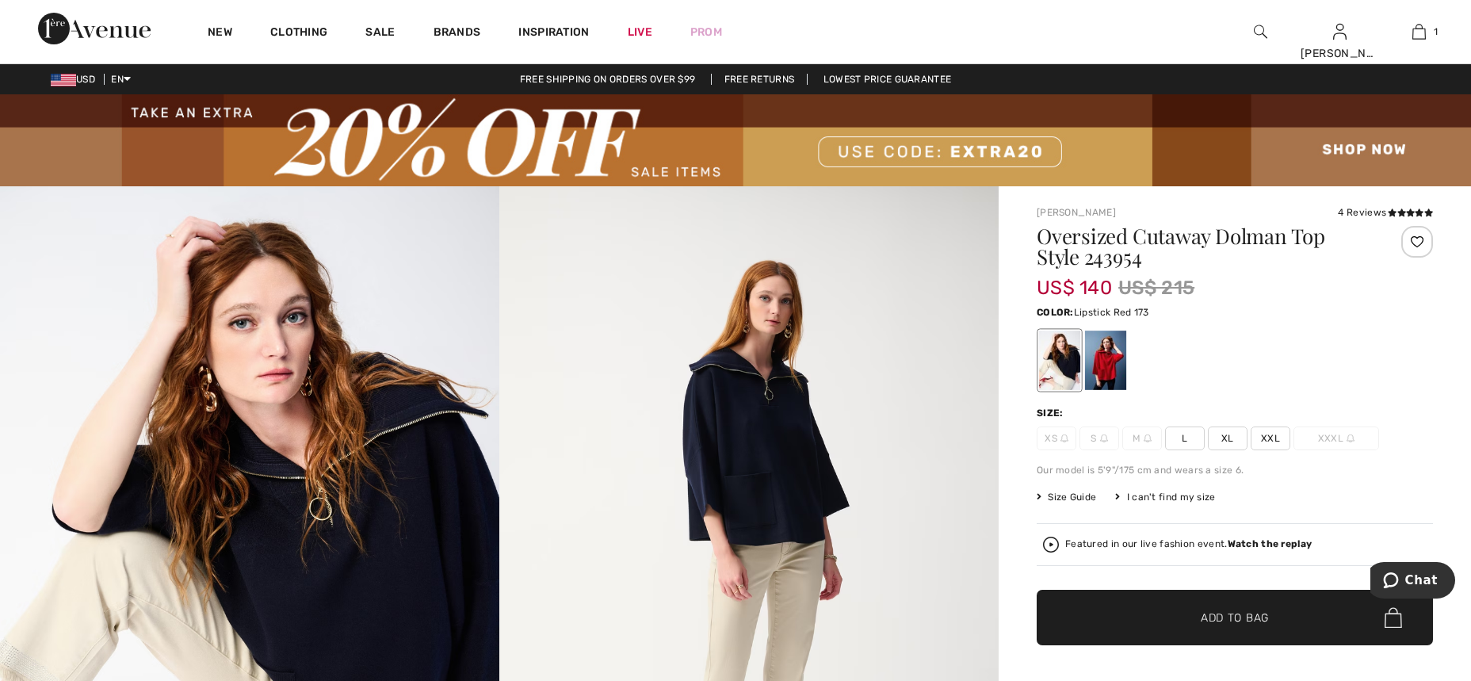
click at [1103, 363] on div at bounding box center [1105, 359] width 41 height 59
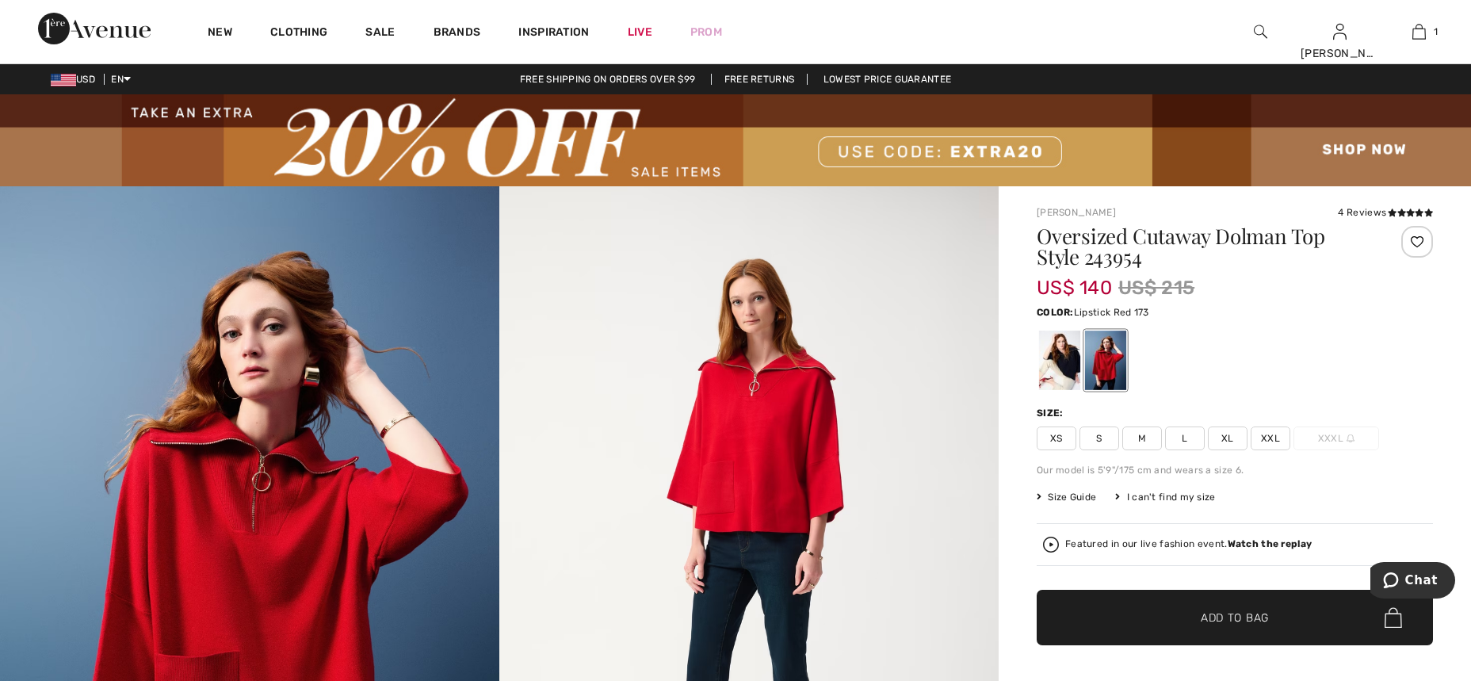
click at [740, 475] on img at bounding box center [748, 560] width 499 height 749
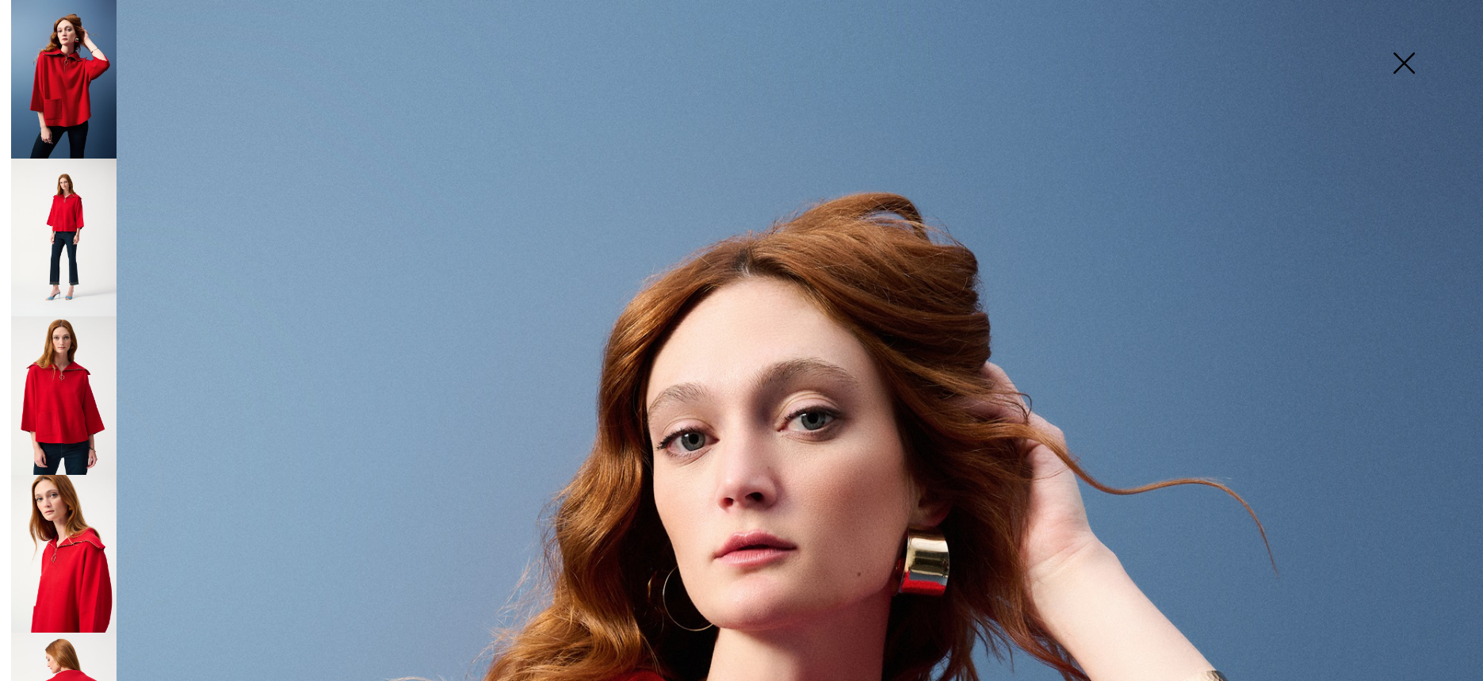
click at [70, 221] on img at bounding box center [63, 237] width 105 height 158
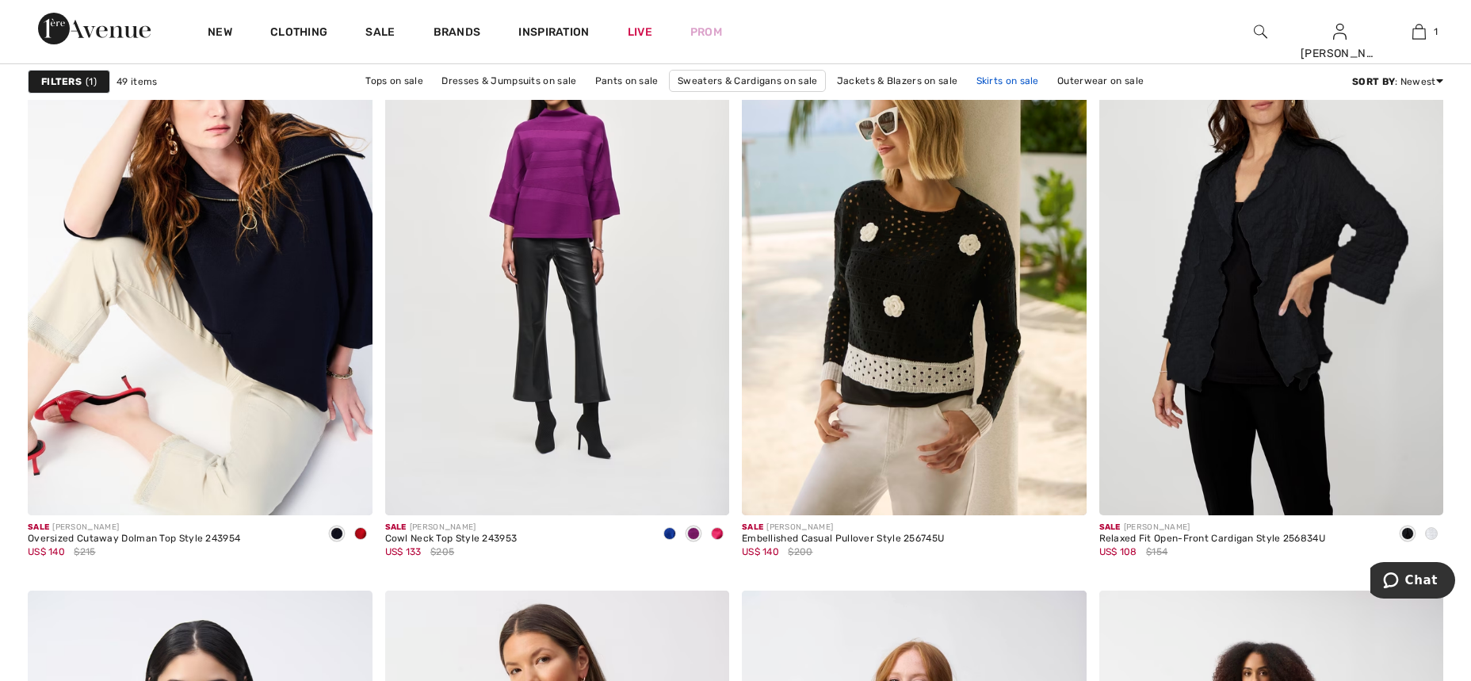
click at [1019, 80] on link "Skirts on sale" at bounding box center [1007, 81] width 78 height 21
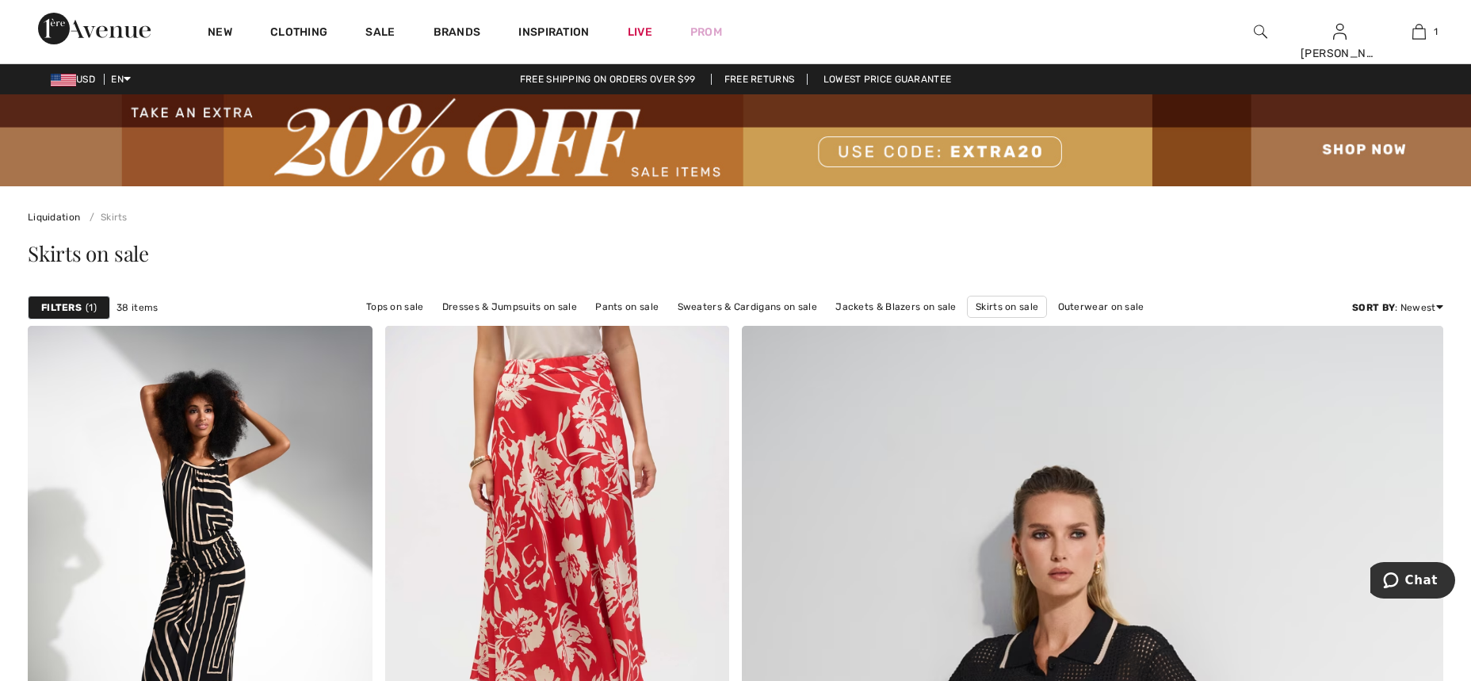
click at [86, 306] on span "1" at bounding box center [91, 307] width 11 height 14
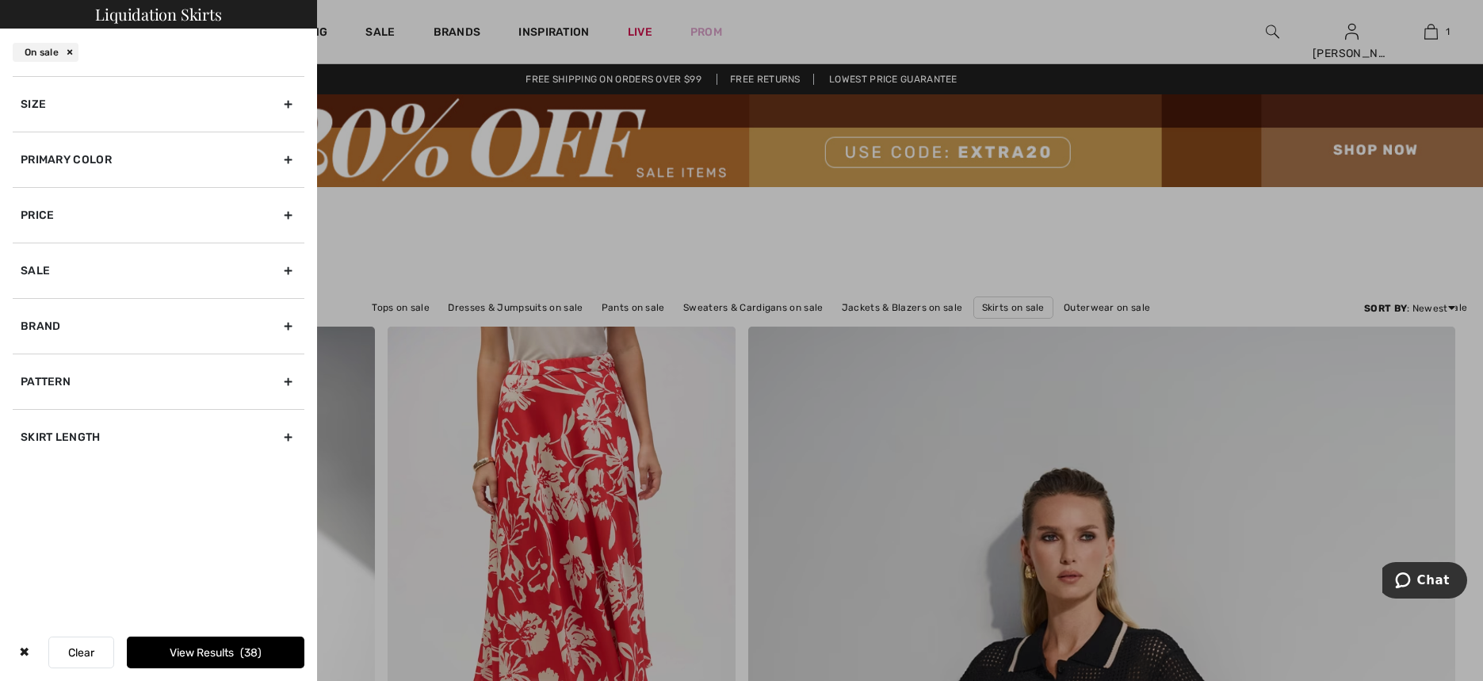
click at [103, 439] on div "Skirt Length" at bounding box center [159, 436] width 292 height 55
click at [59, 267] on div "Sale" at bounding box center [159, 269] width 292 height 55
click at [80, 387] on div "Brand" at bounding box center [159, 380] width 292 height 55
click at [130, 101] on div "Size" at bounding box center [159, 103] width 292 height 55
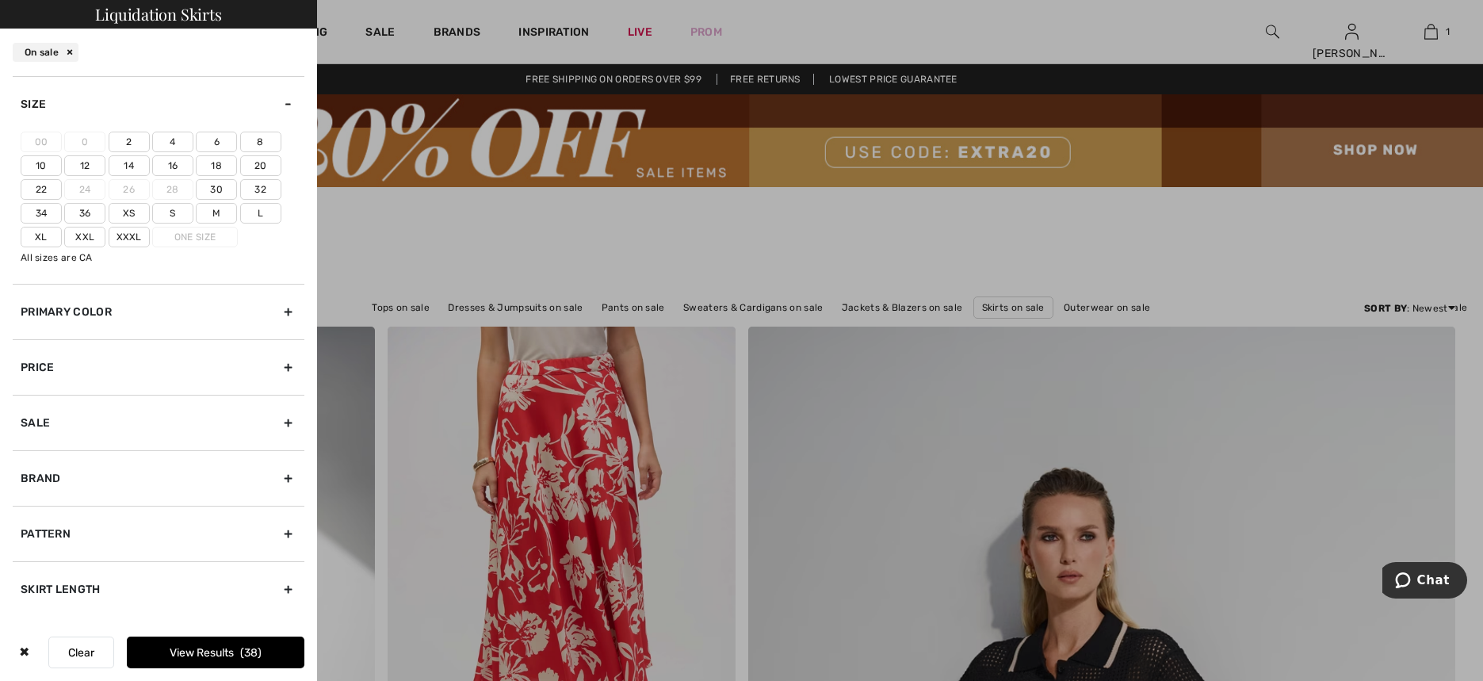
click at [265, 144] on label "8" at bounding box center [260, 142] width 41 height 21
click at [0, 0] on input"] "8" at bounding box center [0, 0] width 0 height 0
click at [210, 216] on label "M" at bounding box center [216, 213] width 41 height 21
click at [0, 0] on input"] "M" at bounding box center [0, 0] width 0 height 0
click at [177, 219] on label "S" at bounding box center [172, 213] width 41 height 21
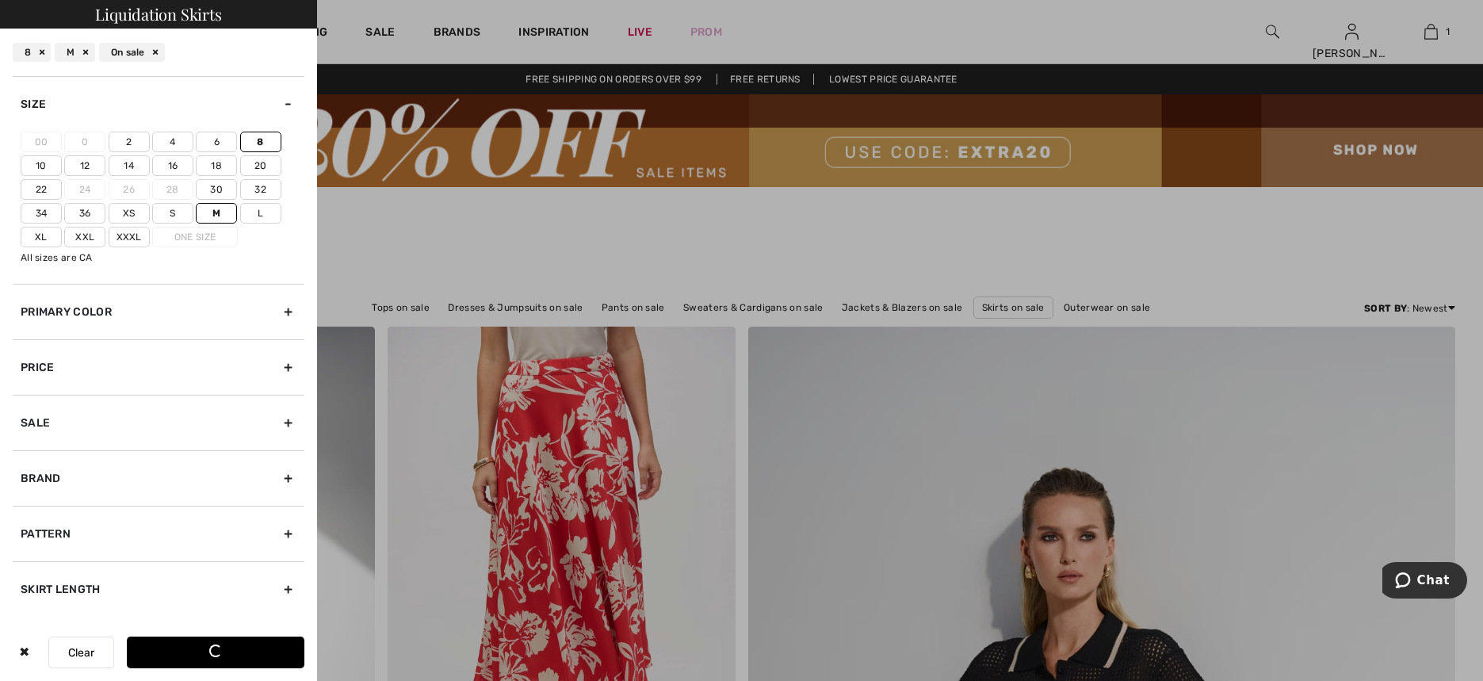
click at [0, 0] on input"] "S" at bounding box center [0, 0] width 0 height 0
click at [228, 647] on button "View Results 18" at bounding box center [215, 652] width 177 height 32
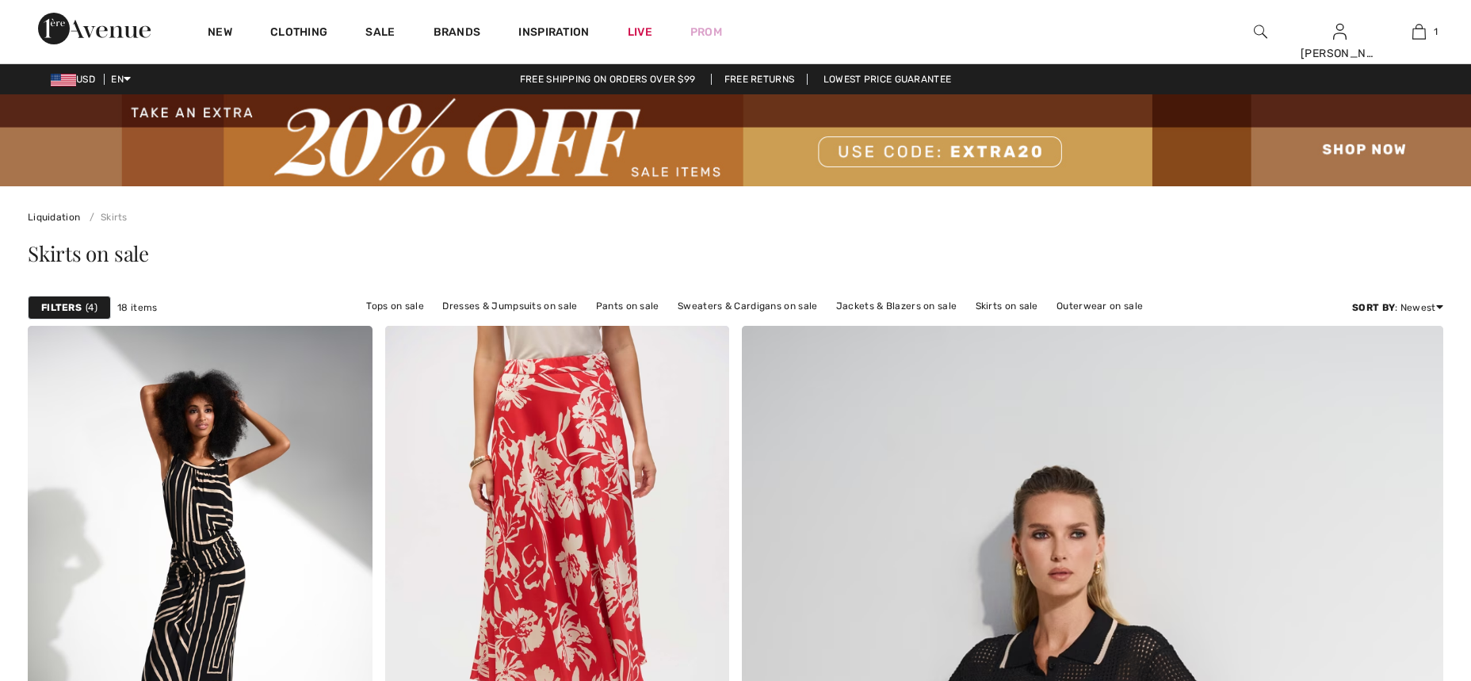
checkbox input "true"
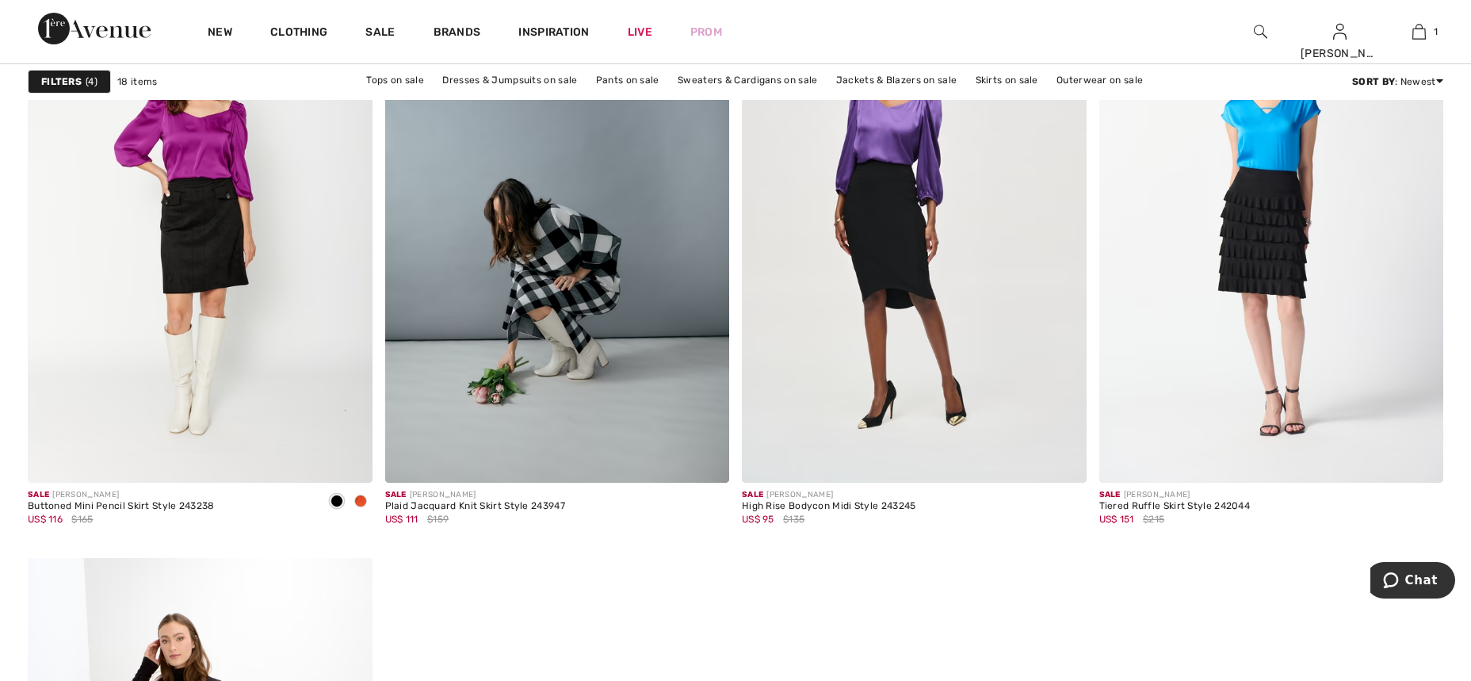
scroll to position [3032, 0]
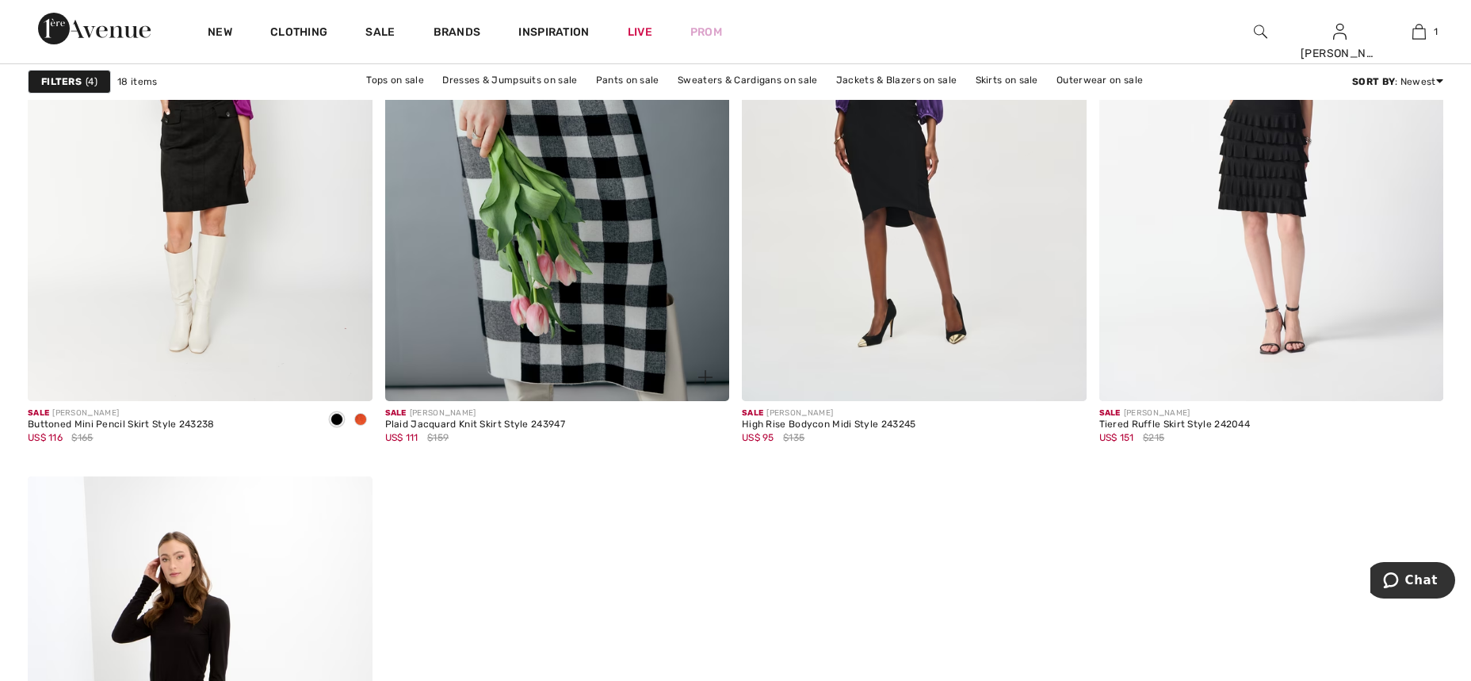
click at [614, 267] on img at bounding box center [557, 142] width 345 height 517
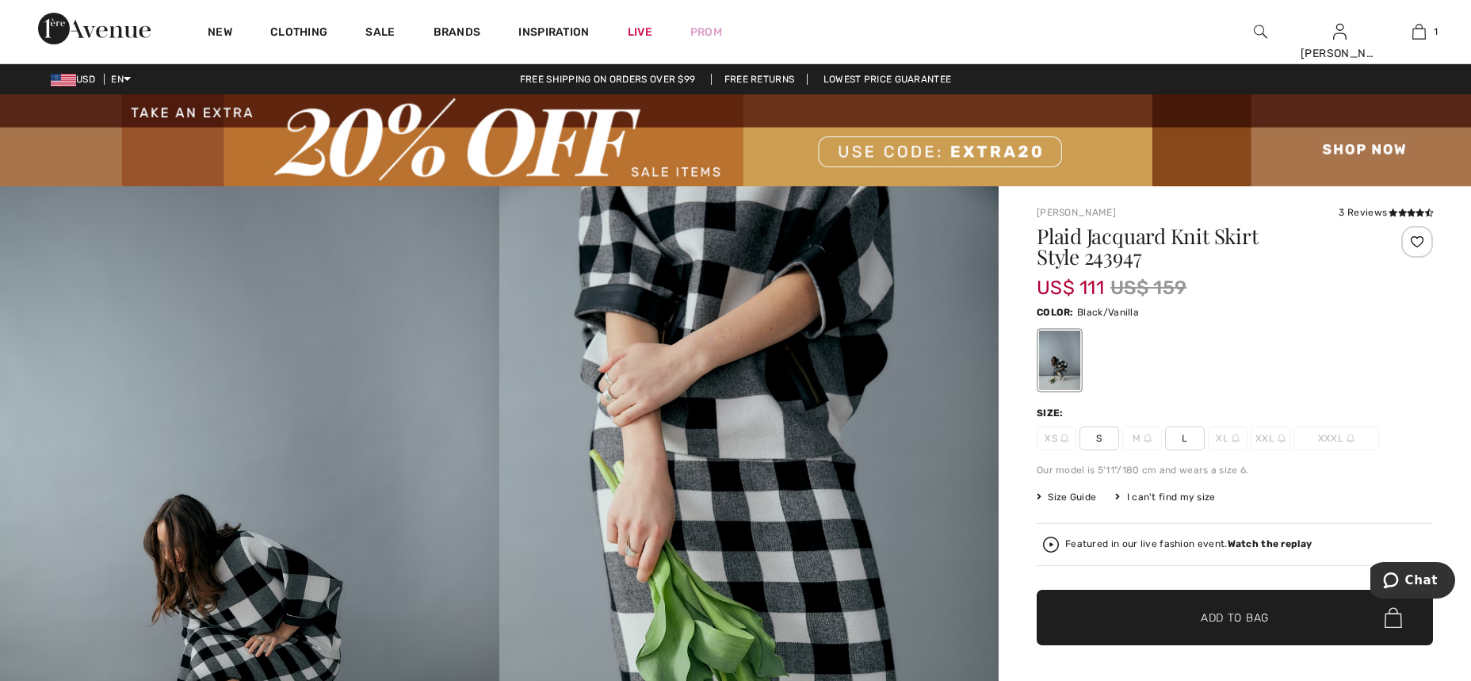
click at [1097, 439] on span "S" at bounding box center [1099, 438] width 40 height 24
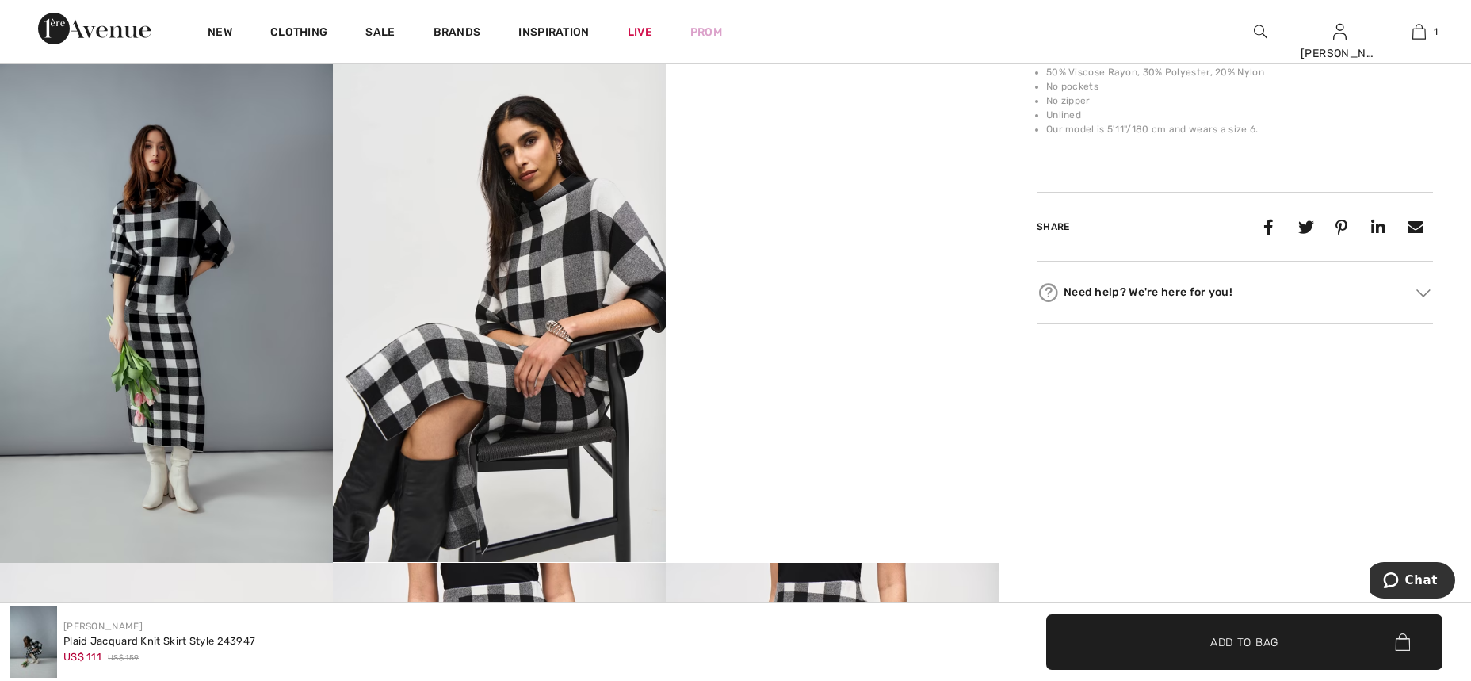
scroll to position [865, 0]
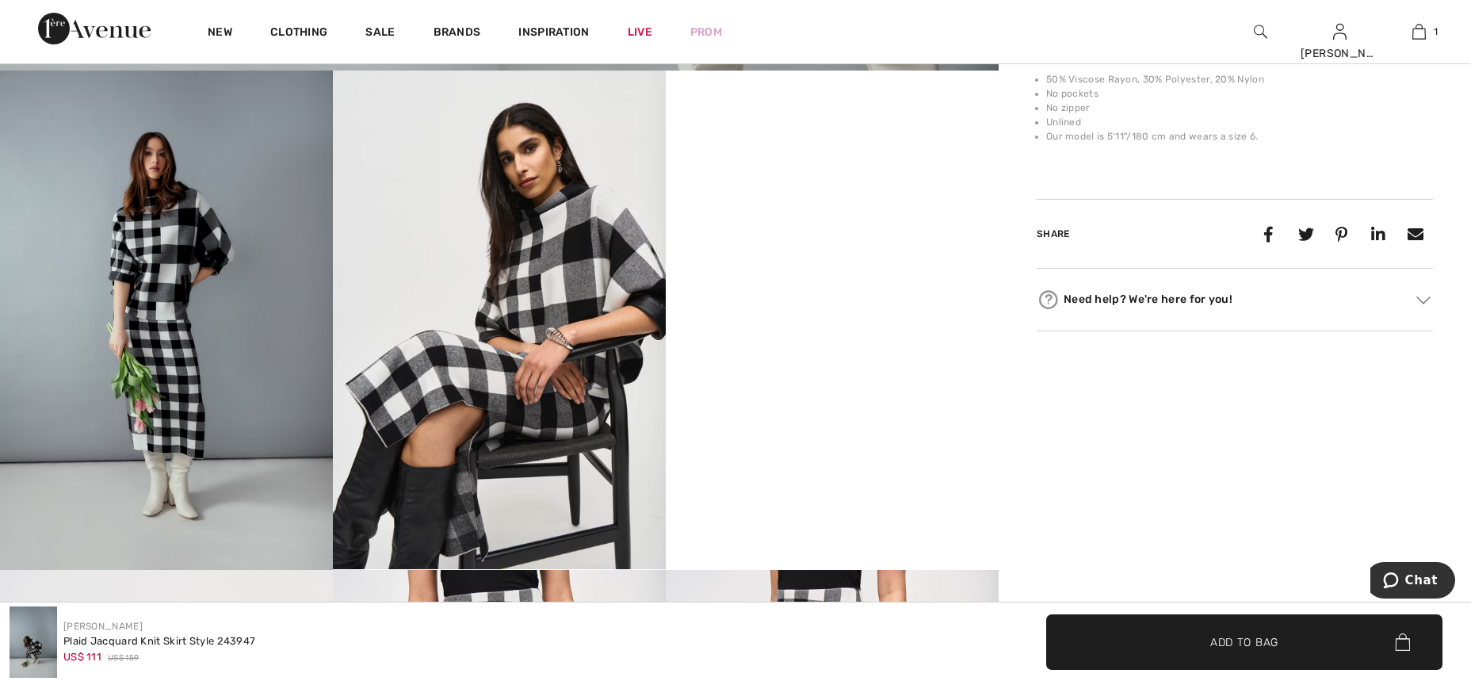
click at [1231, 637] on span "Add to Bag" at bounding box center [1244, 641] width 68 height 17
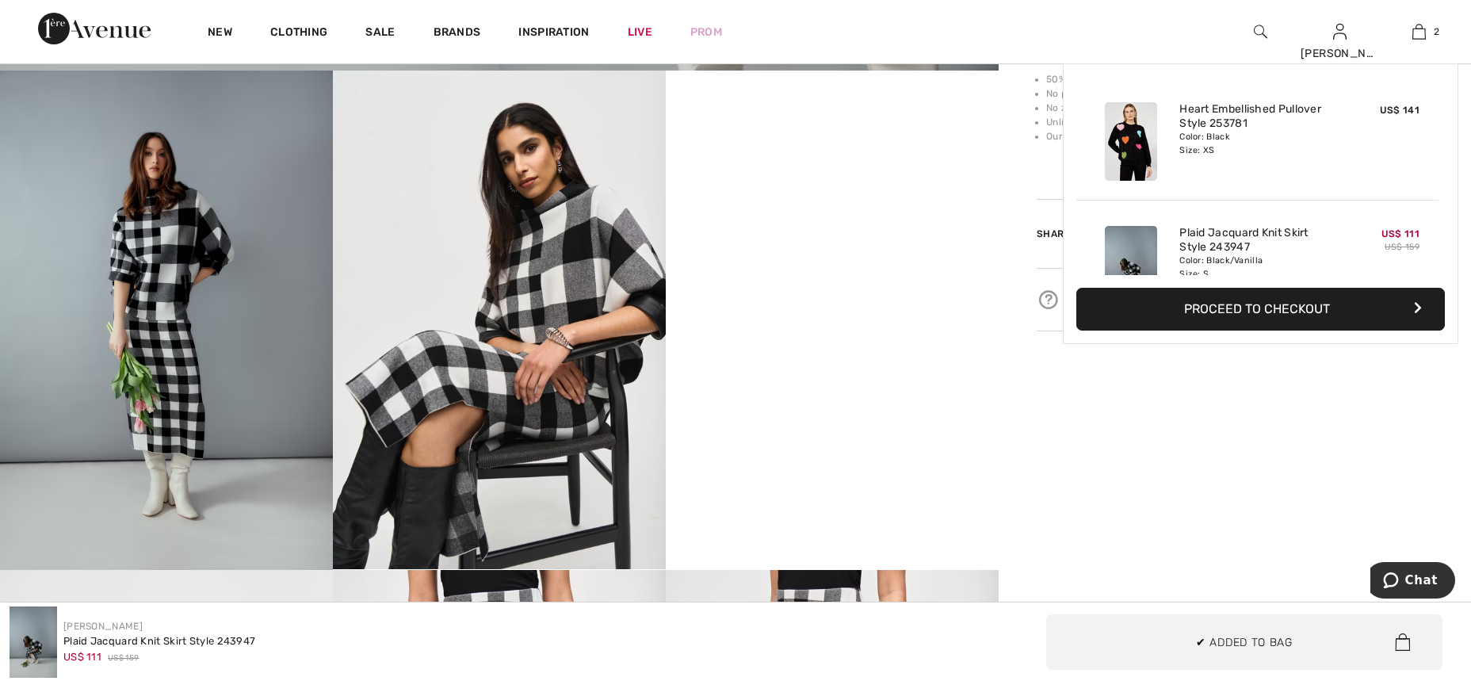
scroll to position [49, 0]
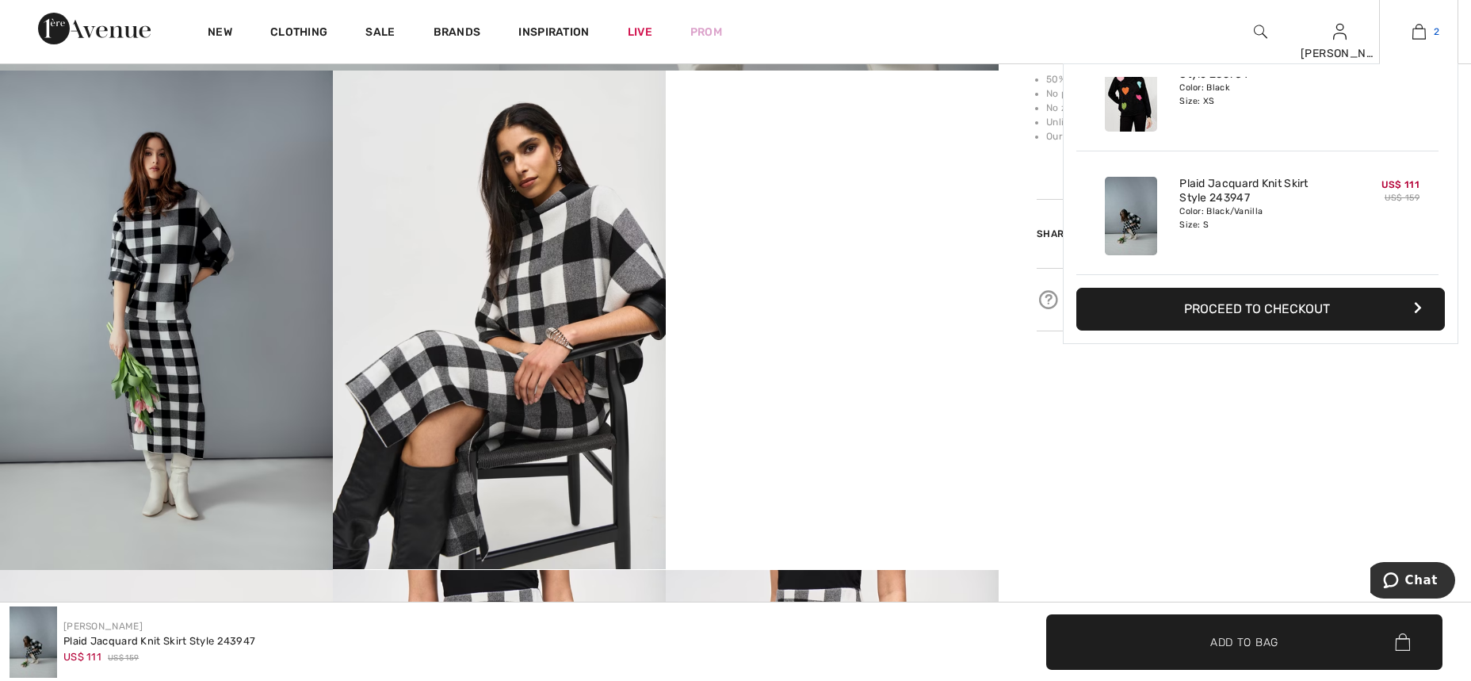
click at [1419, 27] on img at bounding box center [1418, 31] width 13 height 19
click at [1319, 311] on button "Proceed to Checkout" at bounding box center [1260, 309] width 368 height 43
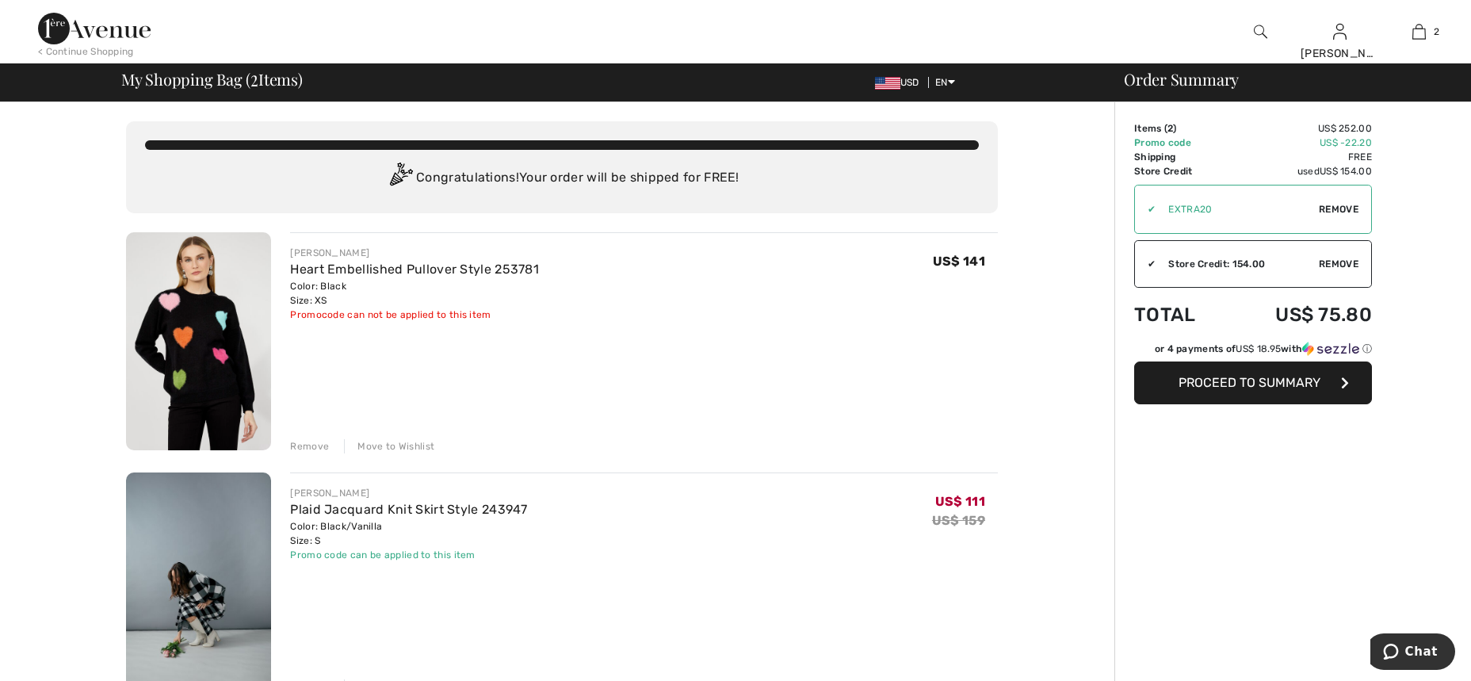
click at [1262, 381] on span "Proceed to Summary" at bounding box center [1249, 382] width 142 height 15
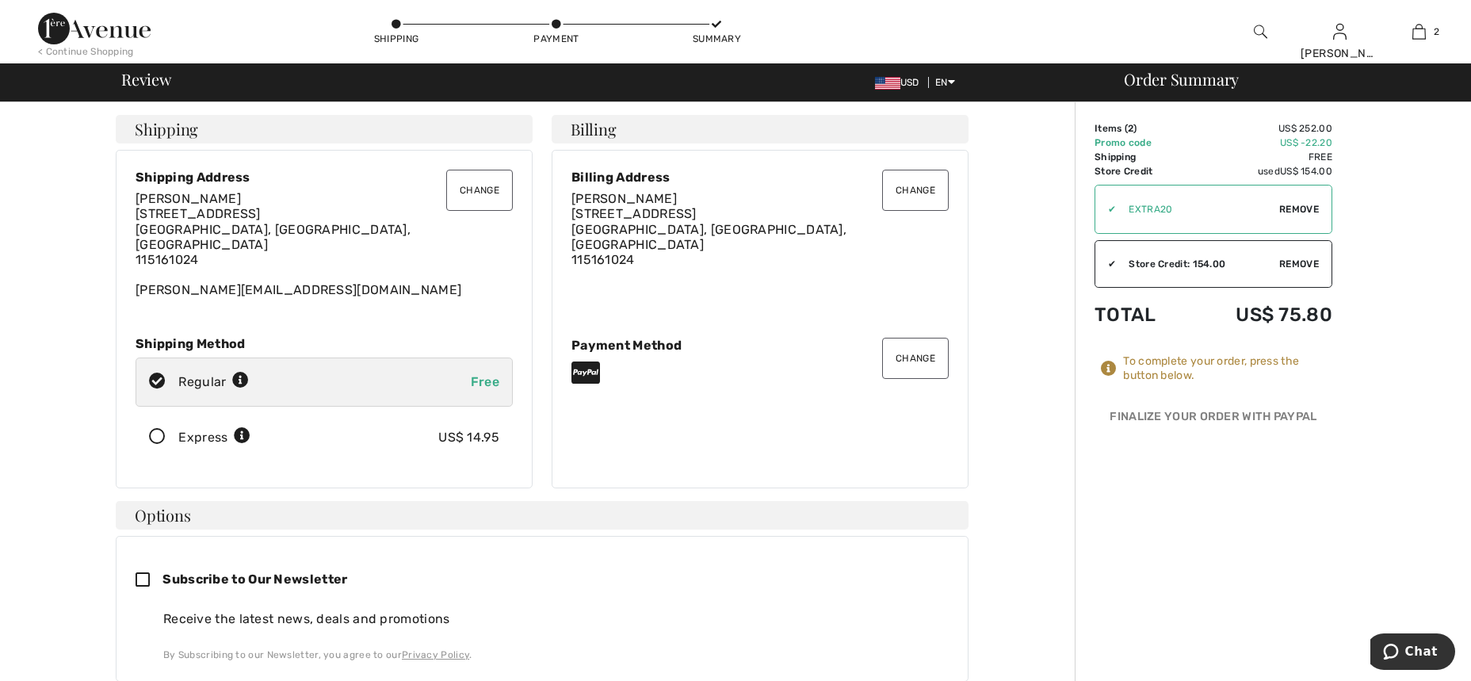
click at [476, 190] on button "Change" at bounding box center [479, 190] width 67 height 41
click at [471, 188] on button "Change" at bounding box center [479, 190] width 67 height 41
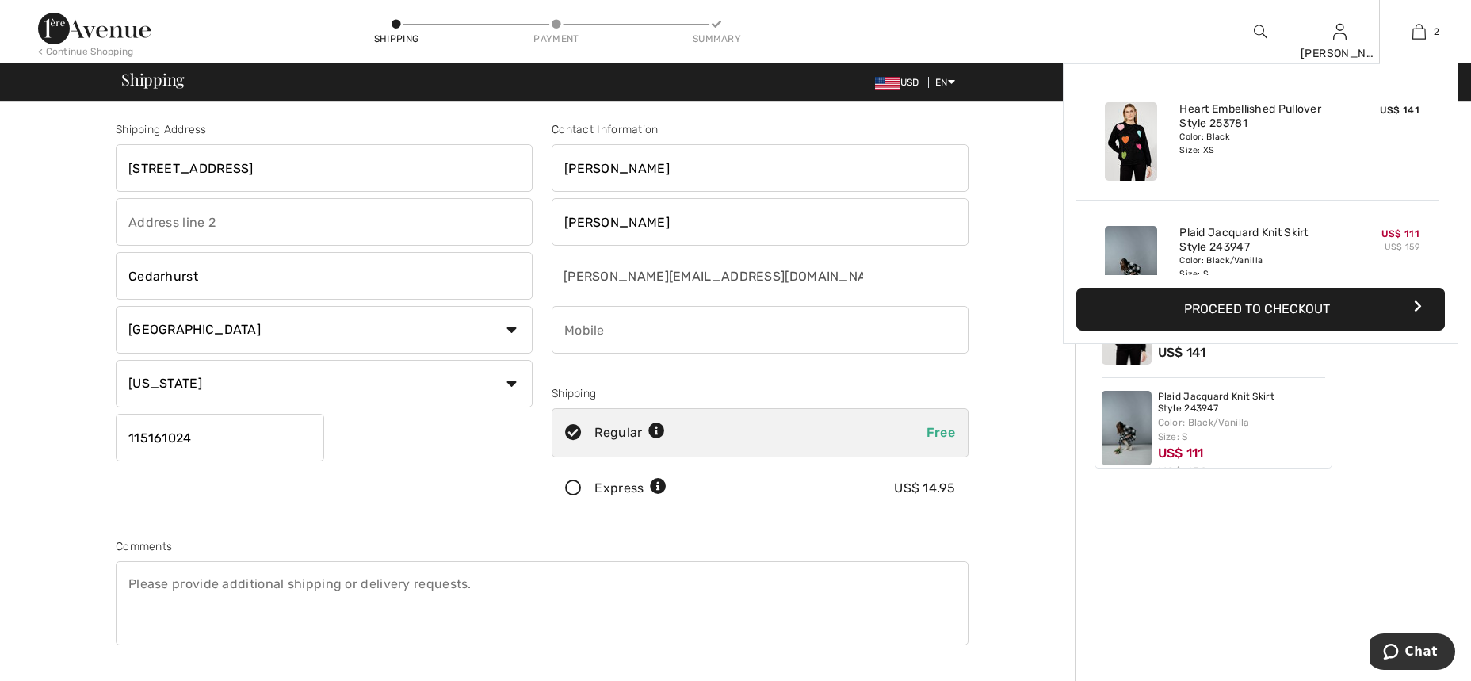
click at [1260, 312] on button "Proceed to Checkout" at bounding box center [1260, 309] width 368 height 43
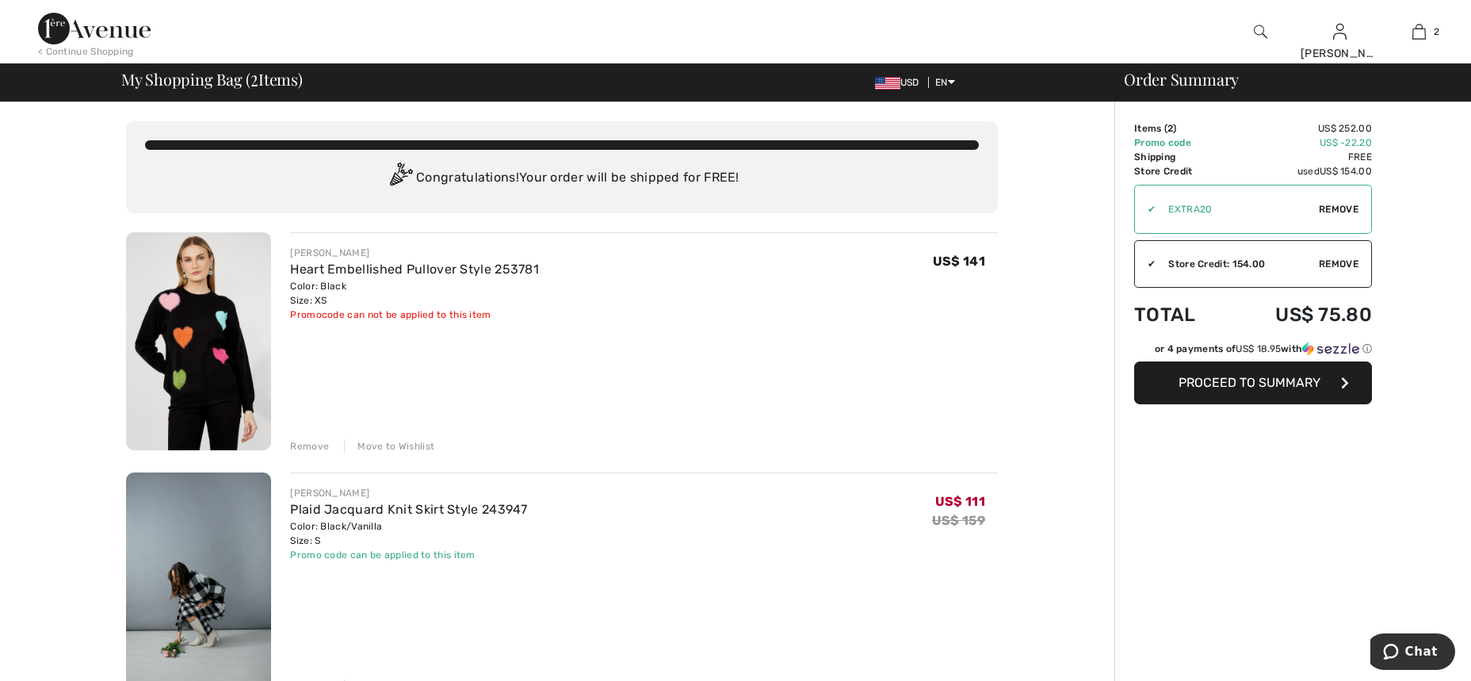
click at [1265, 387] on span "Proceed to Summary" at bounding box center [1249, 382] width 142 height 15
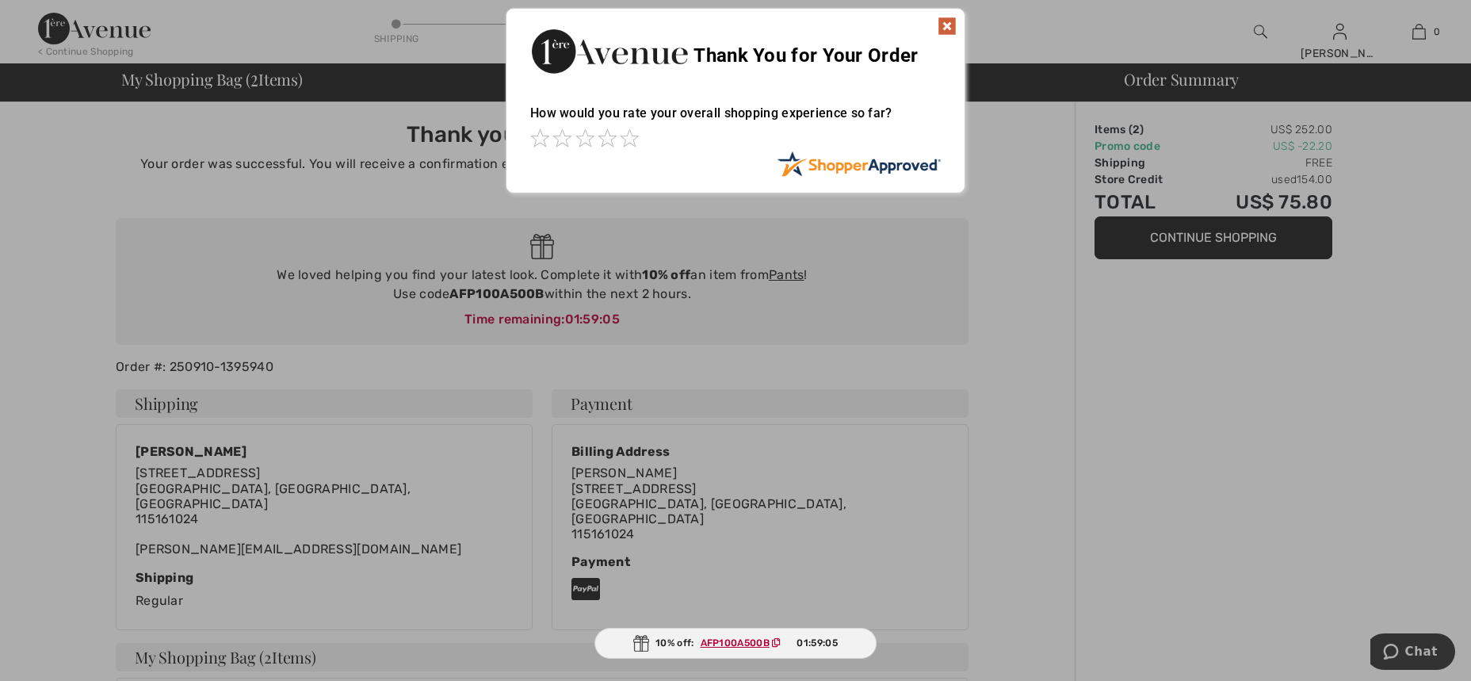
click at [947, 26] on img at bounding box center [946, 26] width 19 height 19
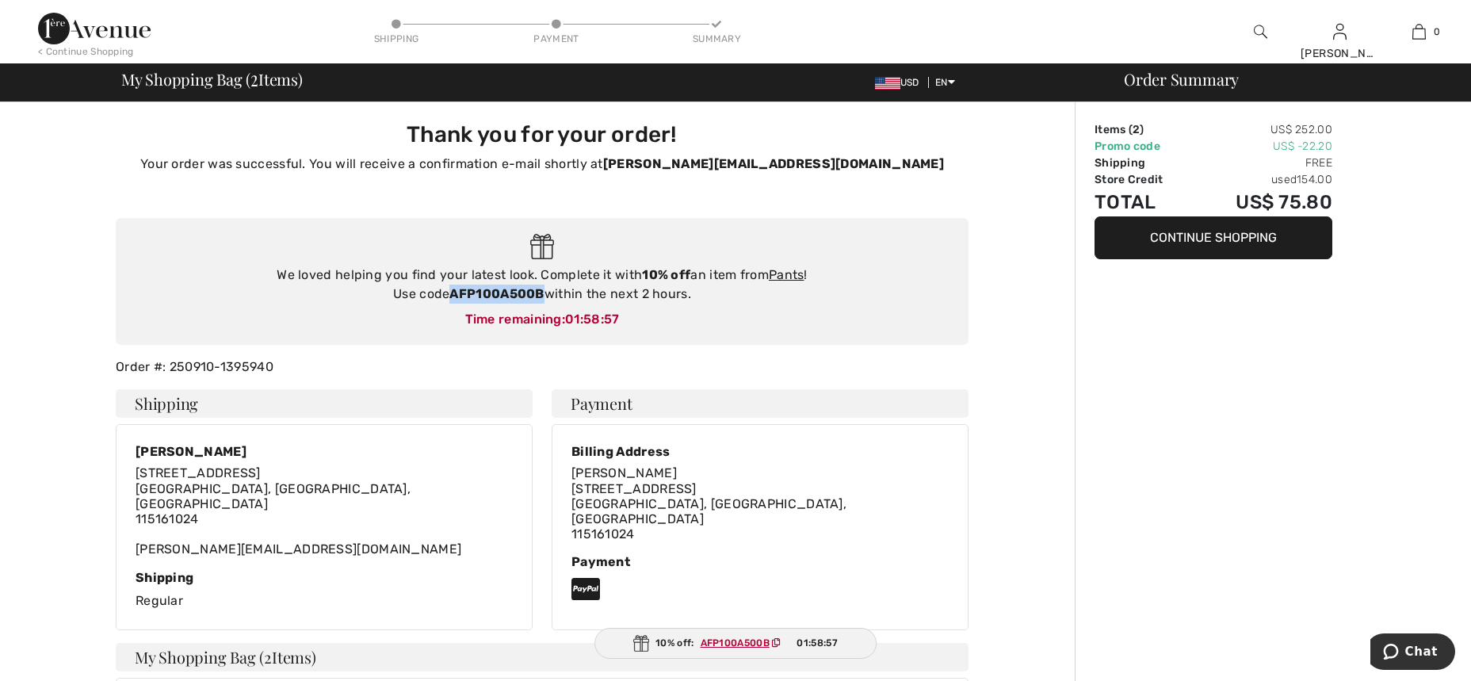
drag, startPoint x: 545, startPoint y: 294, endPoint x: 450, endPoint y: 292, distance: 95.1
click at [450, 292] on div "We loved helping you find your latest look. Complete it with 10% off an item fr…" at bounding box center [542, 284] width 821 height 38
copy strong "AFP100A500B"
click at [784, 275] on link "Pants" at bounding box center [787, 274] width 36 height 15
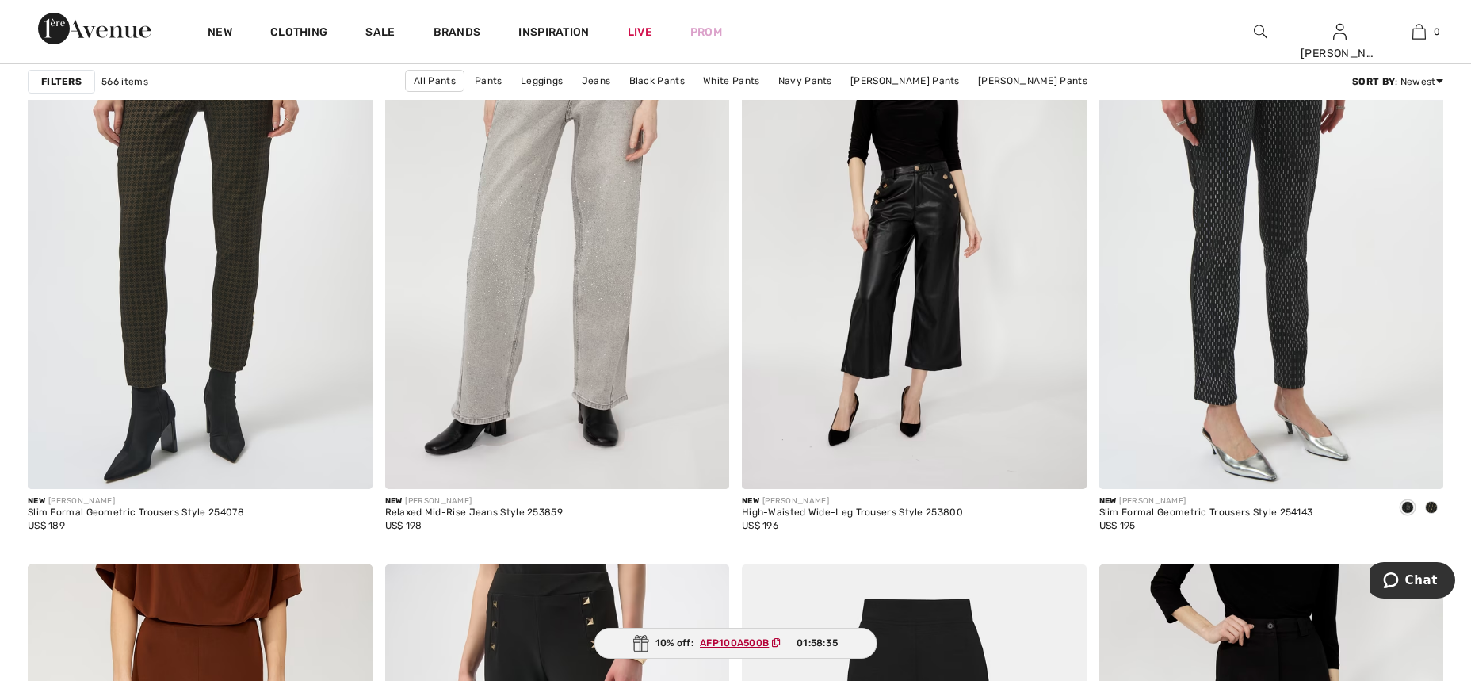
scroll to position [2964, 0]
